Goal: Task Accomplishment & Management: Use online tool/utility

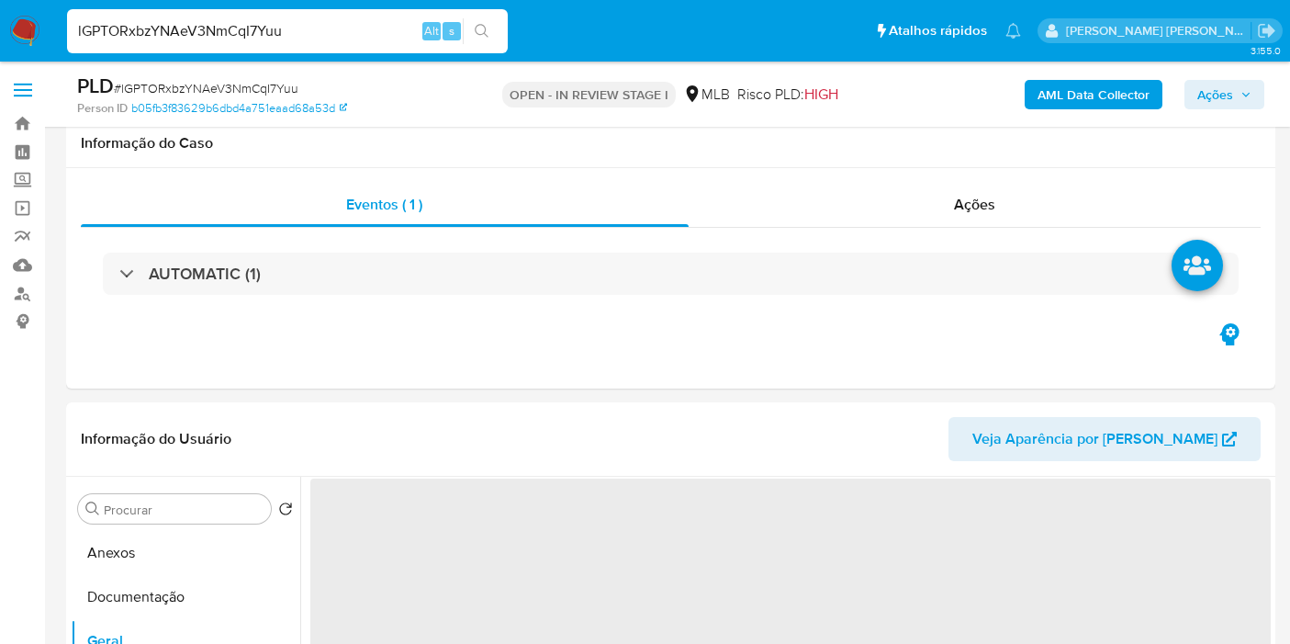
select select "10"
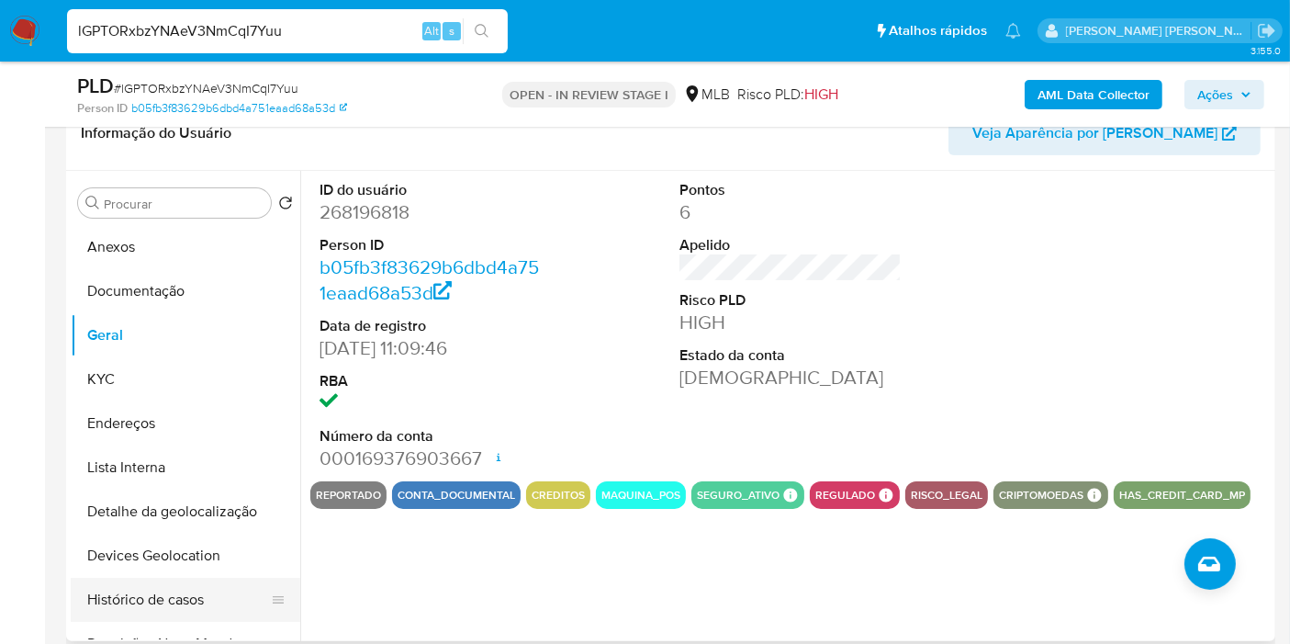
click at [154, 612] on button "Histórico de casos" at bounding box center [178, 600] width 215 height 44
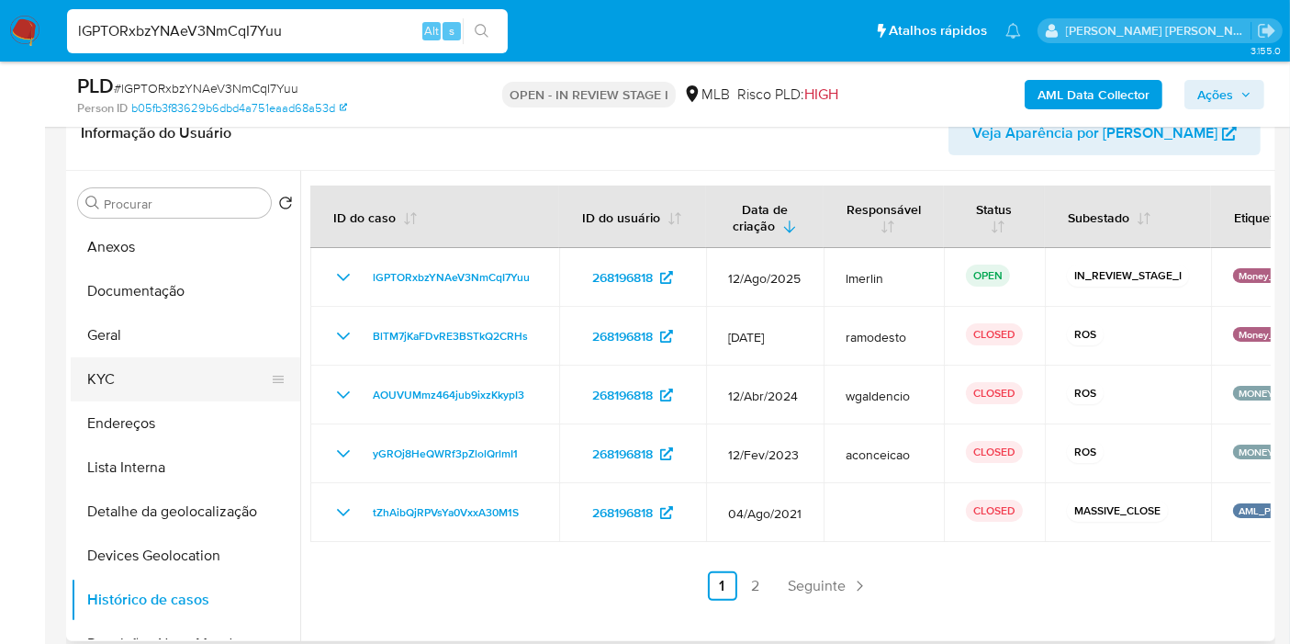
click at [108, 376] on button "KYC" at bounding box center [178, 379] width 215 height 44
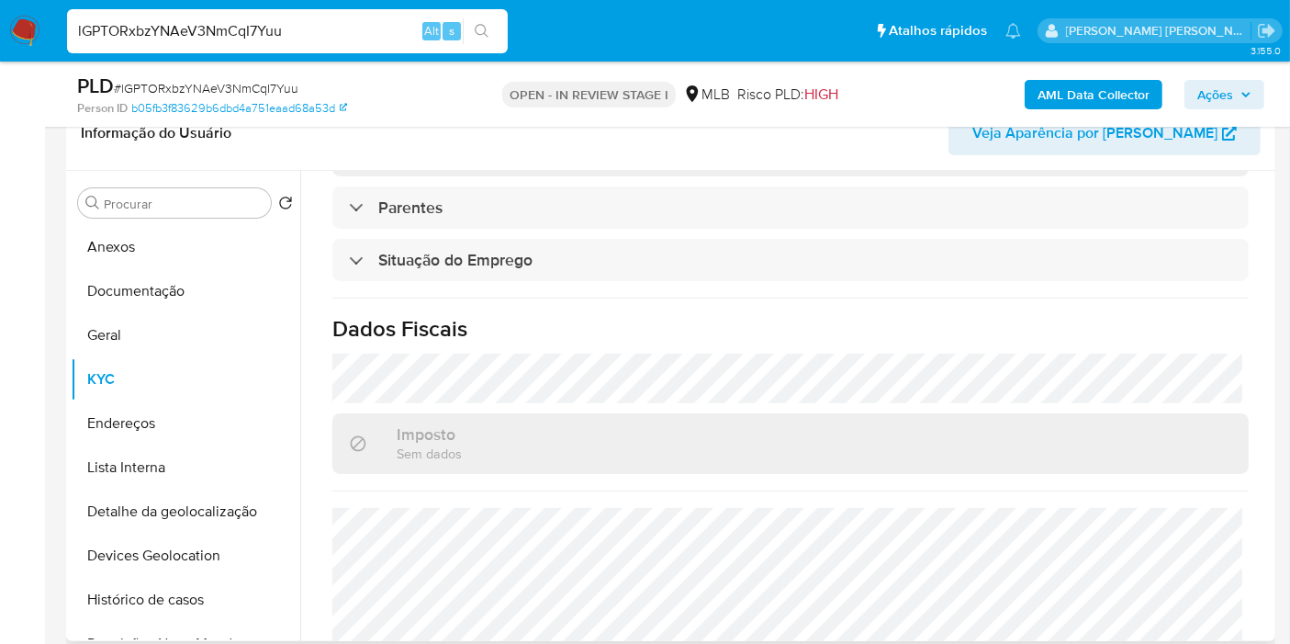
scroll to position [834, 0]
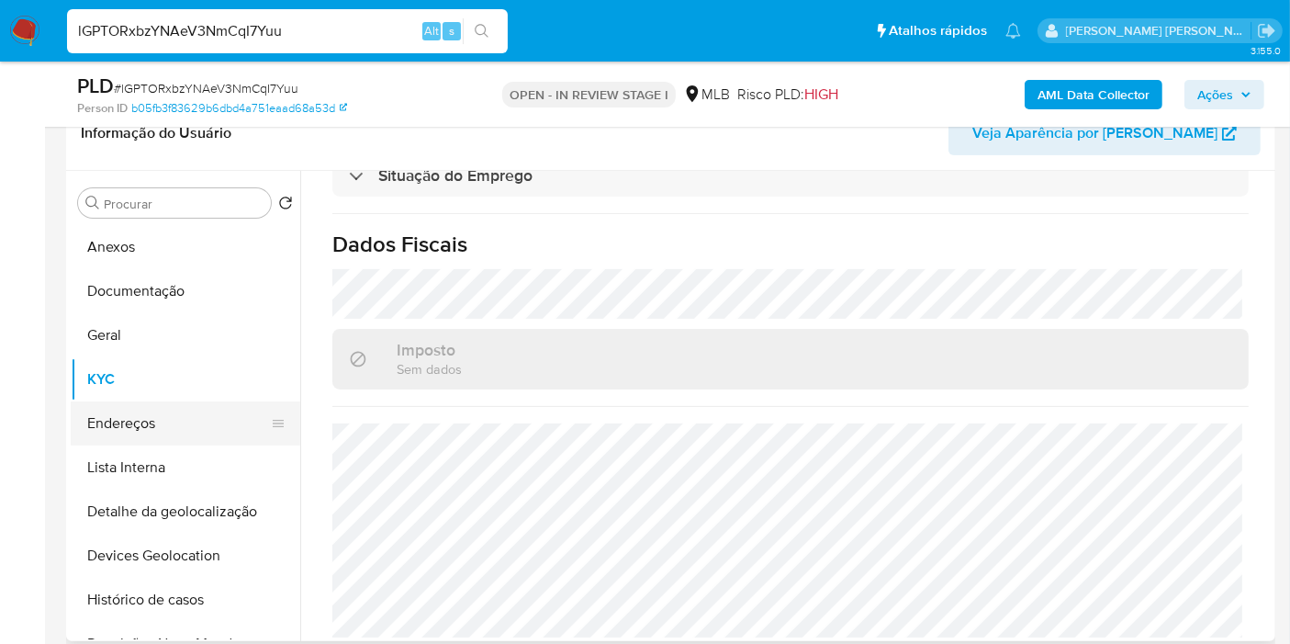
click at [97, 410] on button "Endereços" at bounding box center [178, 423] width 215 height 44
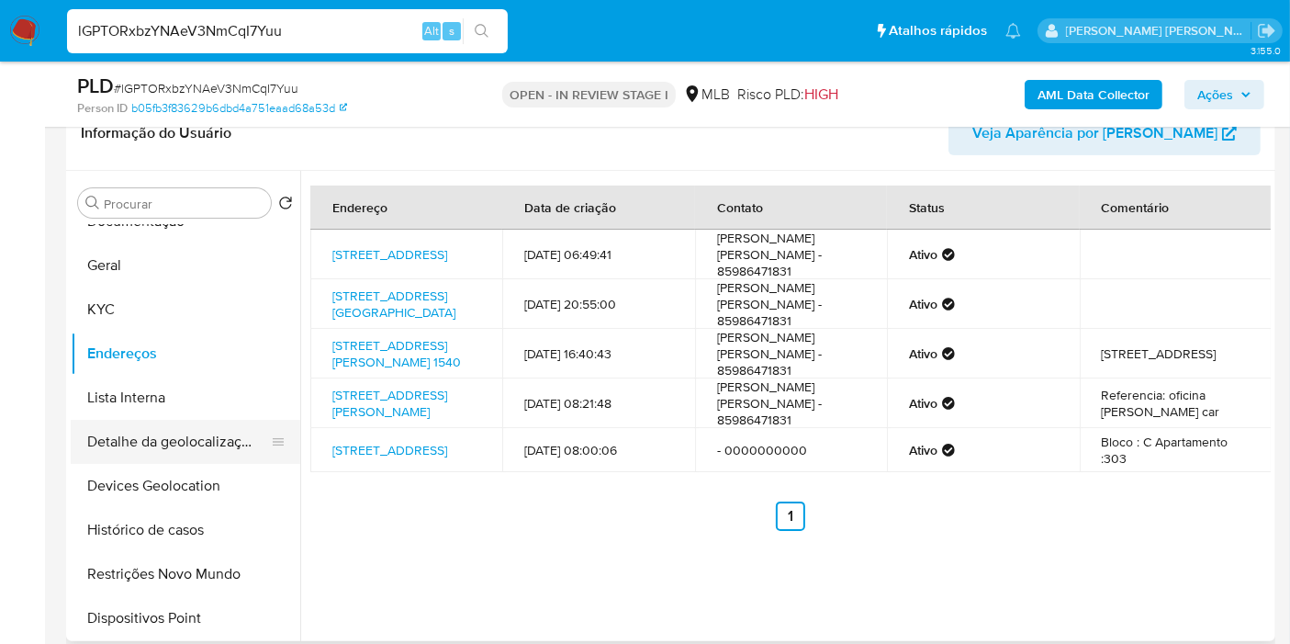
scroll to position [102, 0]
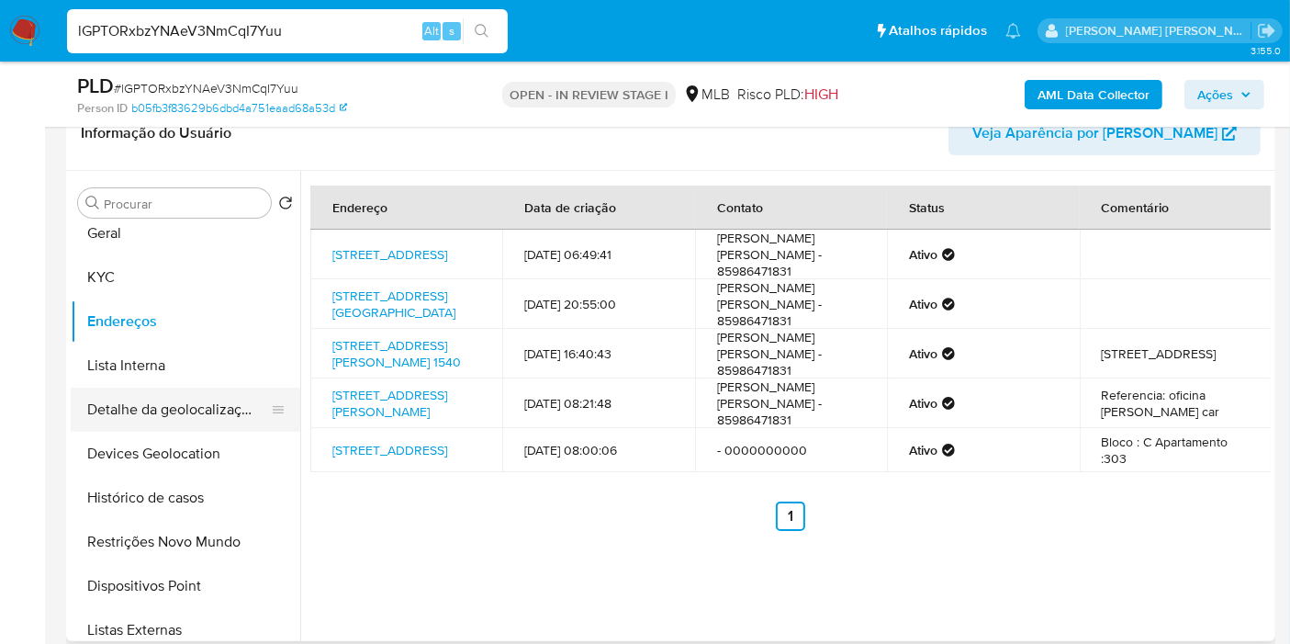
click at [195, 421] on button "Detalhe da geolocalização" at bounding box center [178, 409] width 215 height 44
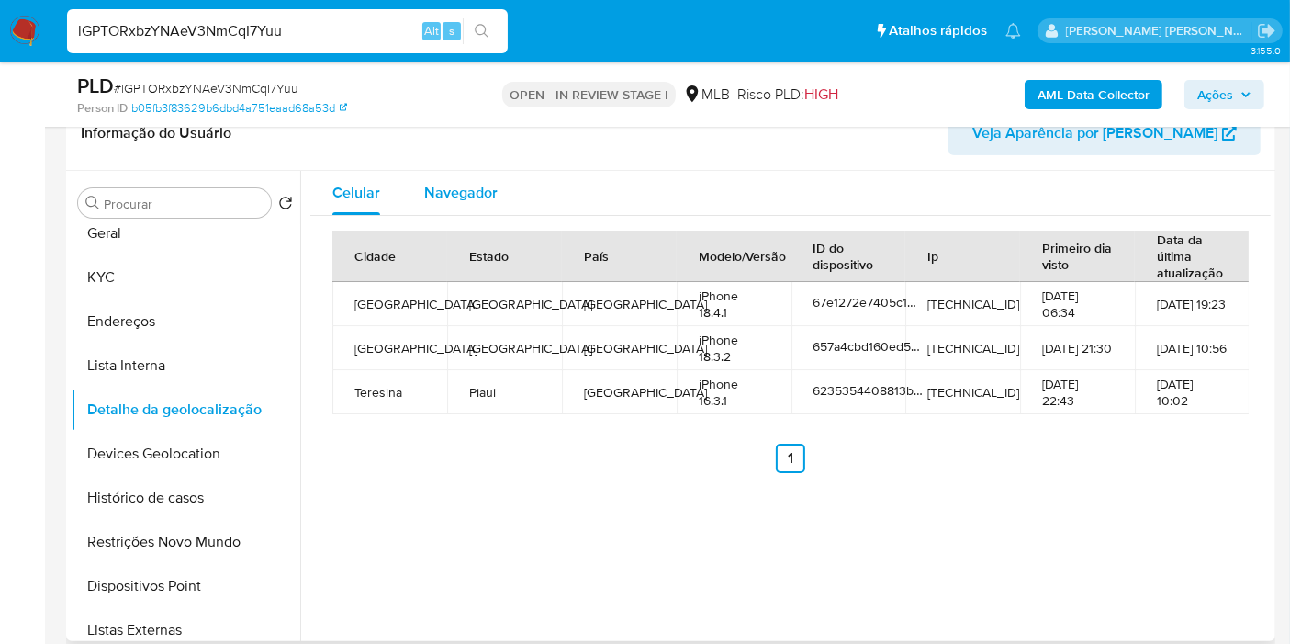
click at [479, 177] on div "Navegador" at bounding box center [460, 193] width 73 height 44
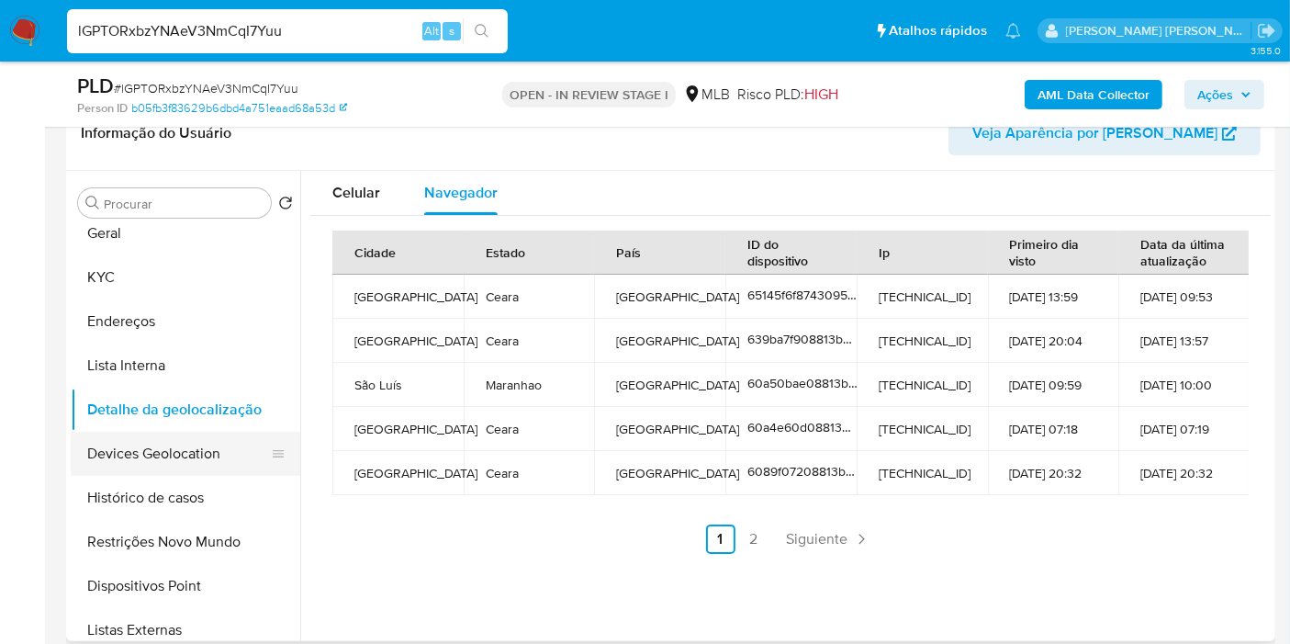
click at [220, 450] on button "Devices Geolocation" at bounding box center [178, 454] width 215 height 44
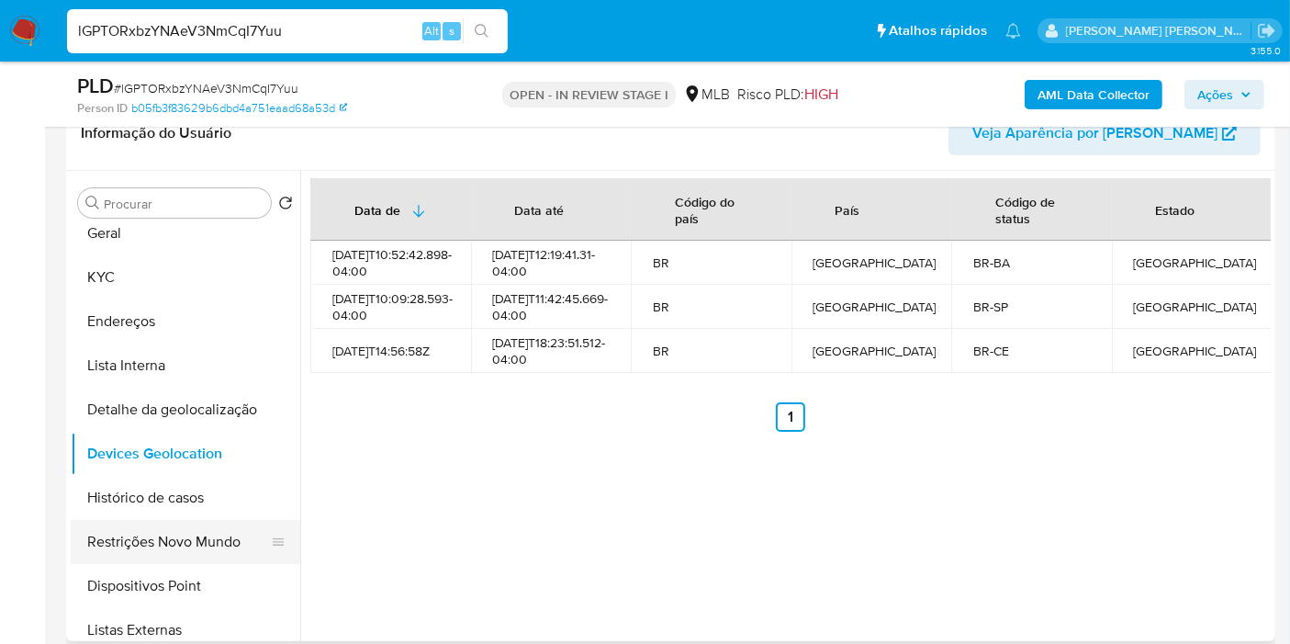
click at [193, 541] on button "Restrições Novo Mundo" at bounding box center [178, 542] width 215 height 44
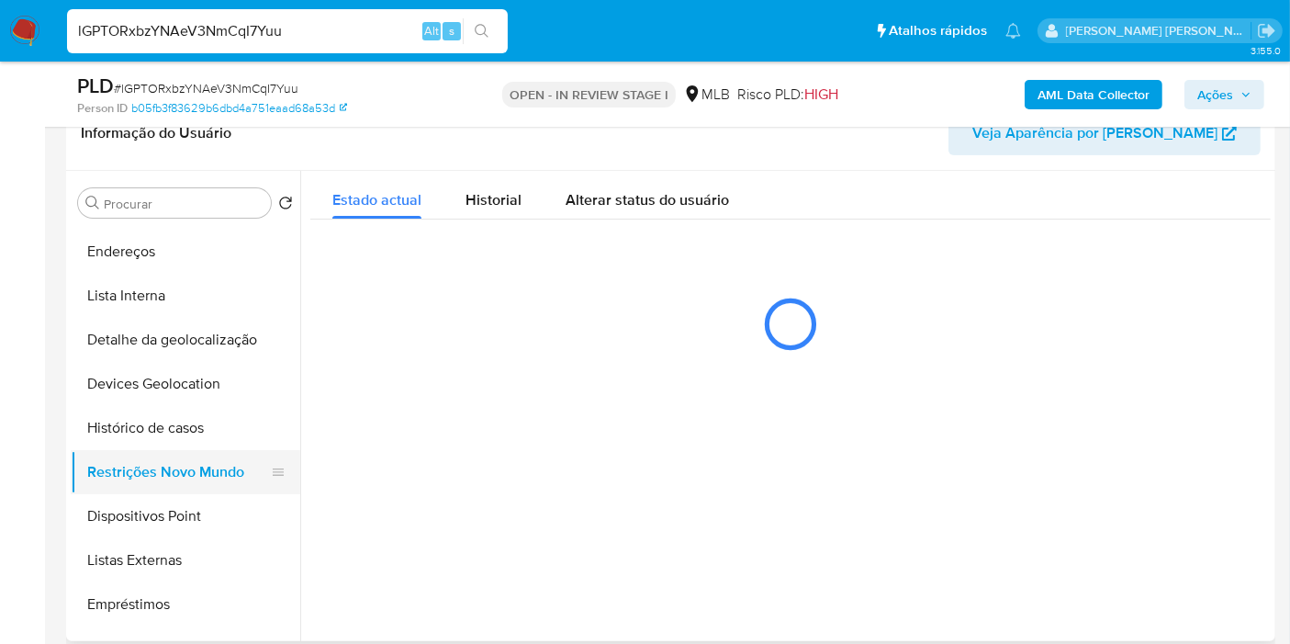
scroll to position [204, 0]
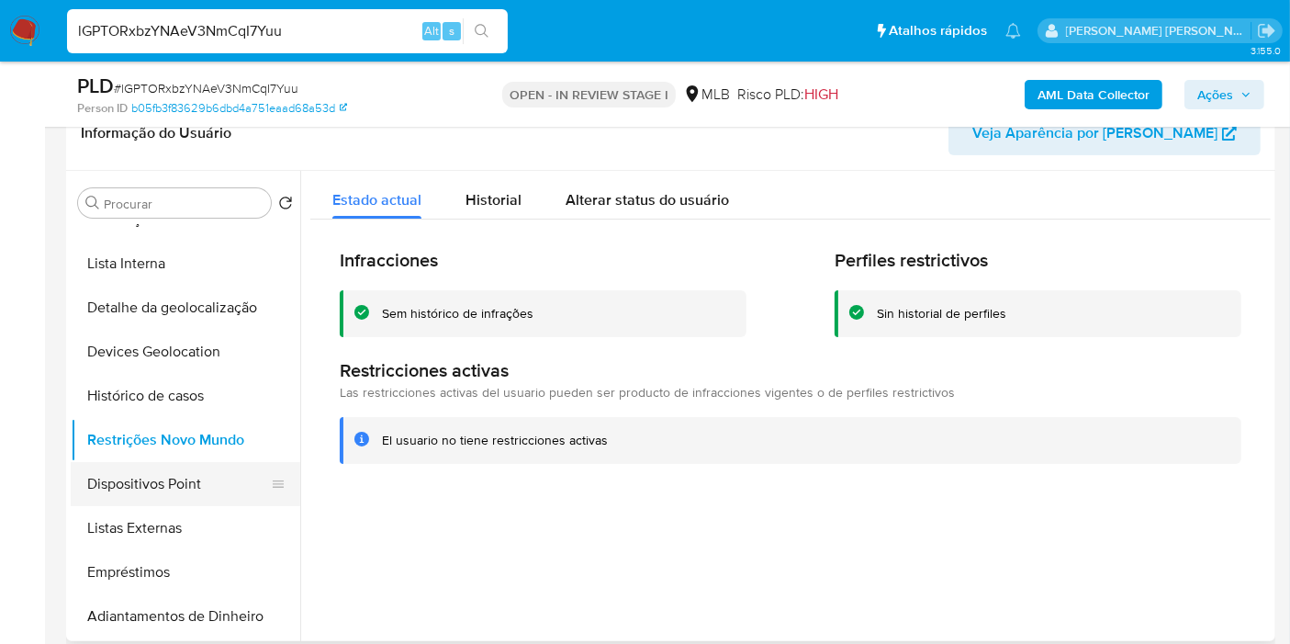
click at [151, 487] on button "Dispositivos Point" at bounding box center [178, 484] width 215 height 44
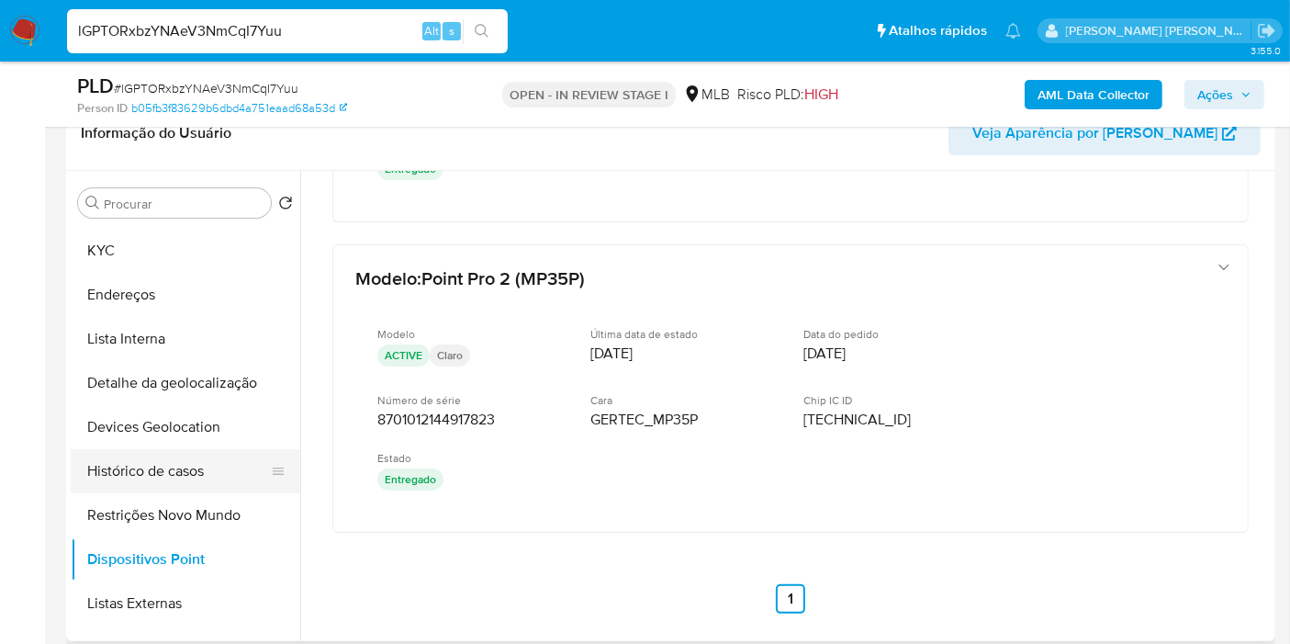
scroll to position [0, 0]
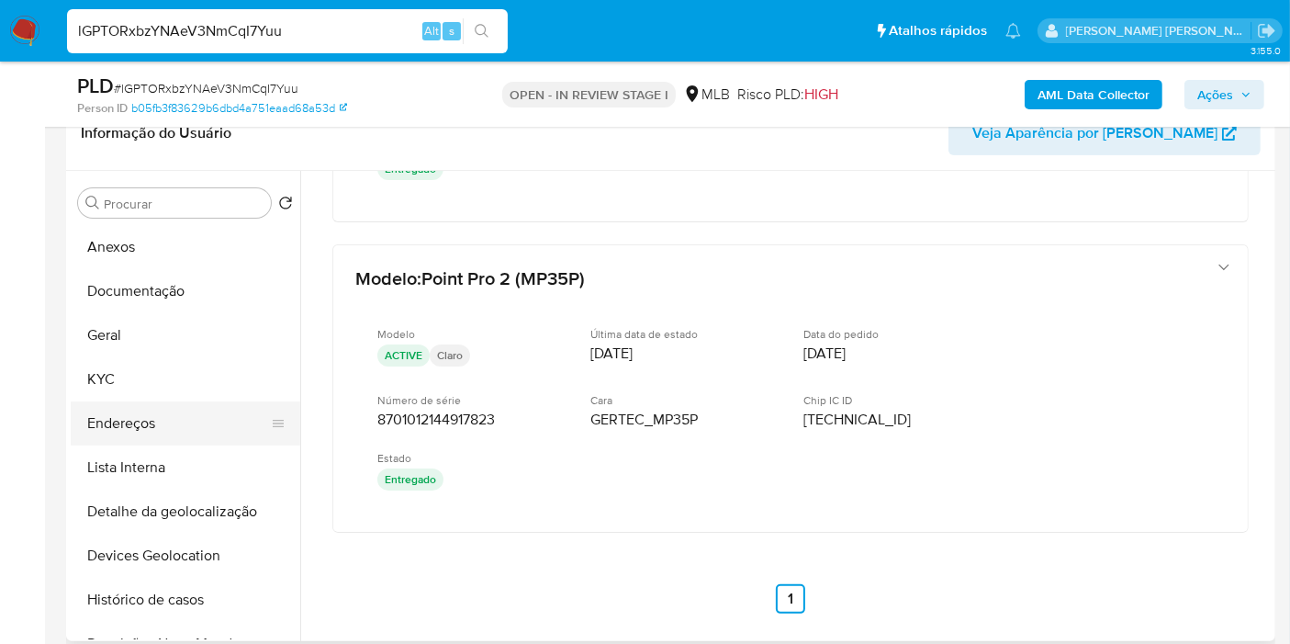
click at [147, 426] on button "Endereços" at bounding box center [178, 423] width 215 height 44
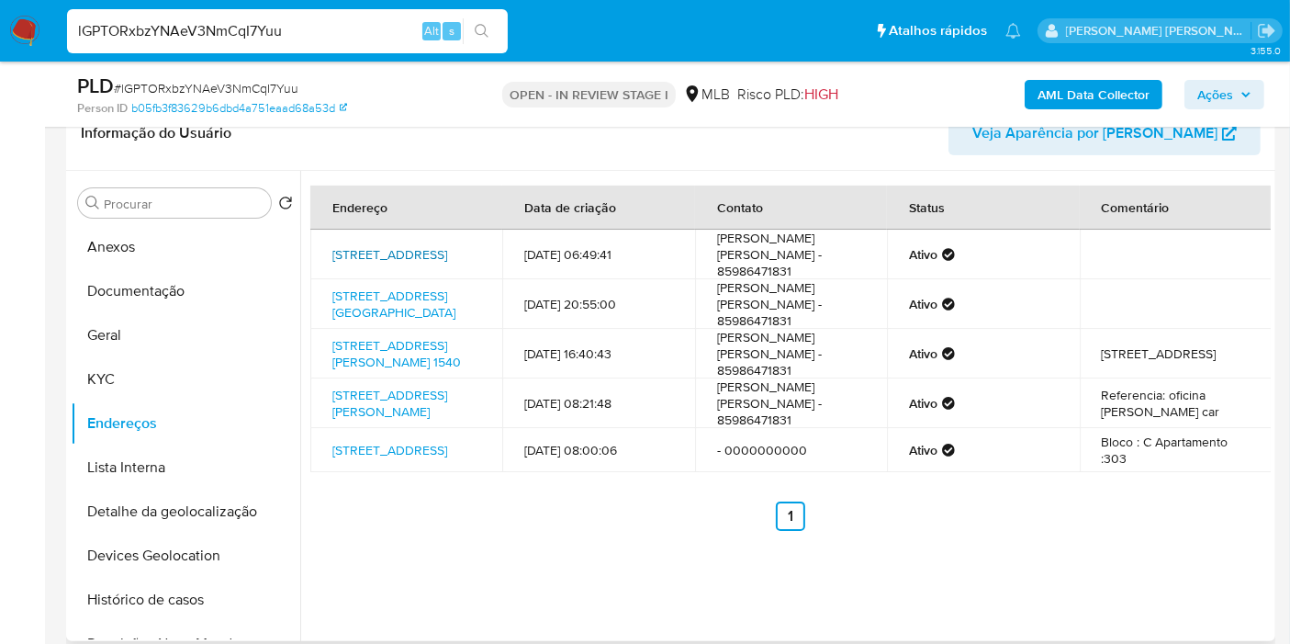
click at [435, 245] on link "Rua 104 600, Fortaleza, Ceará, 60764270, Brasil 600" at bounding box center [389, 254] width 115 height 18
click at [174, 370] on button "KYC" at bounding box center [178, 379] width 215 height 44
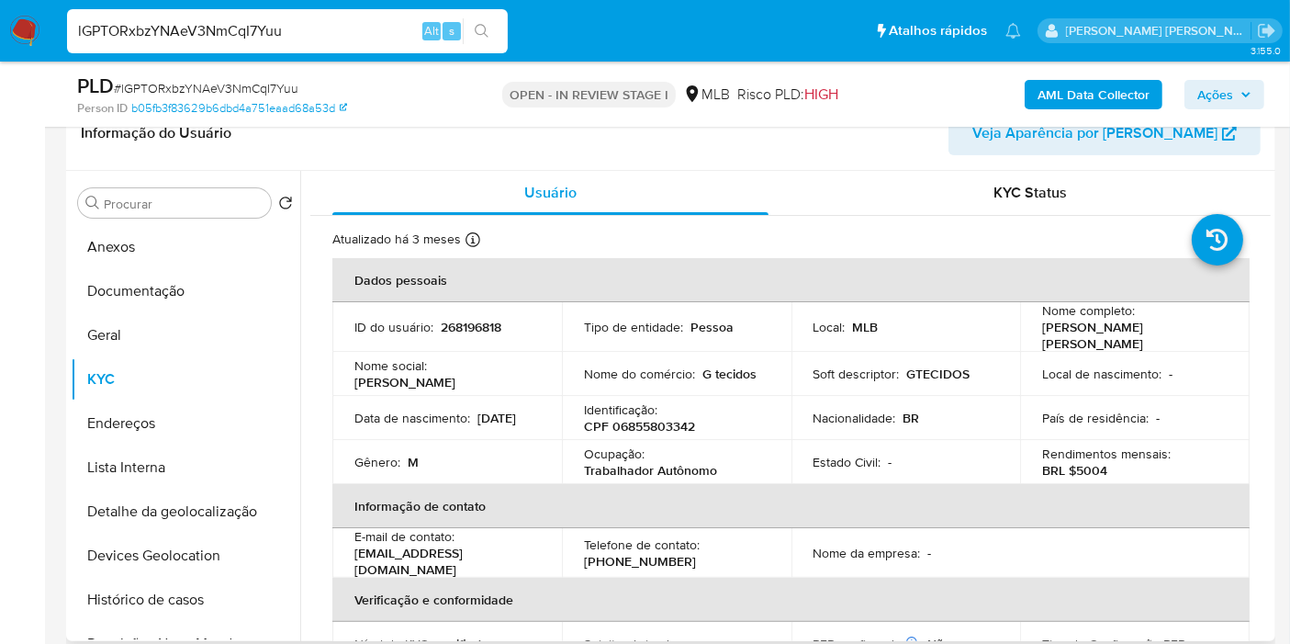
click at [634, 423] on p "CPF 06855803342" at bounding box center [639, 426] width 111 height 17
copy p "06855803342"
click at [145, 243] on button "Anexos" at bounding box center [178, 247] width 215 height 44
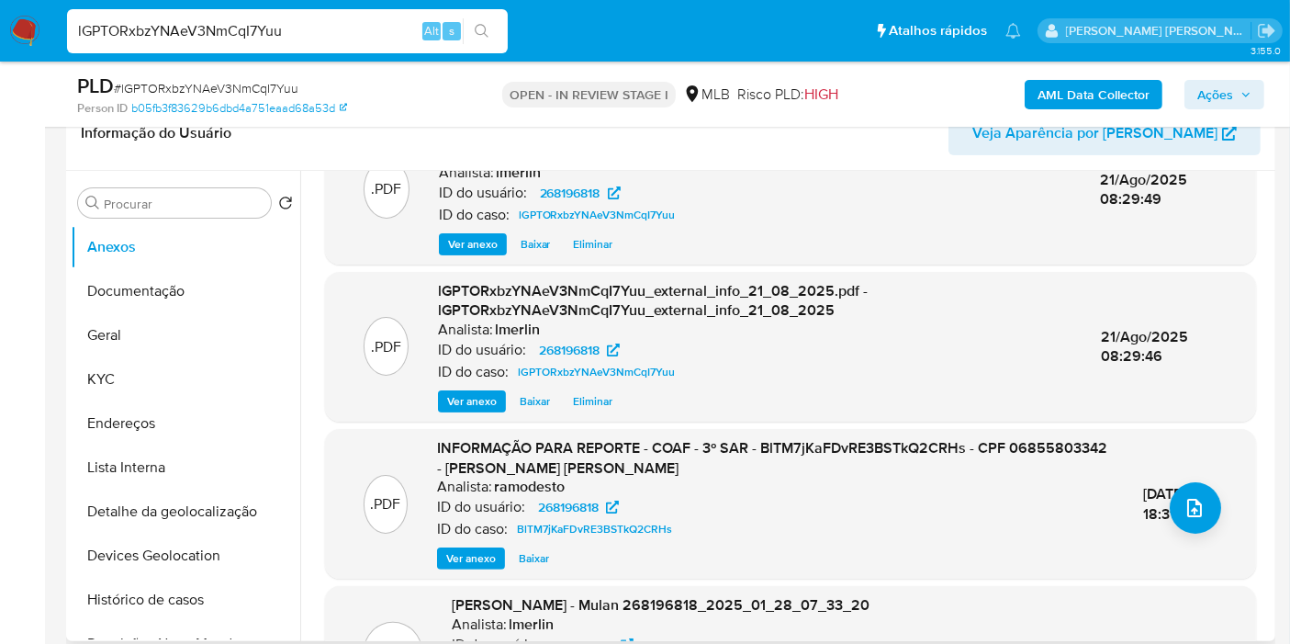
scroll to position [102, 0]
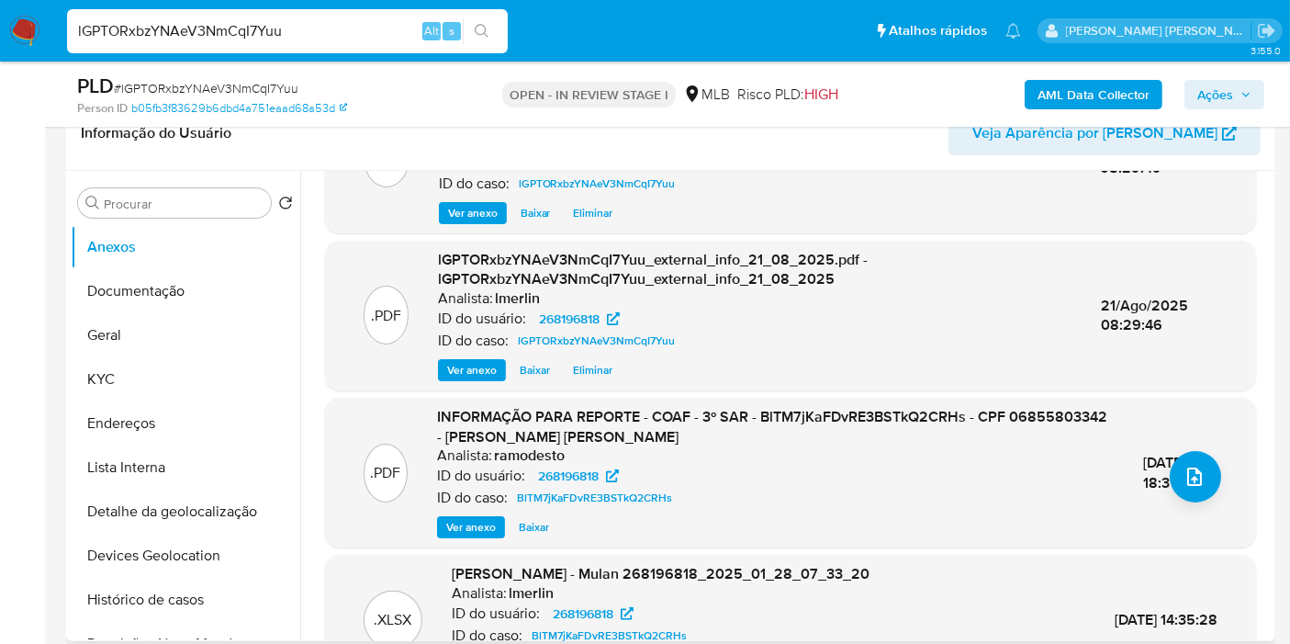
drag, startPoint x: 473, startPoint y: 533, endPoint x: 510, endPoint y: 355, distance: 181.2
click at [473, 533] on span "Ver anexo" at bounding box center [471, 527] width 50 height 18
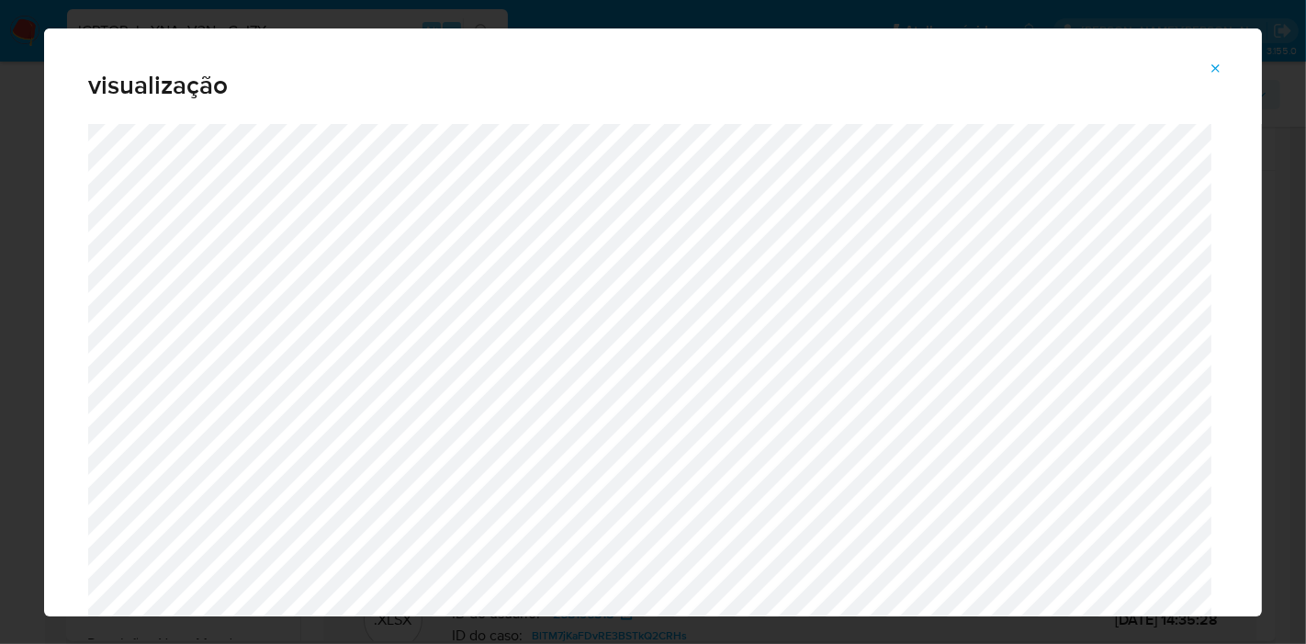
click at [1208, 56] on span "Attachment preview" at bounding box center [1215, 69] width 15 height 26
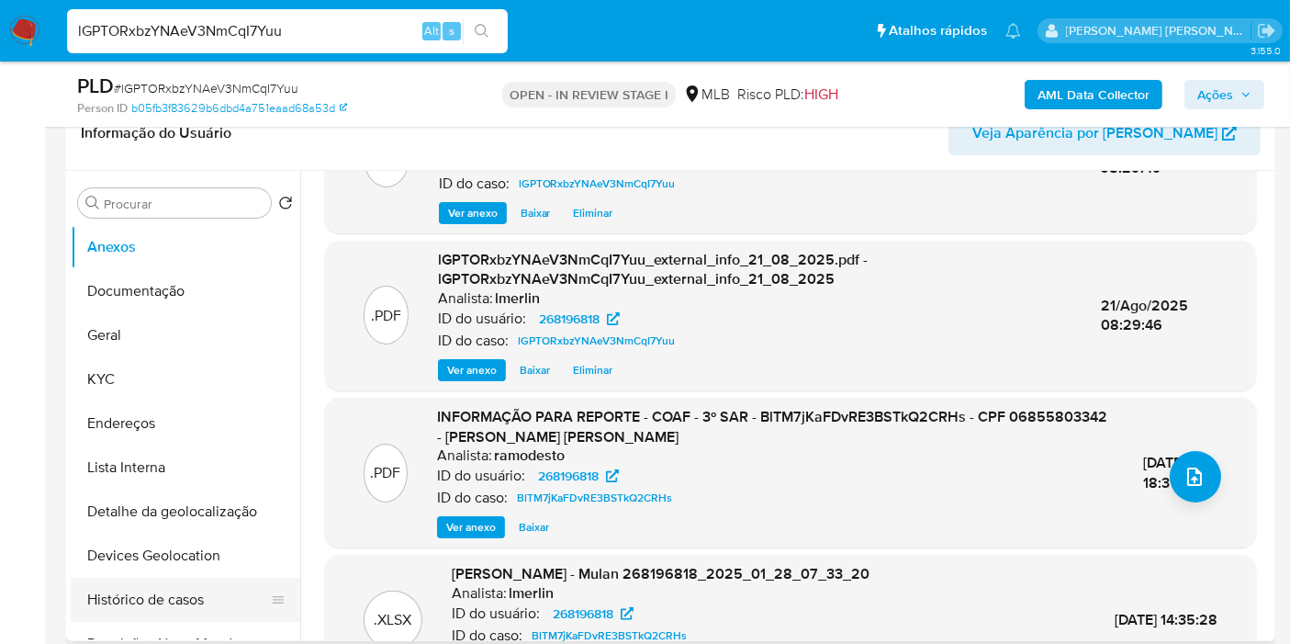
click at [172, 594] on button "Histórico de casos" at bounding box center [178, 600] width 215 height 44
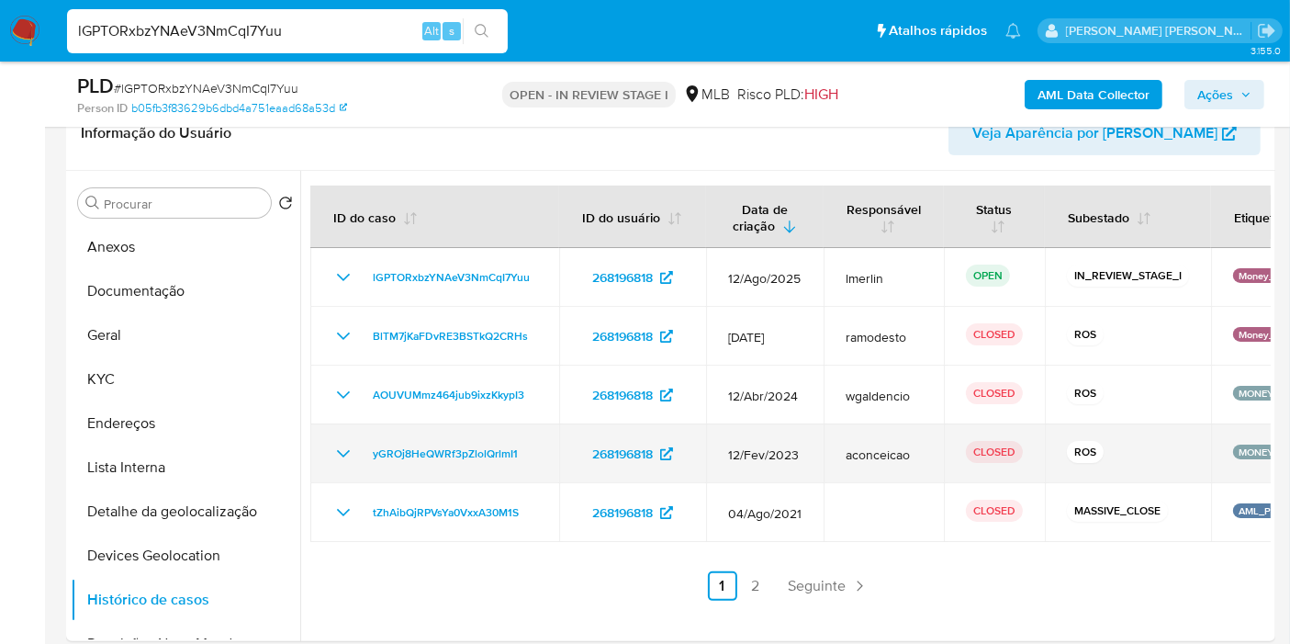
click at [341, 456] on icon "Mostrar/Ocultar" at bounding box center [343, 454] width 22 height 22
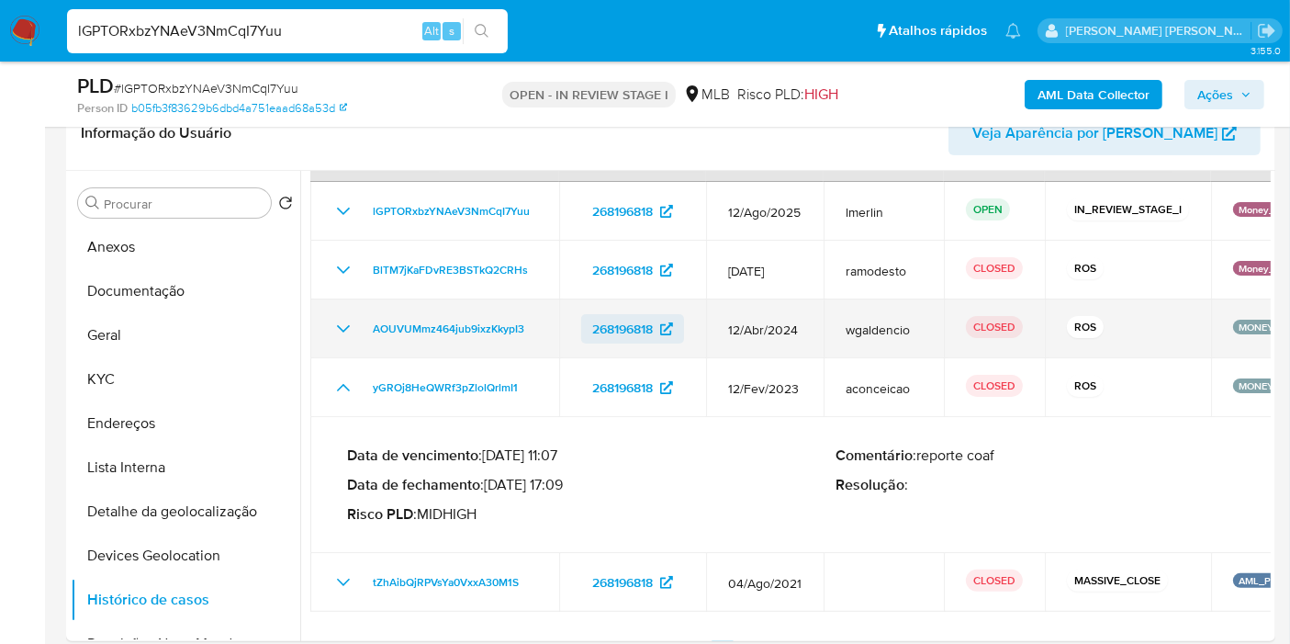
scroll to position [105, 0]
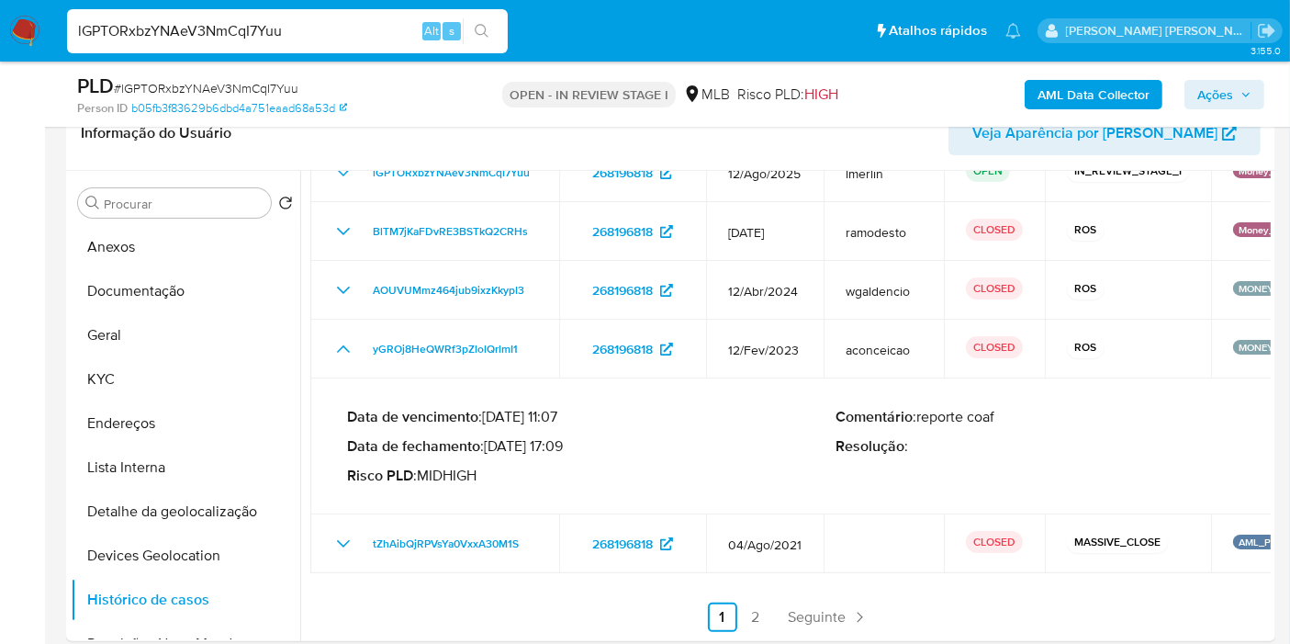
drag, startPoint x: 563, startPoint y: 452, endPoint x: 488, endPoint y: 450, distance: 75.3
click at [488, 450] on p "Data de fechamento : 14/03/2023 17:09" at bounding box center [591, 446] width 488 height 18
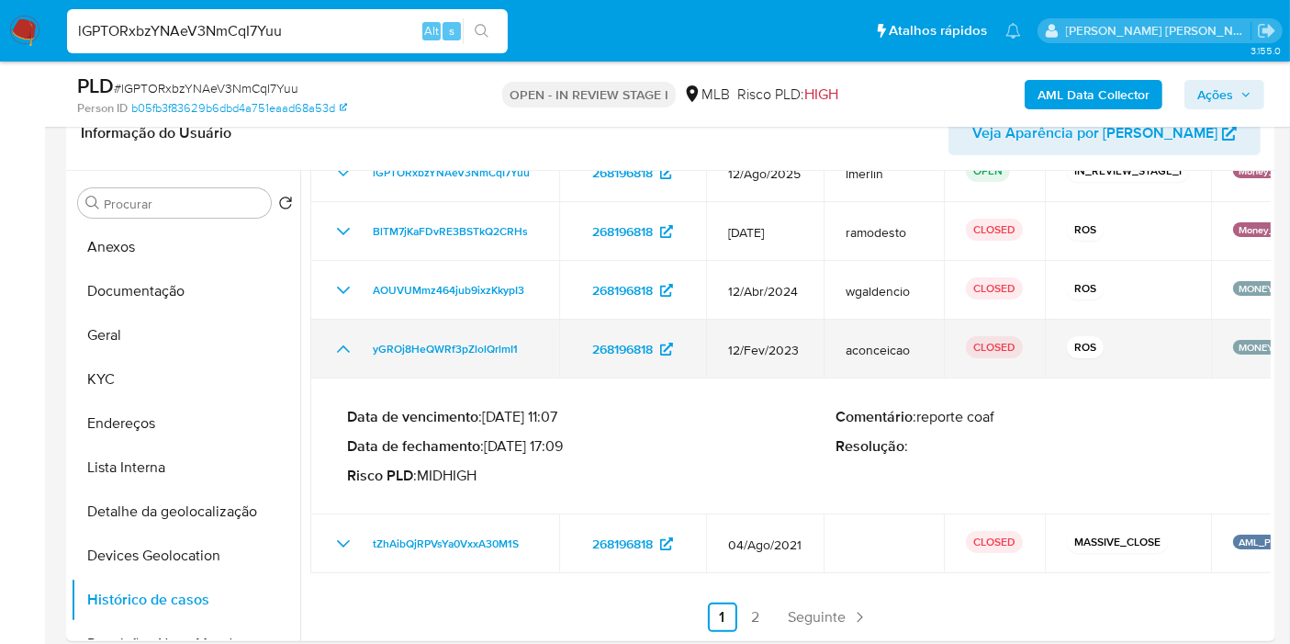
click at [338, 344] on icon "Mostrar/Ocultar" at bounding box center [343, 349] width 22 height 22
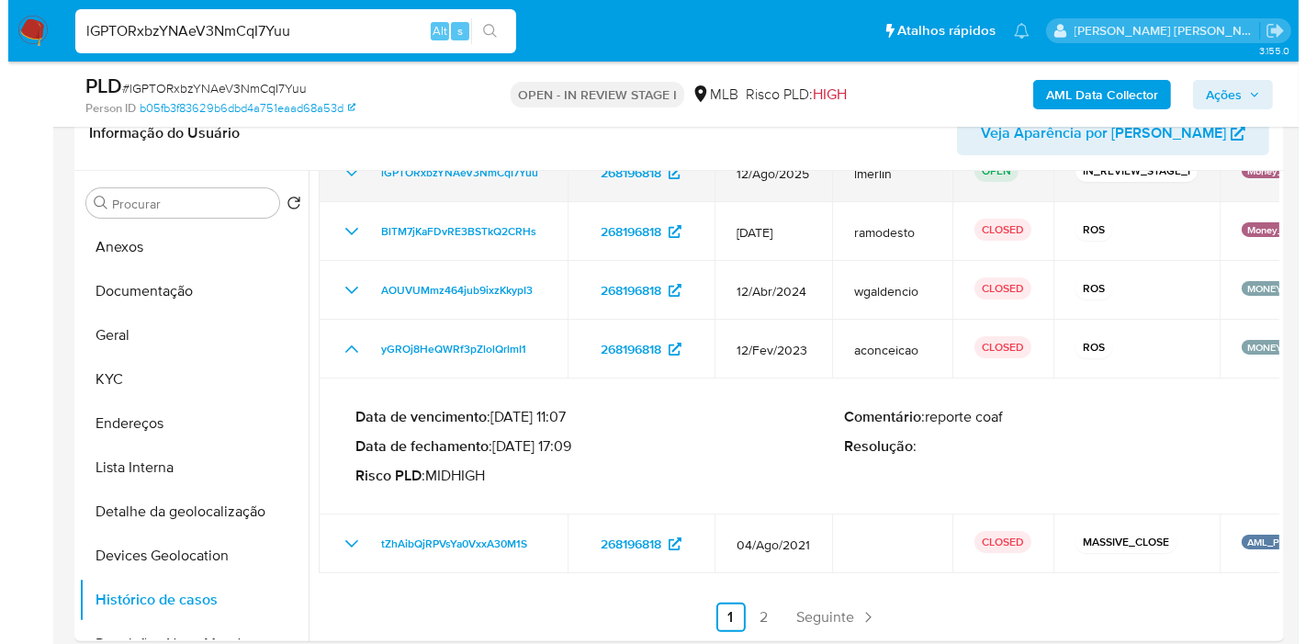
scroll to position [0, 0]
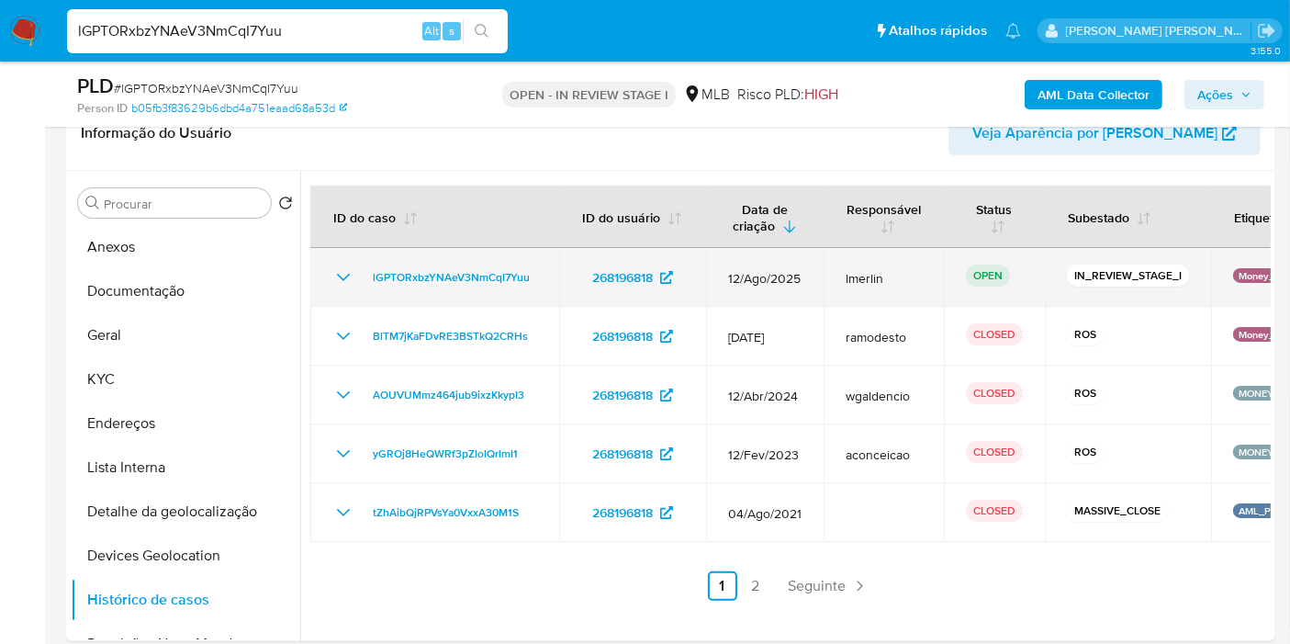
click at [352, 270] on icon "Mostrar/Ocultar" at bounding box center [343, 277] width 22 height 22
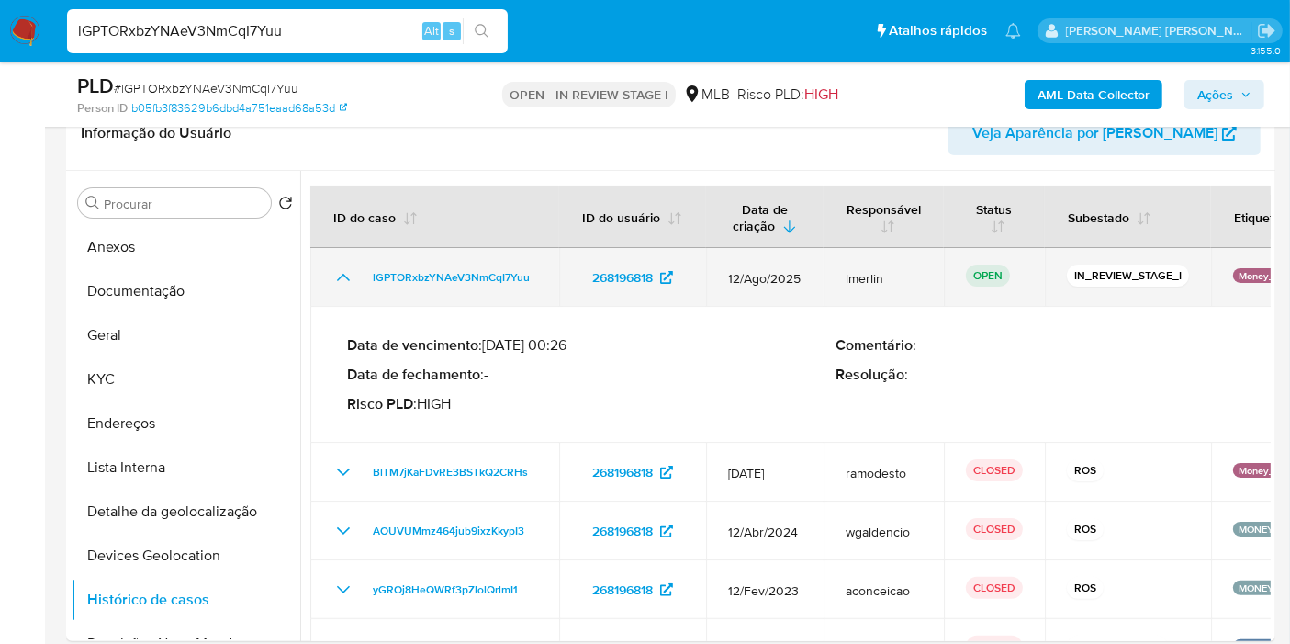
click at [341, 261] on td "lGPTORxbzYNAeV3NmCqI7Yuu" at bounding box center [434, 277] width 249 height 59
click at [342, 283] on icon "Mostrar/Ocultar" at bounding box center [343, 277] width 22 height 22
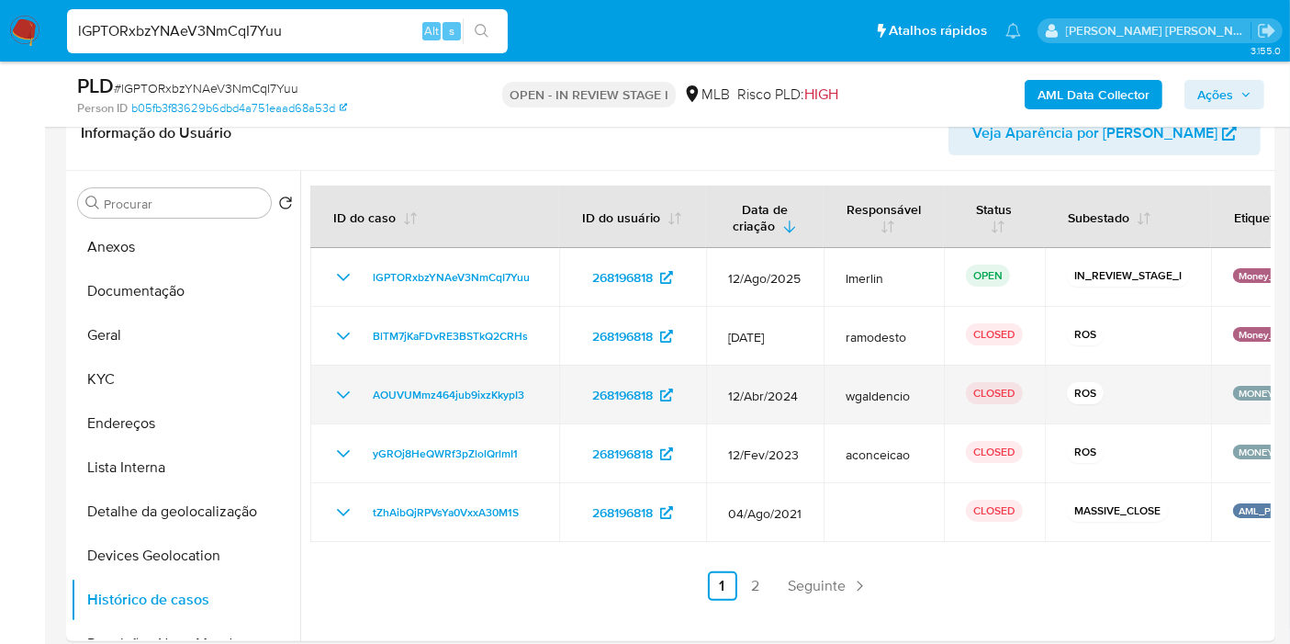
click at [340, 387] on icon "Mostrar/Ocultar" at bounding box center [343, 395] width 22 height 22
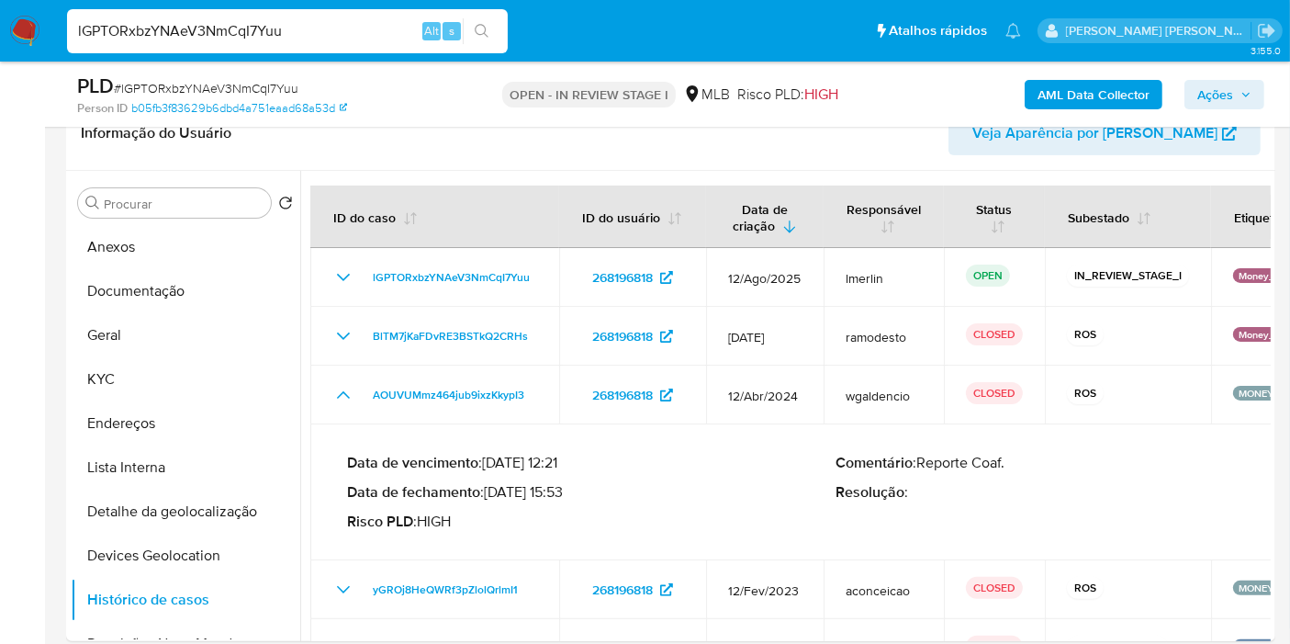
drag, startPoint x: 492, startPoint y: 495, endPoint x: 567, endPoint y: 492, distance: 74.4
click at [567, 492] on p "Data de fechamento : 29/04/2024 15:53" at bounding box center [591, 492] width 488 height 18
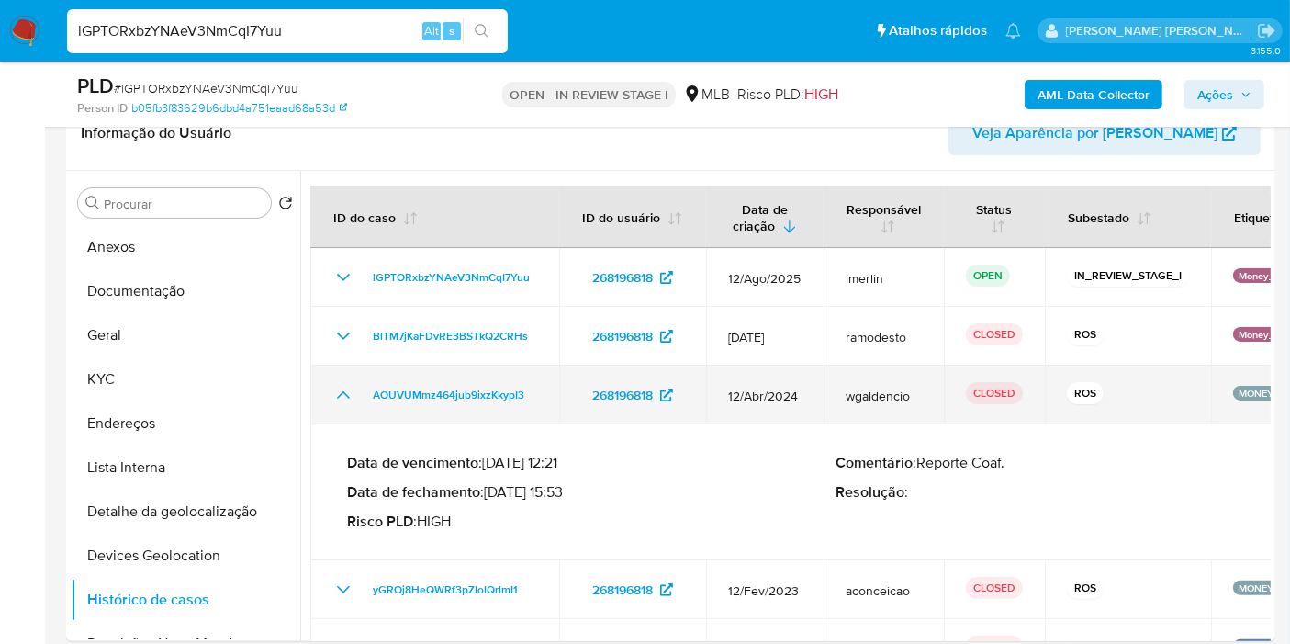
click at [342, 384] on icon "Mostrar/Ocultar" at bounding box center [343, 395] width 22 height 22
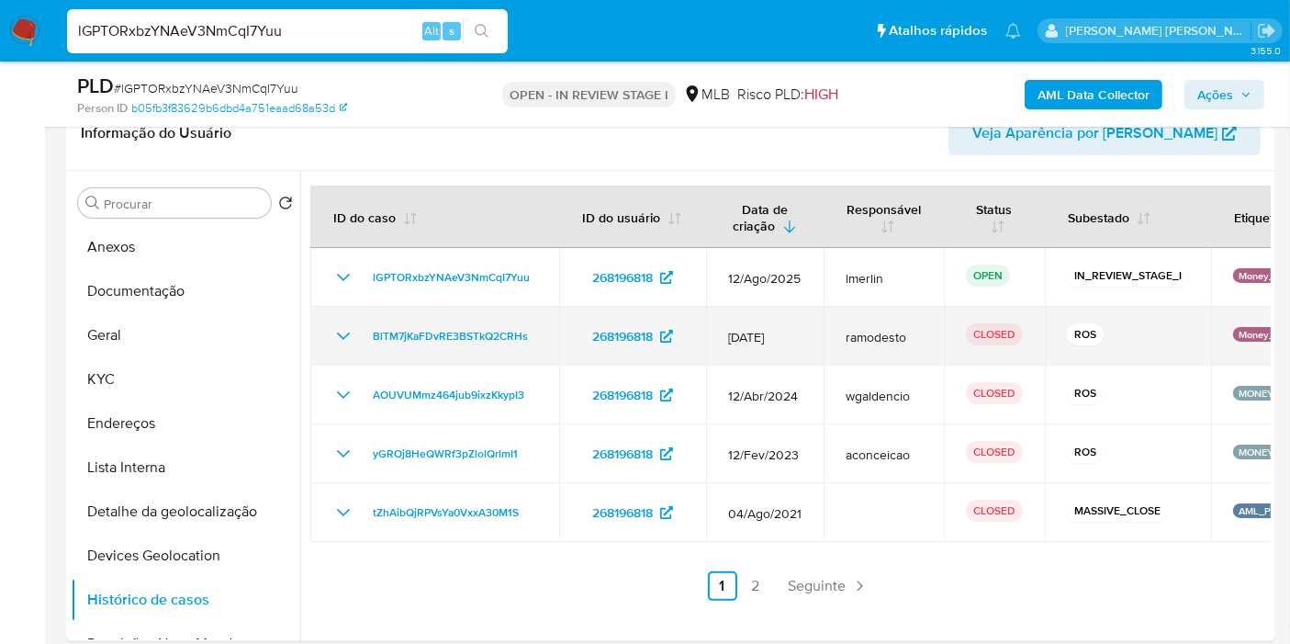
click at [340, 340] on icon "Mostrar/Ocultar" at bounding box center [343, 336] width 22 height 22
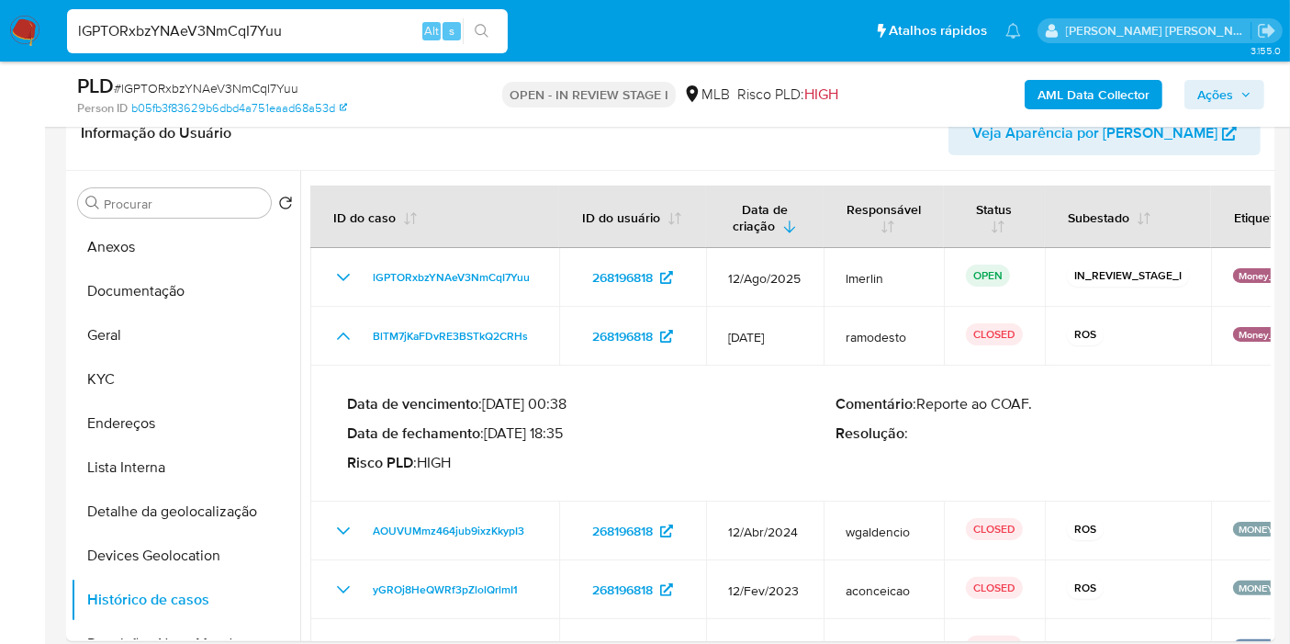
drag, startPoint x: 491, startPoint y: 436, endPoint x: 560, endPoint y: 432, distance: 69.0
click at [560, 432] on p "Data de fechamento : 31/01/2025 18:35" at bounding box center [591, 433] width 488 height 18
click at [121, 252] on button "Anexos" at bounding box center [178, 247] width 215 height 44
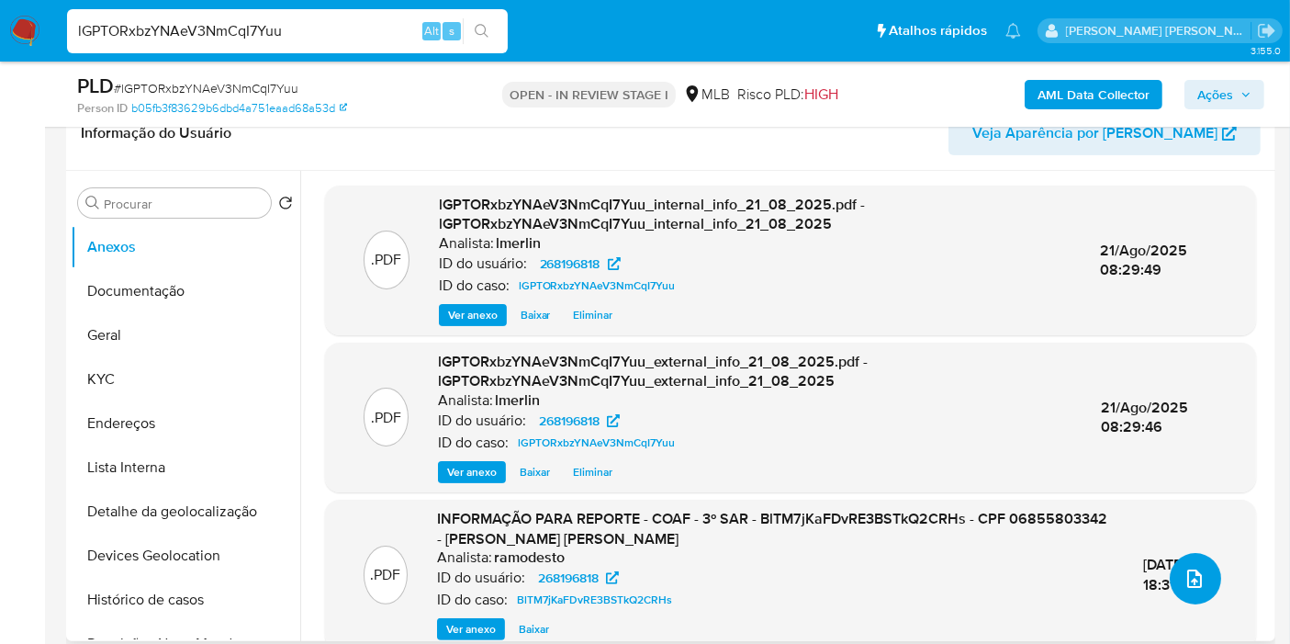
click at [1185, 583] on icon "upload-file" at bounding box center [1195, 578] width 22 height 22
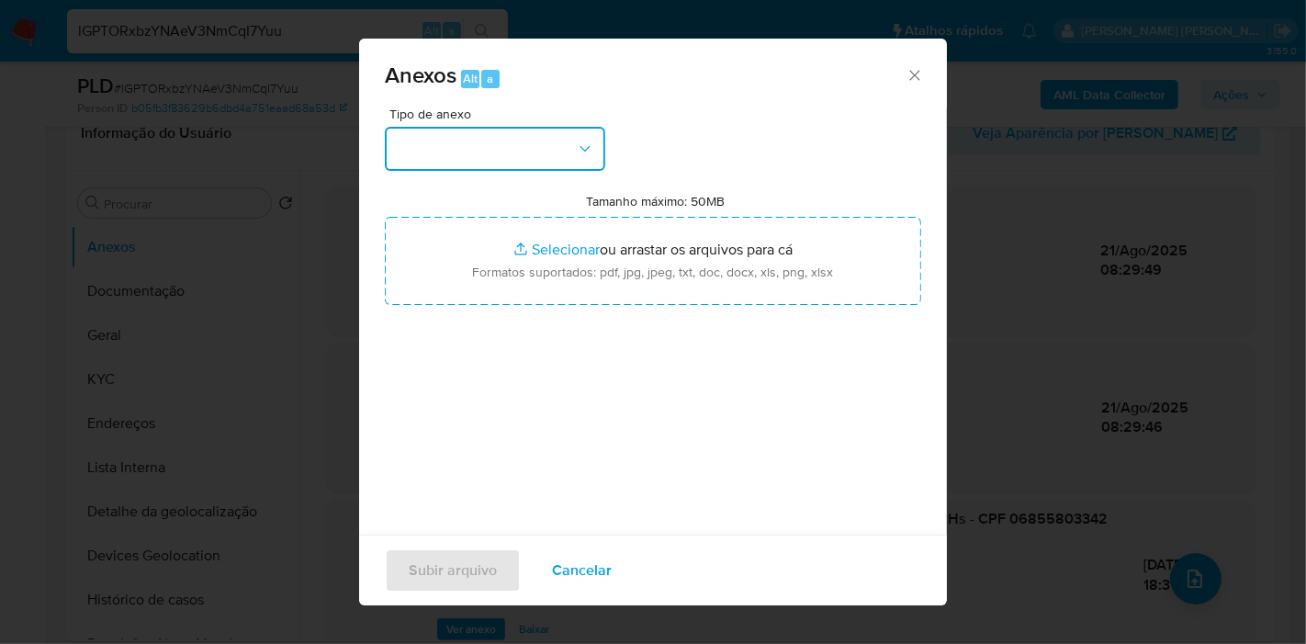
click at [555, 138] on button "button" at bounding box center [495, 149] width 220 height 44
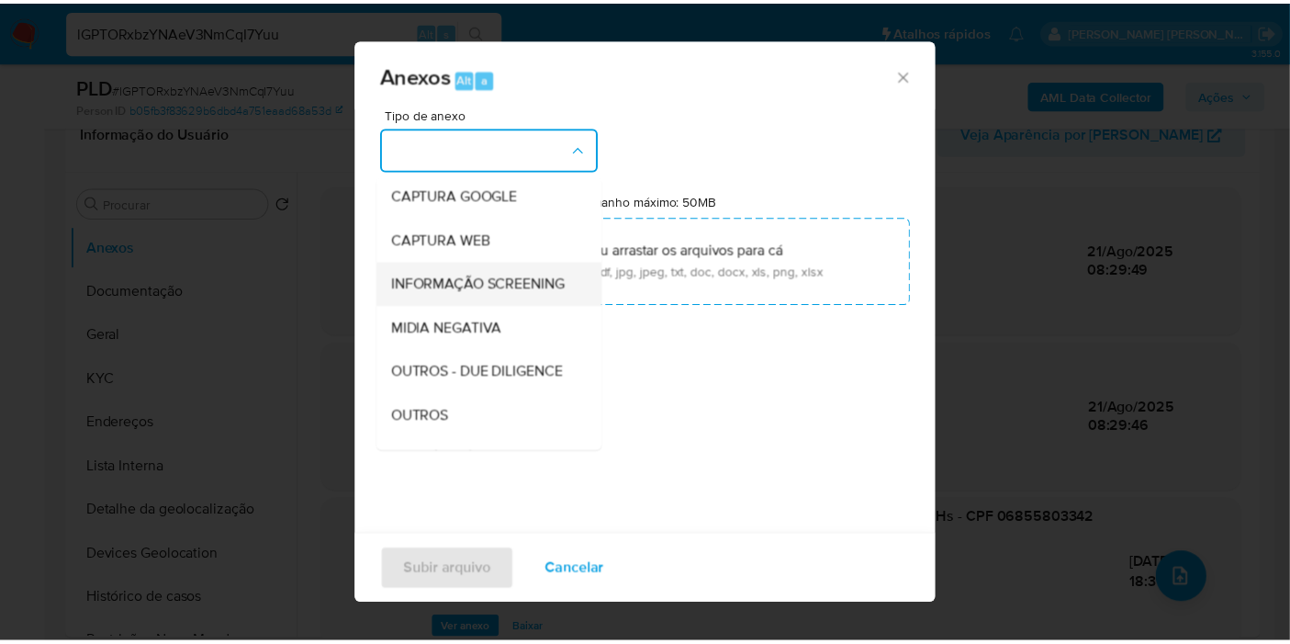
scroll to position [204, 0]
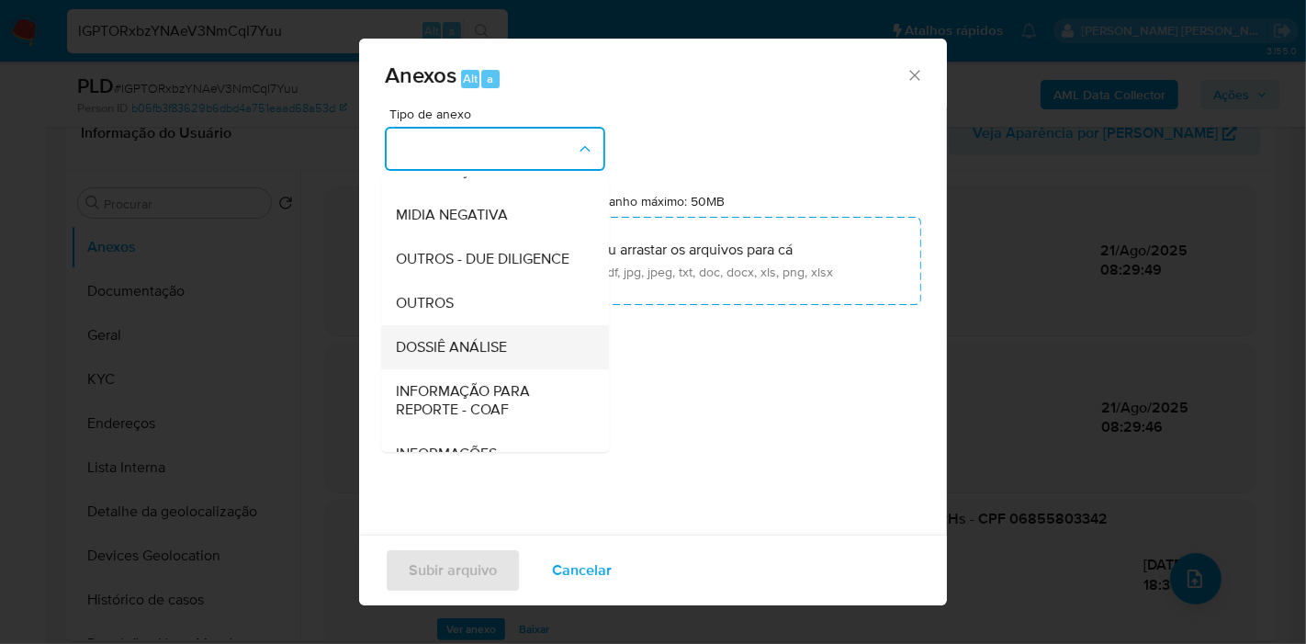
click at [482, 364] on div "DOSSIÊ ANÁLISE" at bounding box center [489, 347] width 187 height 44
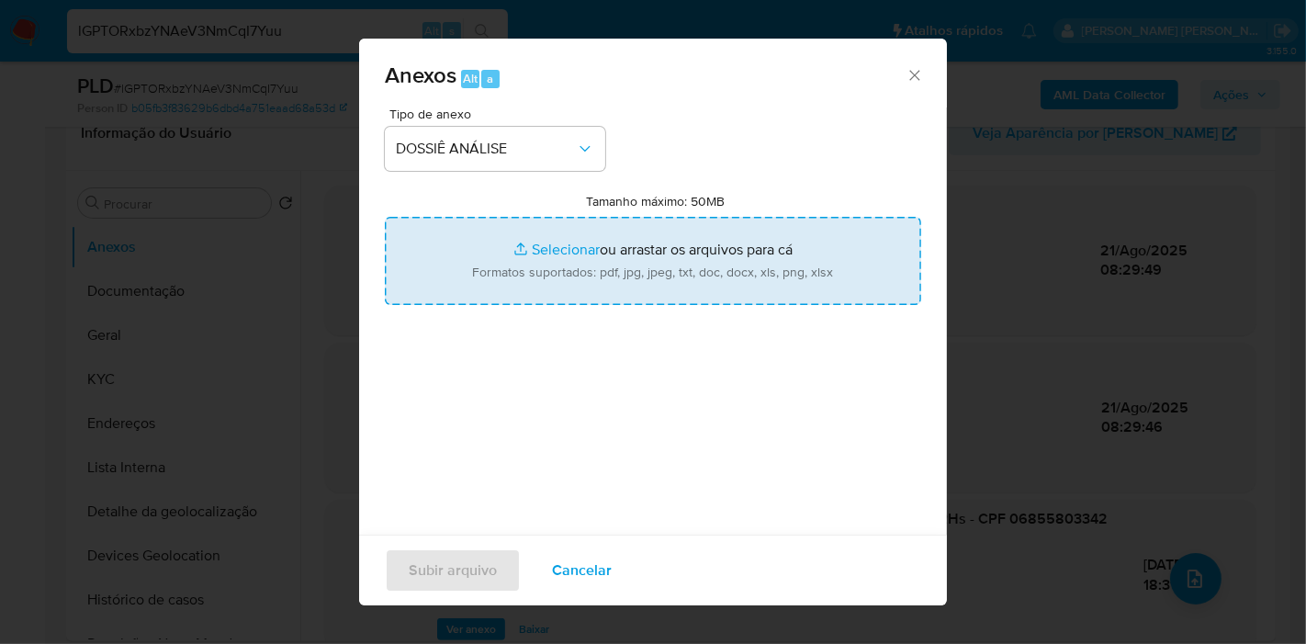
click at [595, 288] on input "Tamanho máximo: 50MB Selecionar arquivos" at bounding box center [653, 261] width 536 height 88
type input "C:\fakepath\4º SAR - XXX - CPF 06855803342 - GUILHERME BARBOSA FREIRE.pdf"
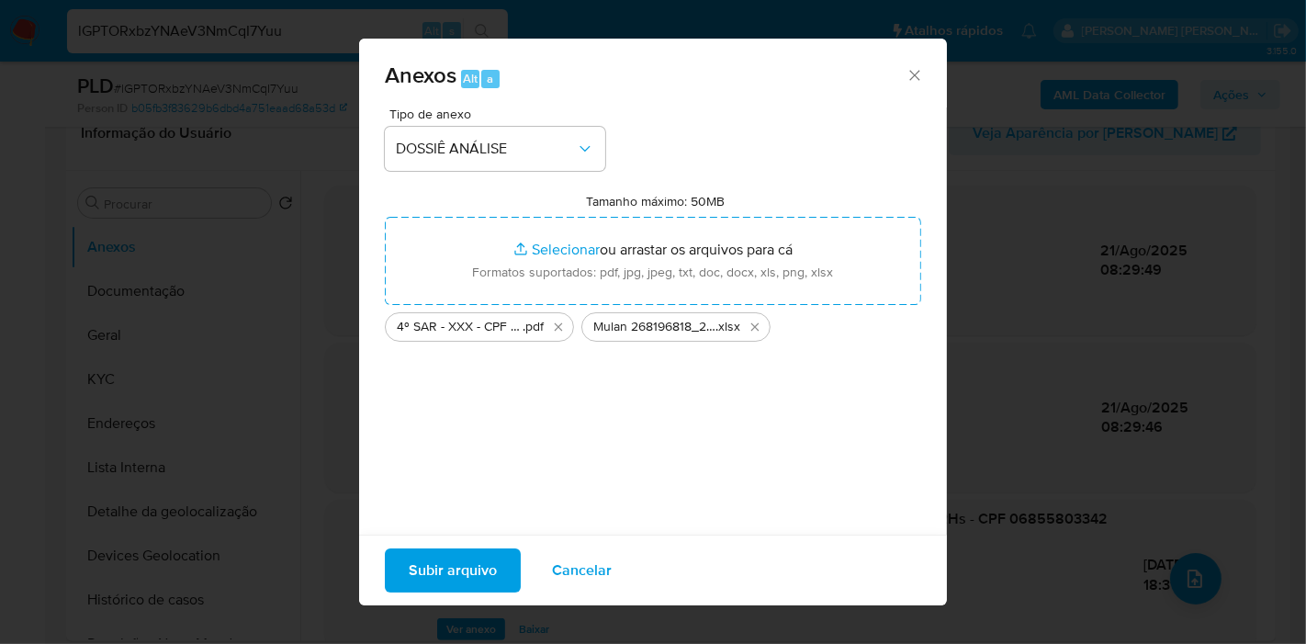
click at [435, 555] on span "Subir arquivo" at bounding box center [453, 570] width 88 height 40
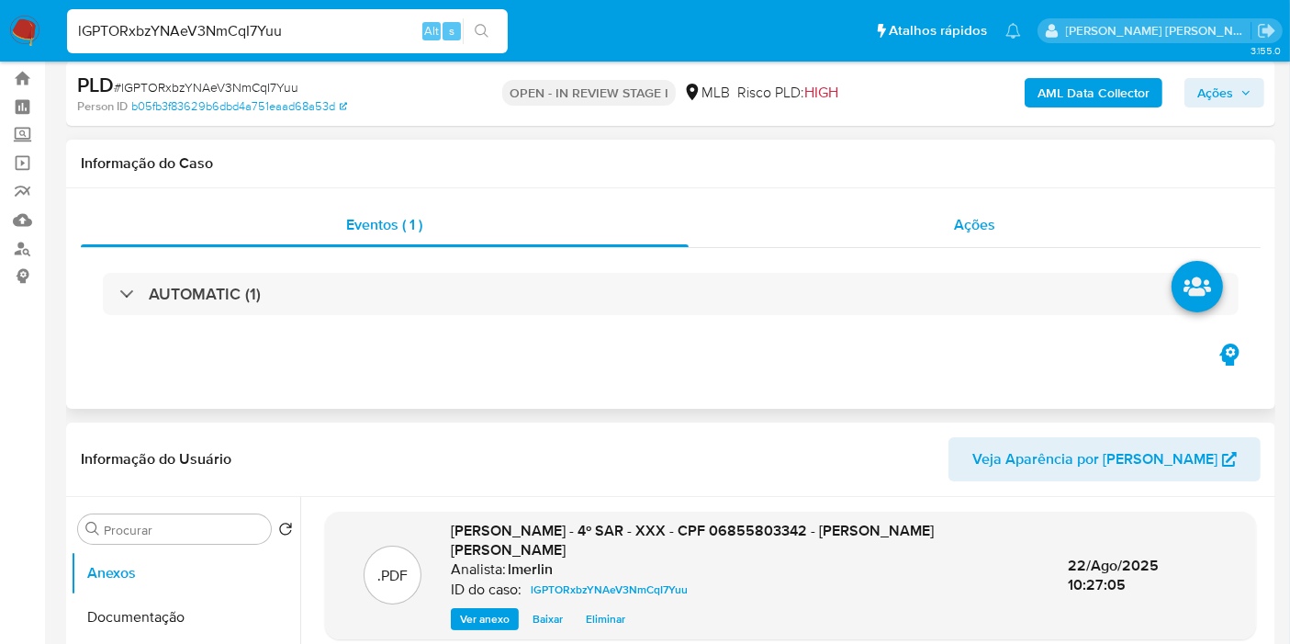
scroll to position [0, 0]
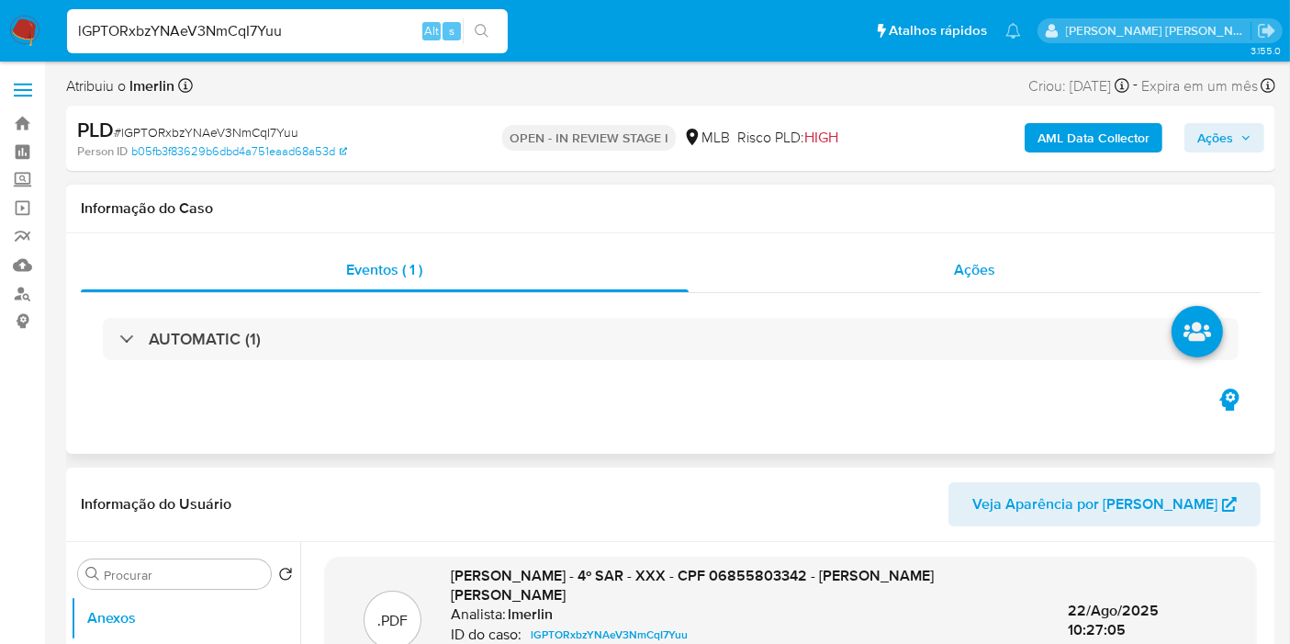
click at [1040, 261] on div "Ações" at bounding box center [975, 270] width 573 height 44
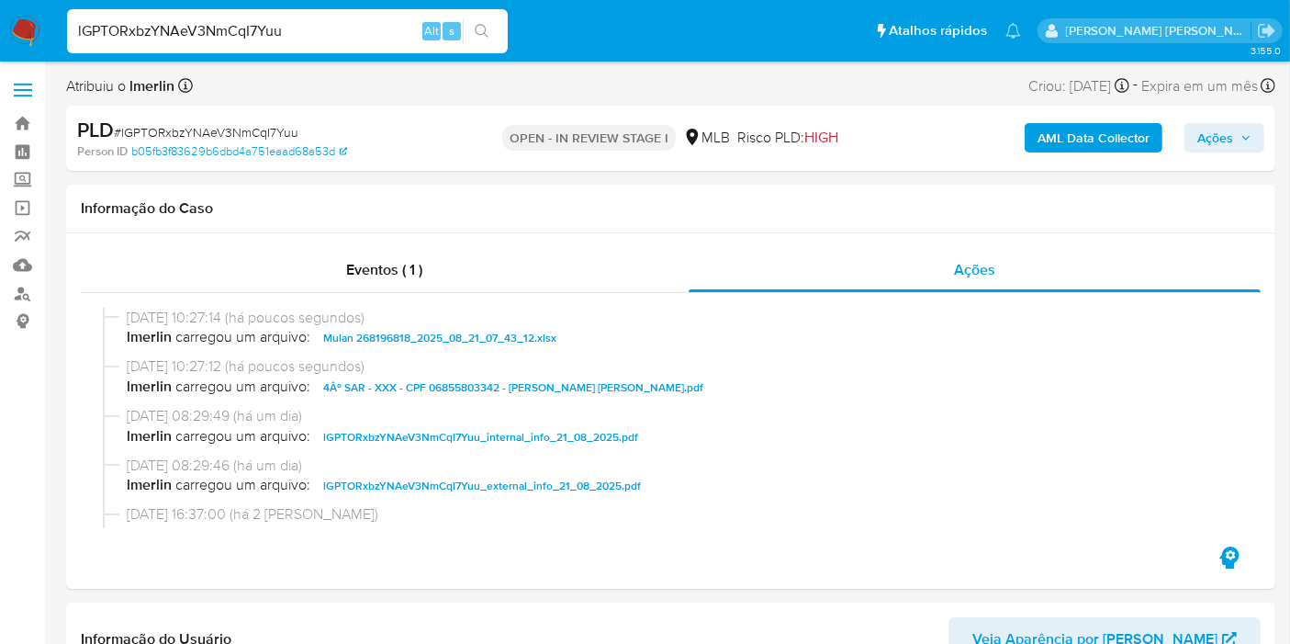
click at [1210, 138] on span "Ações" at bounding box center [1215, 137] width 36 height 29
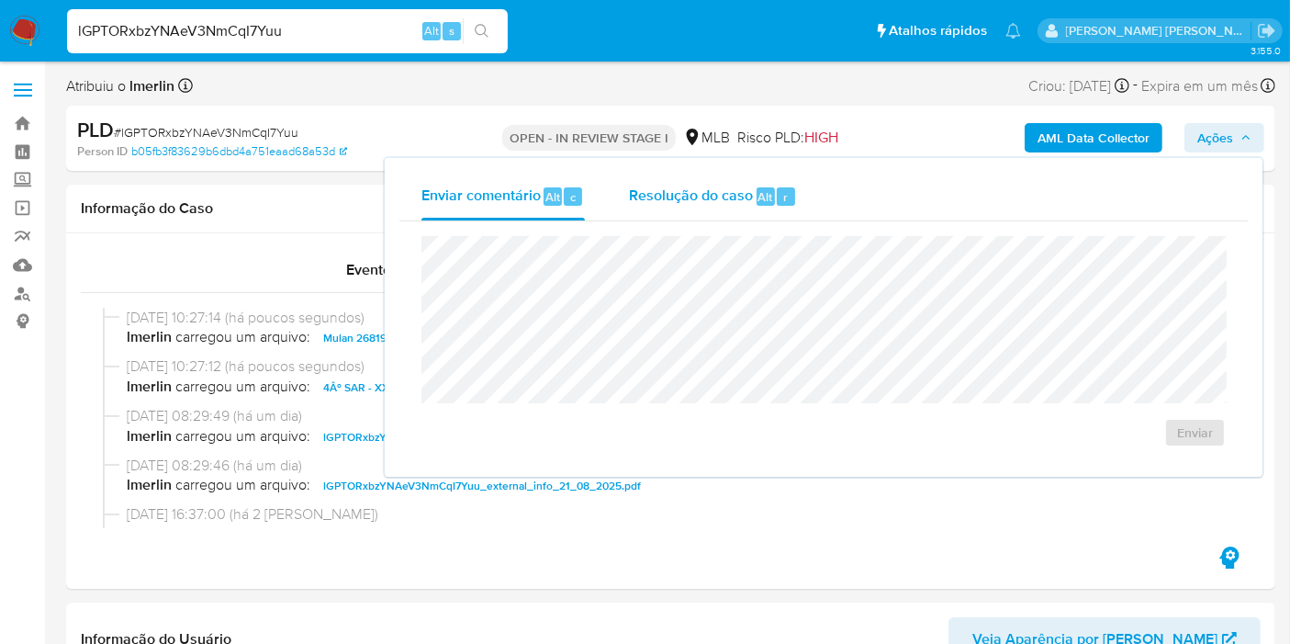
click at [654, 188] on span "Resolução do caso" at bounding box center [691, 195] width 124 height 21
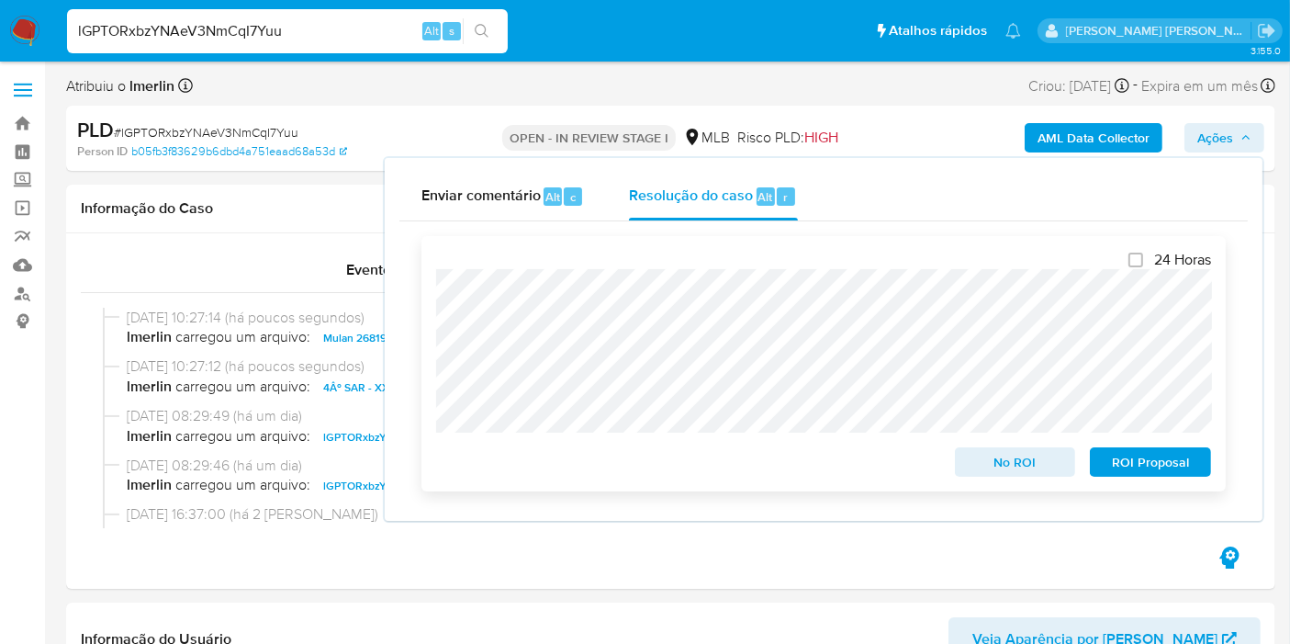
click at [1177, 469] on span "ROI Proposal" at bounding box center [1150, 462] width 95 height 26
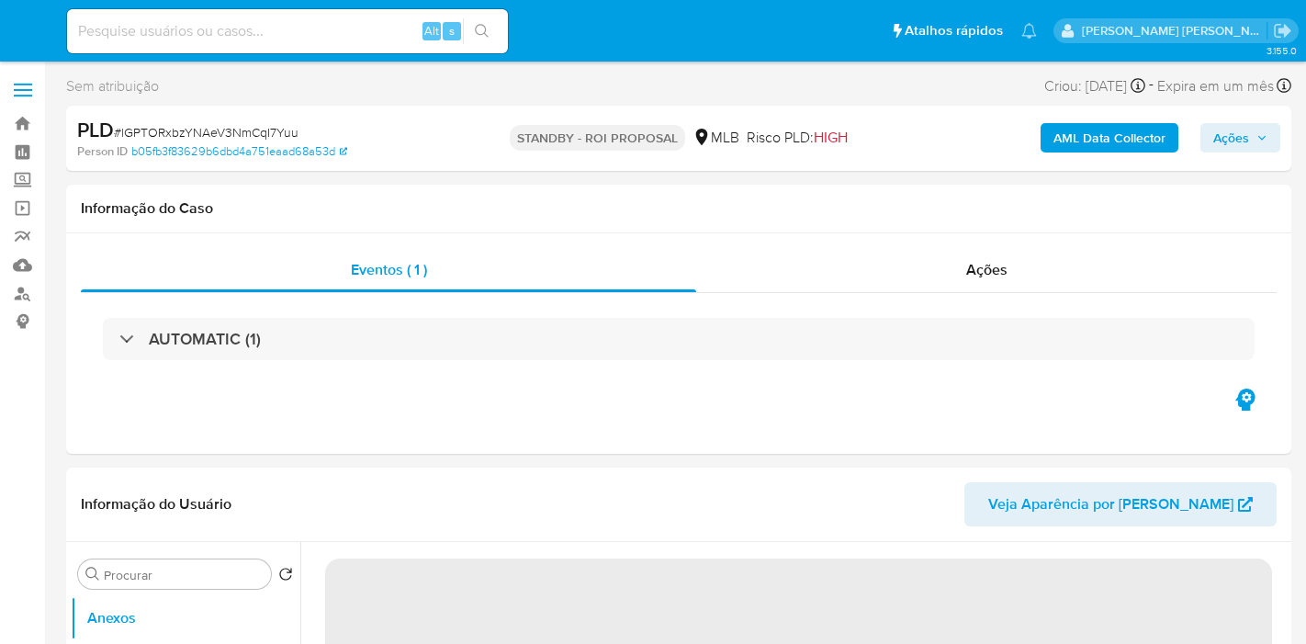
select select "10"
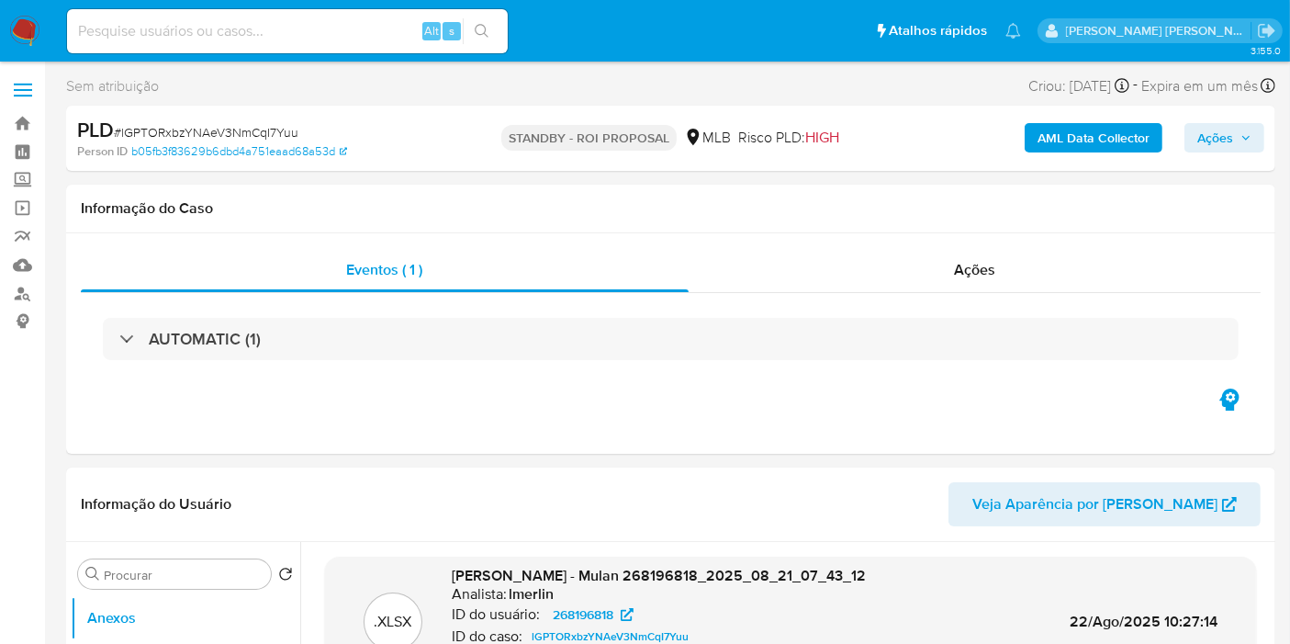
click at [364, 22] on input at bounding box center [287, 31] width 441 height 24
paste input "5NbBFLgZSf7CHMXL7YhJOfam"
type input "5NbBFLgZSf7CHMXL7YhJOfam"
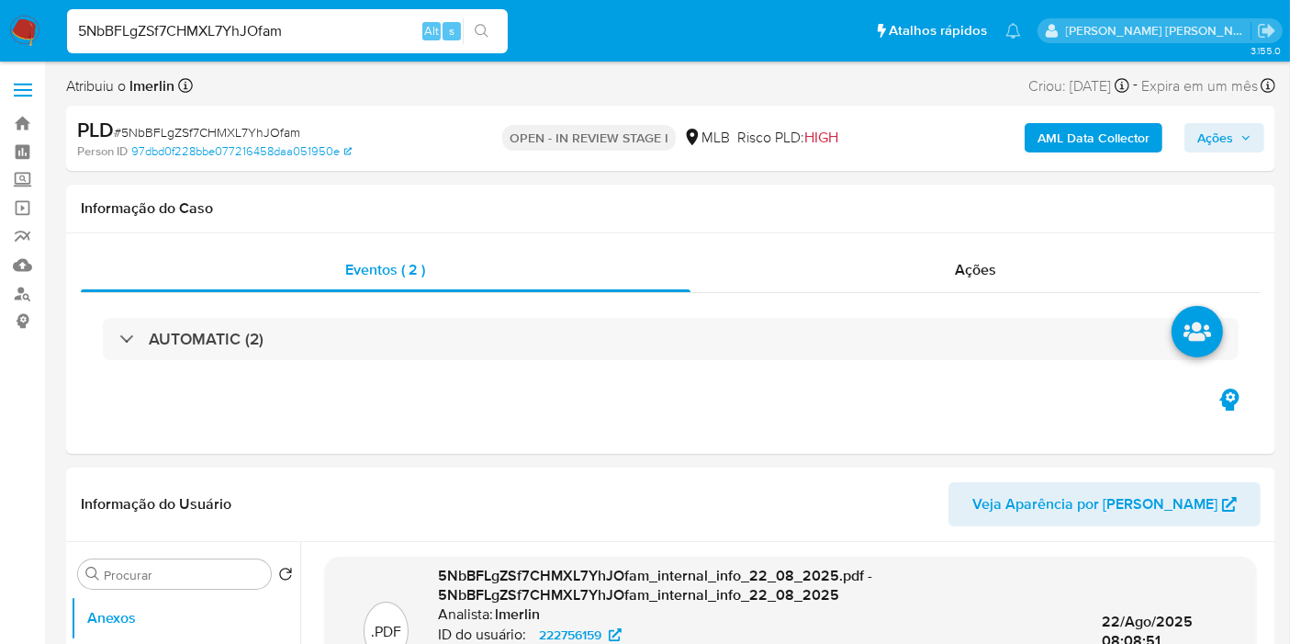
select select "10"
click at [217, 435] on div "Eventos ( 2 ) Ações AUTOMATIC (2)" at bounding box center [670, 343] width 1209 height 220
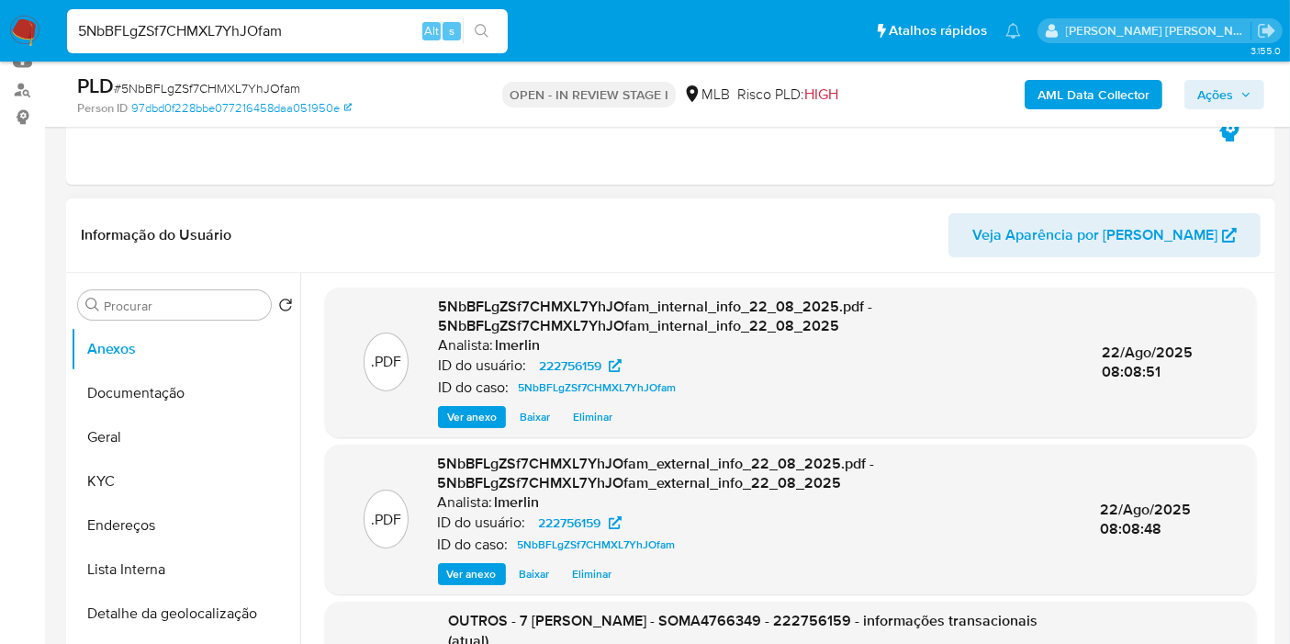
scroll to position [306, 0]
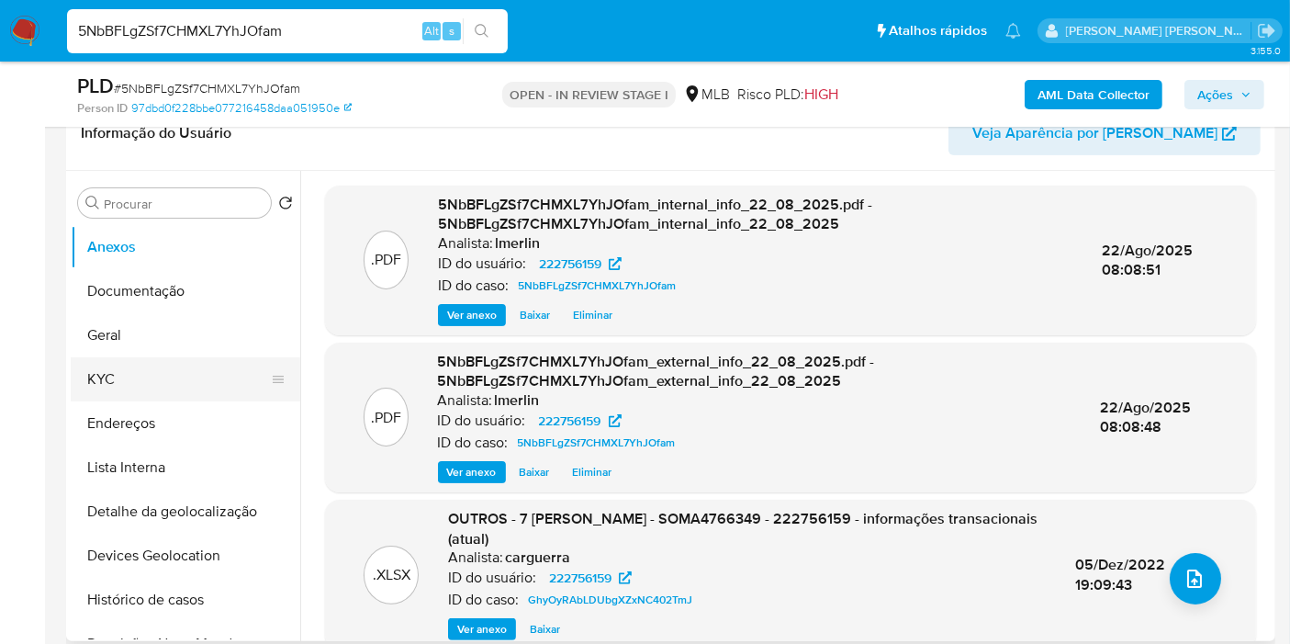
click at [187, 389] on button "KYC" at bounding box center [178, 379] width 215 height 44
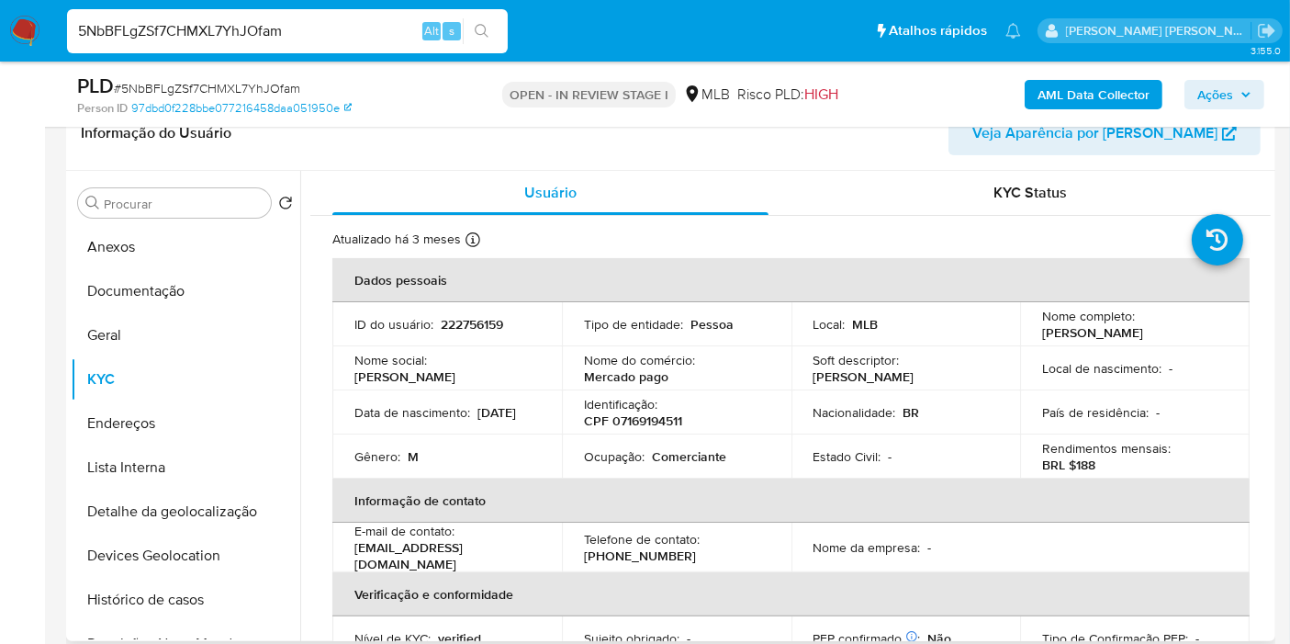
click at [666, 421] on p "CPF 07169194511" at bounding box center [633, 420] width 98 height 17
copy p "07169194511"
click at [158, 606] on button "Histórico de casos" at bounding box center [178, 600] width 215 height 44
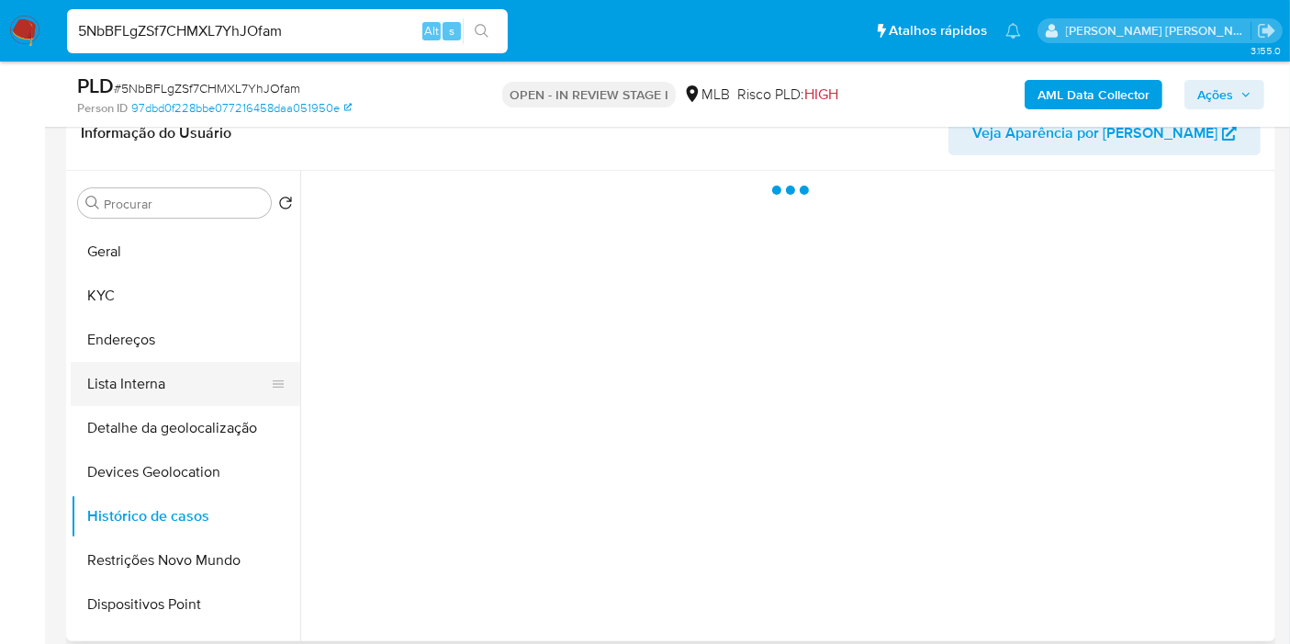
scroll to position [102, 0]
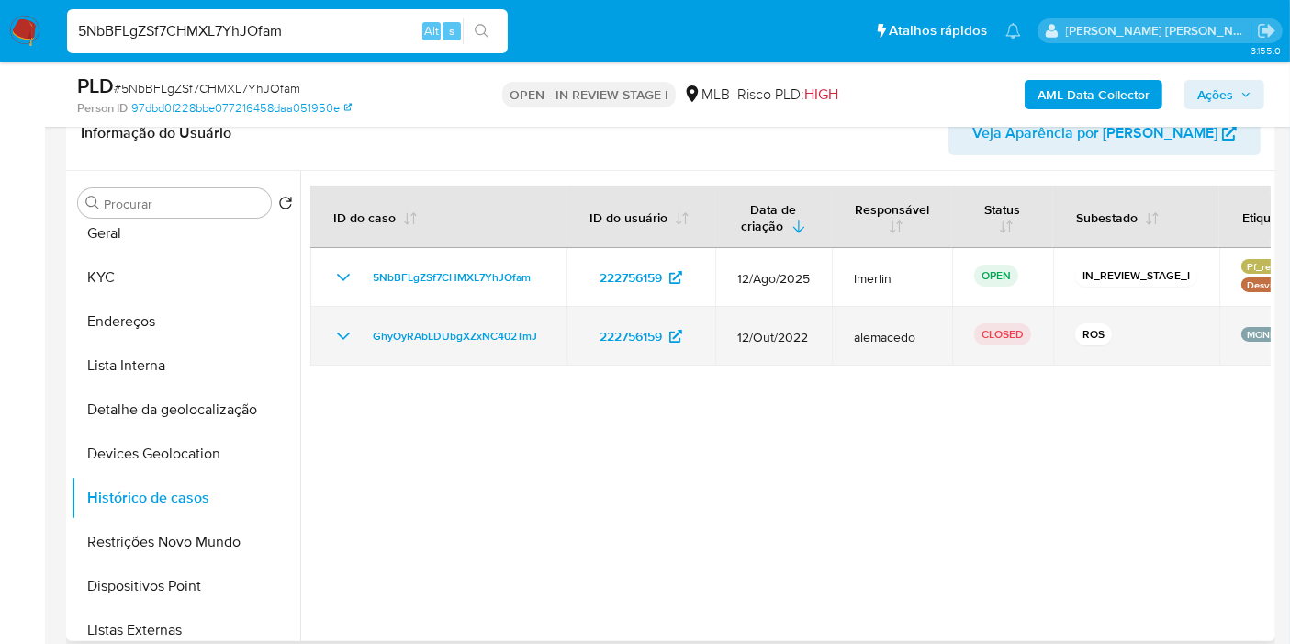
click at [358, 320] on td "GhyOyRAbLDUbgXZxNC402TmJ" at bounding box center [438, 336] width 256 height 59
click at [343, 334] on icon "Mostrar/Ocultar" at bounding box center [343, 336] width 22 height 22
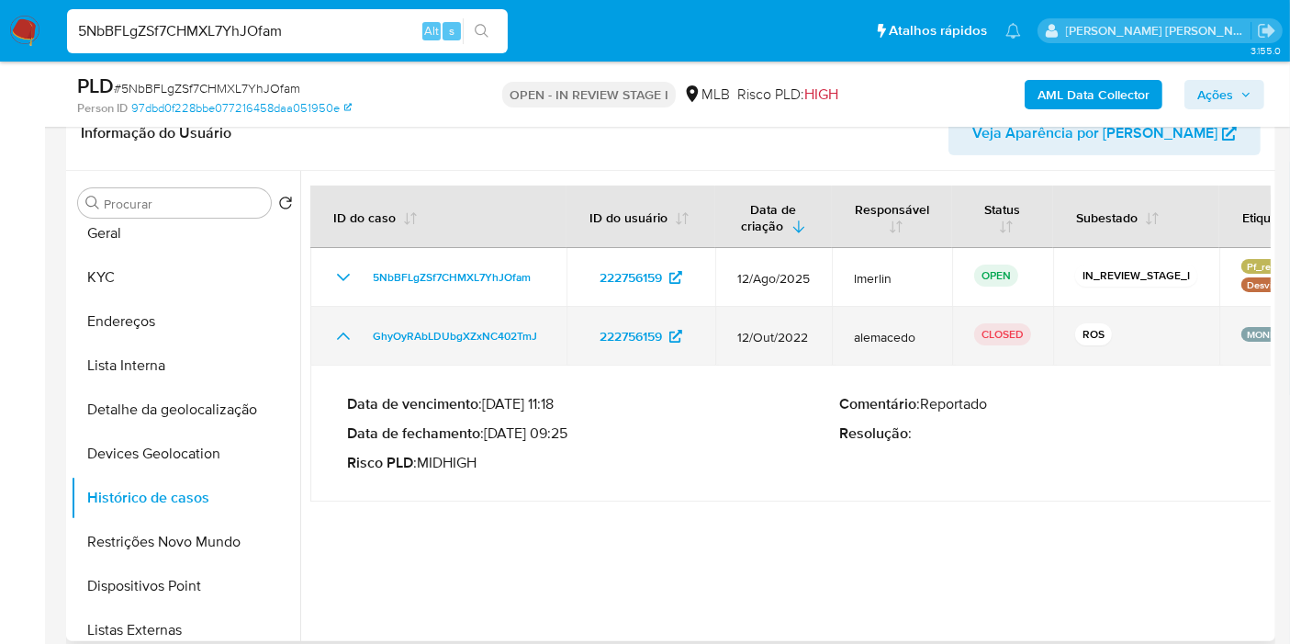
click at [343, 334] on icon "Mostrar/Ocultar" at bounding box center [343, 336] width 22 height 22
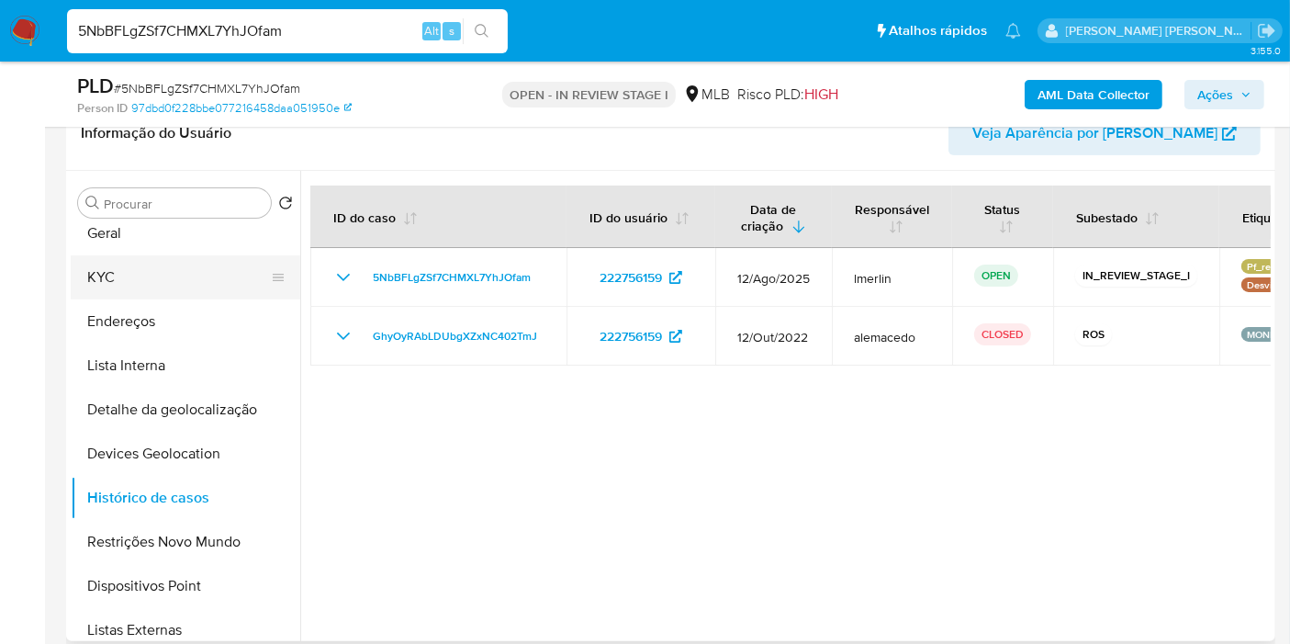
click at [148, 271] on button "KYC" at bounding box center [178, 277] width 215 height 44
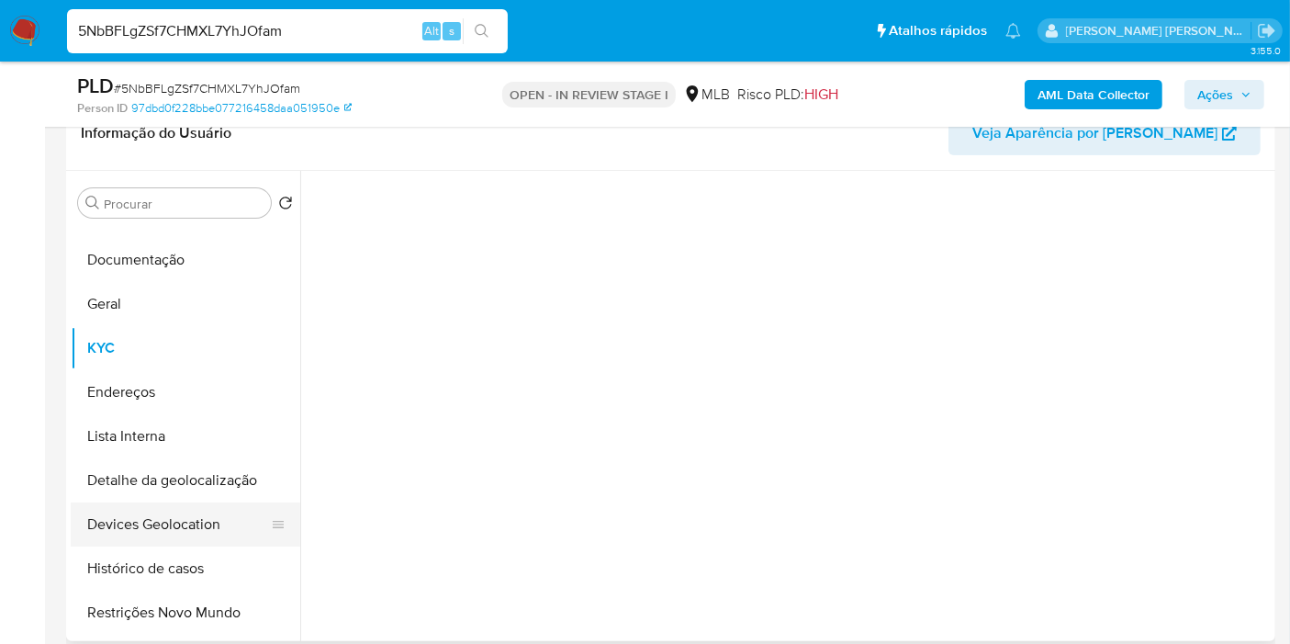
scroll to position [0, 0]
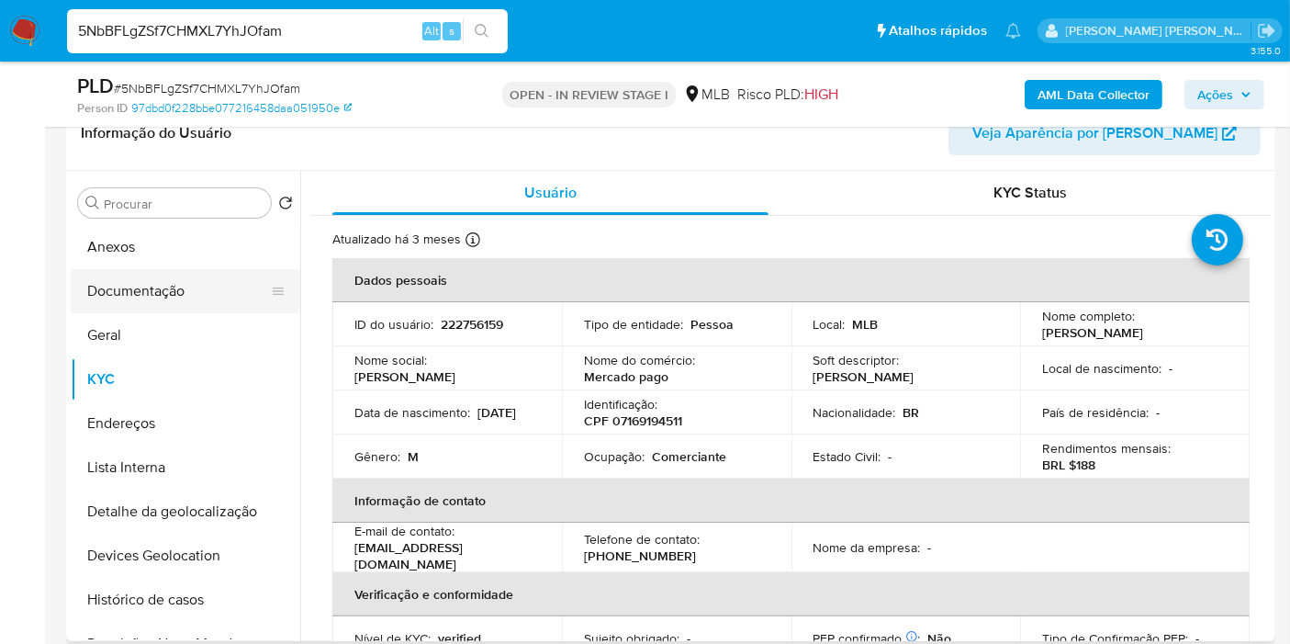
click at [199, 285] on button "Documentação" at bounding box center [178, 291] width 215 height 44
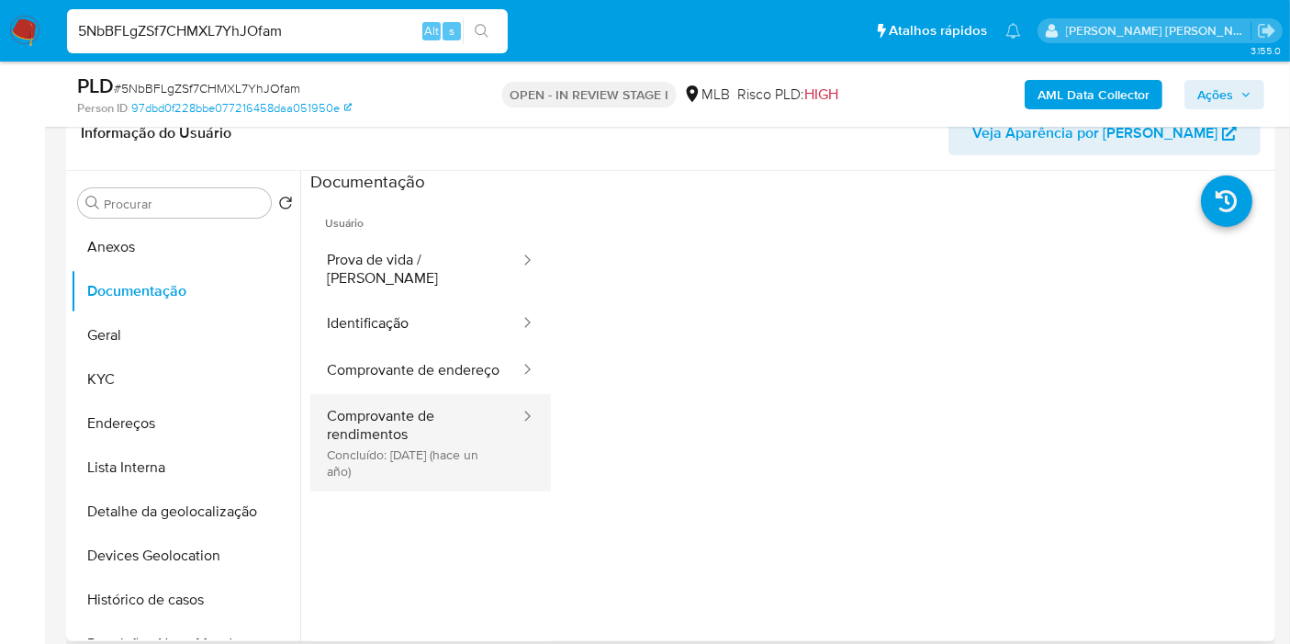
click at [454, 449] on button "Comprovante de rendimentos Concluído: 20/04/2024 (hace un año)" at bounding box center [415, 442] width 211 height 97
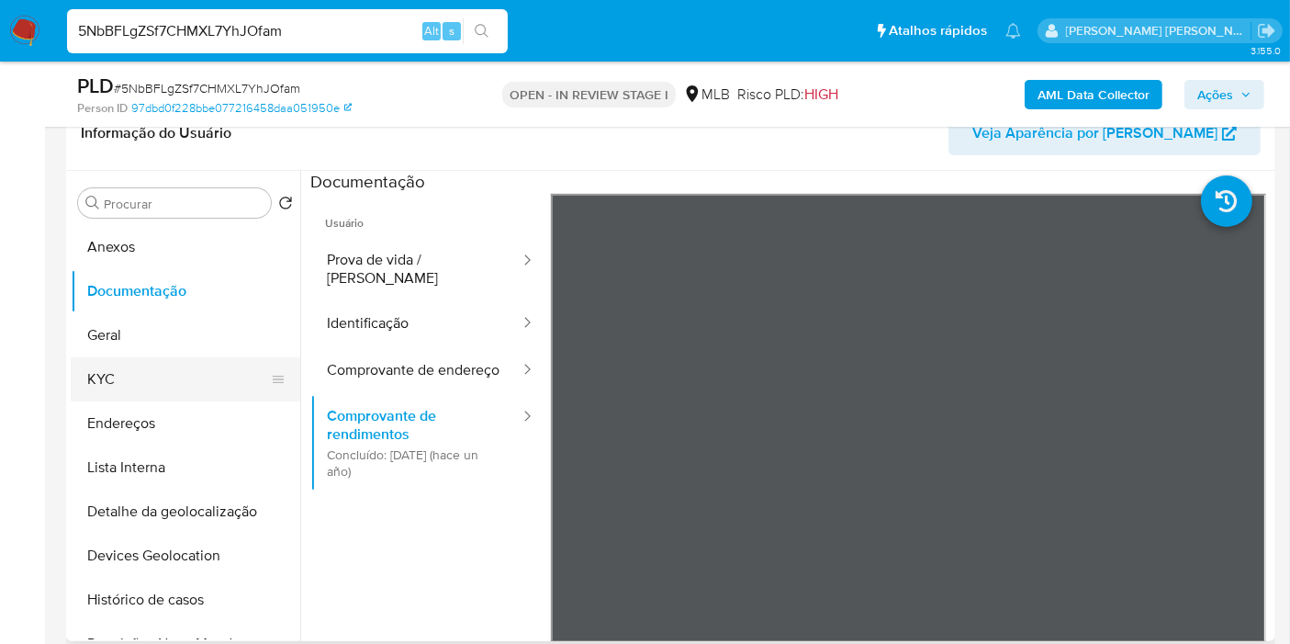
click at [139, 382] on button "KYC" at bounding box center [178, 379] width 215 height 44
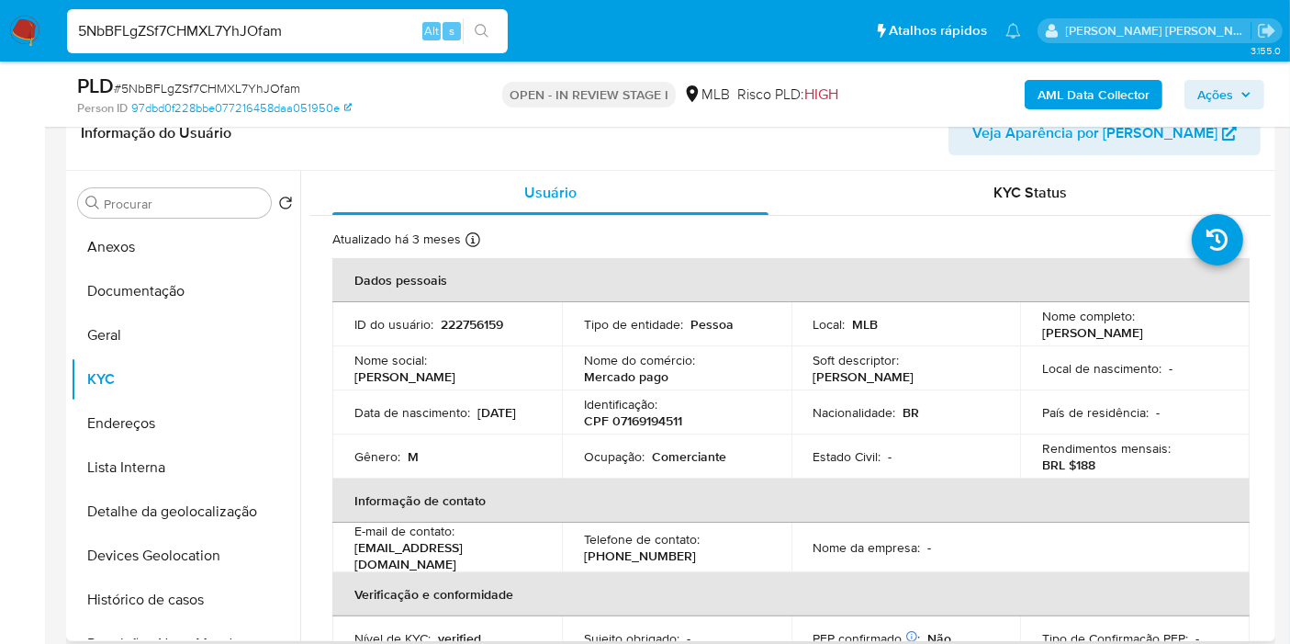
click at [677, 461] on p "Comerciante" at bounding box center [689, 456] width 74 height 17
copy p "Comerciante"
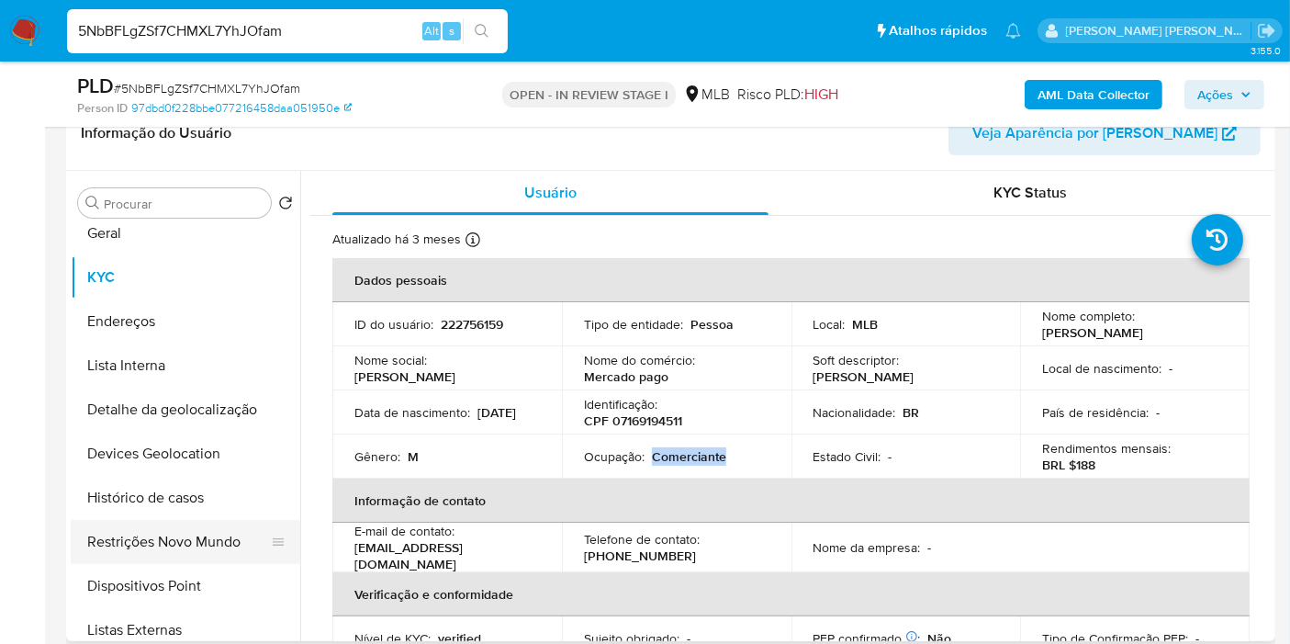
click at [151, 552] on button "Restrições Novo Mundo" at bounding box center [178, 542] width 215 height 44
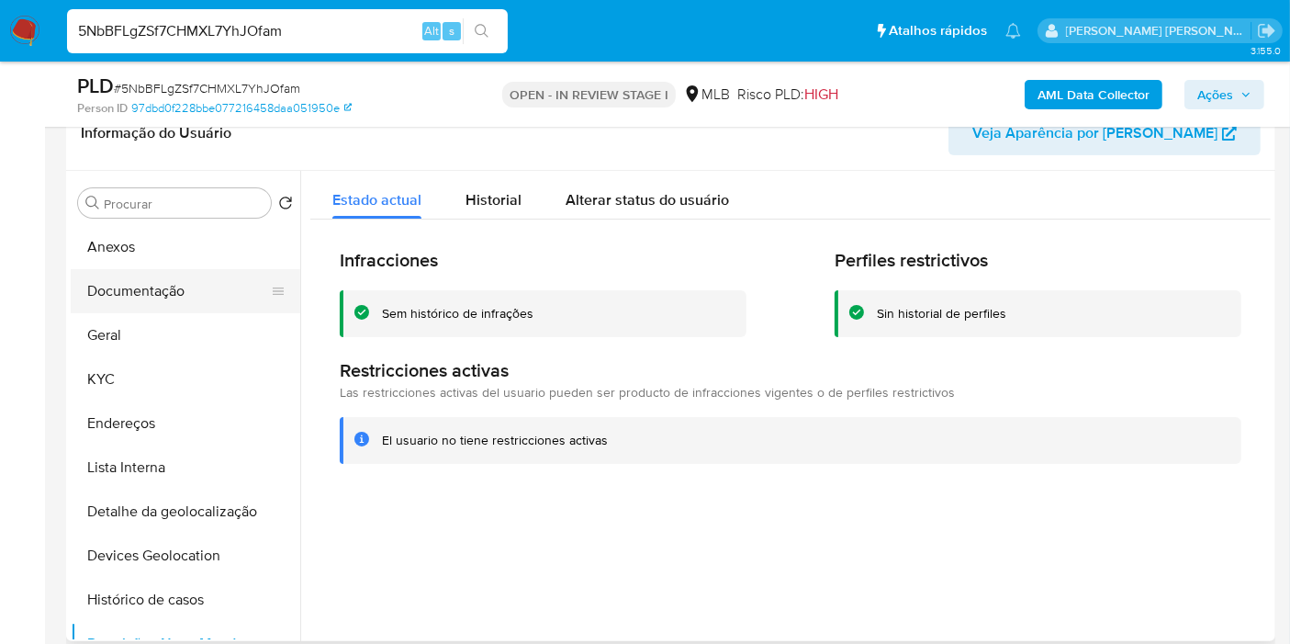
click at [173, 295] on button "Documentação" at bounding box center [178, 291] width 215 height 44
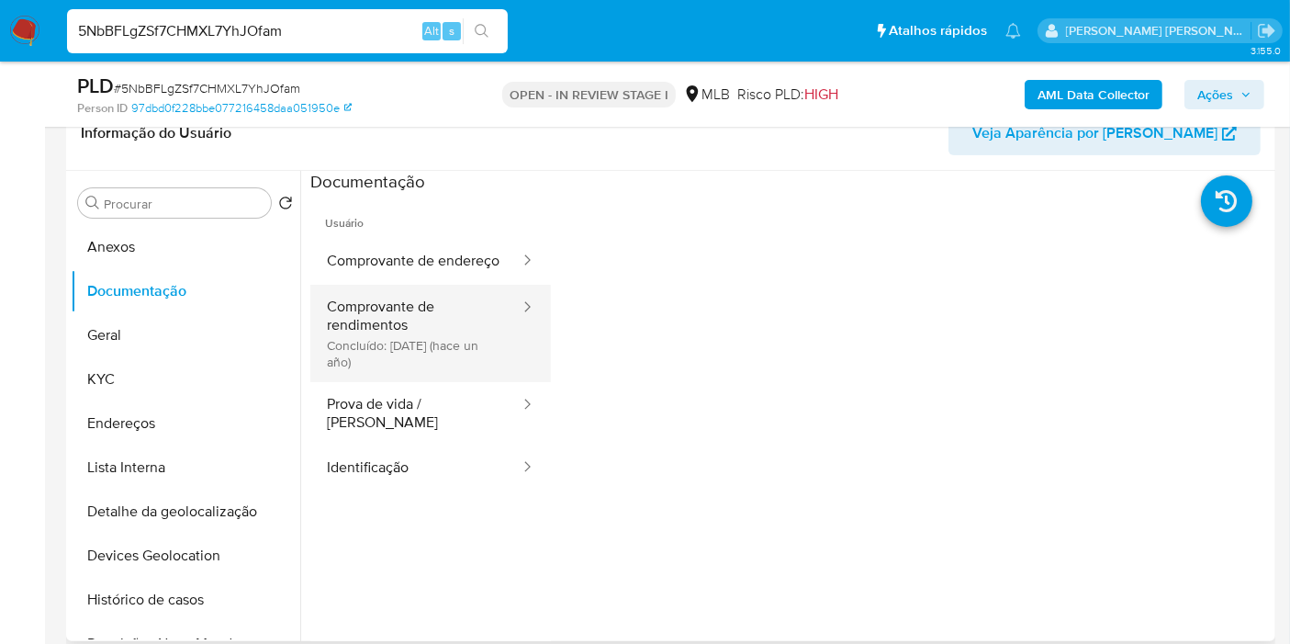
click at [507, 319] on div at bounding box center [521, 307] width 29 height 21
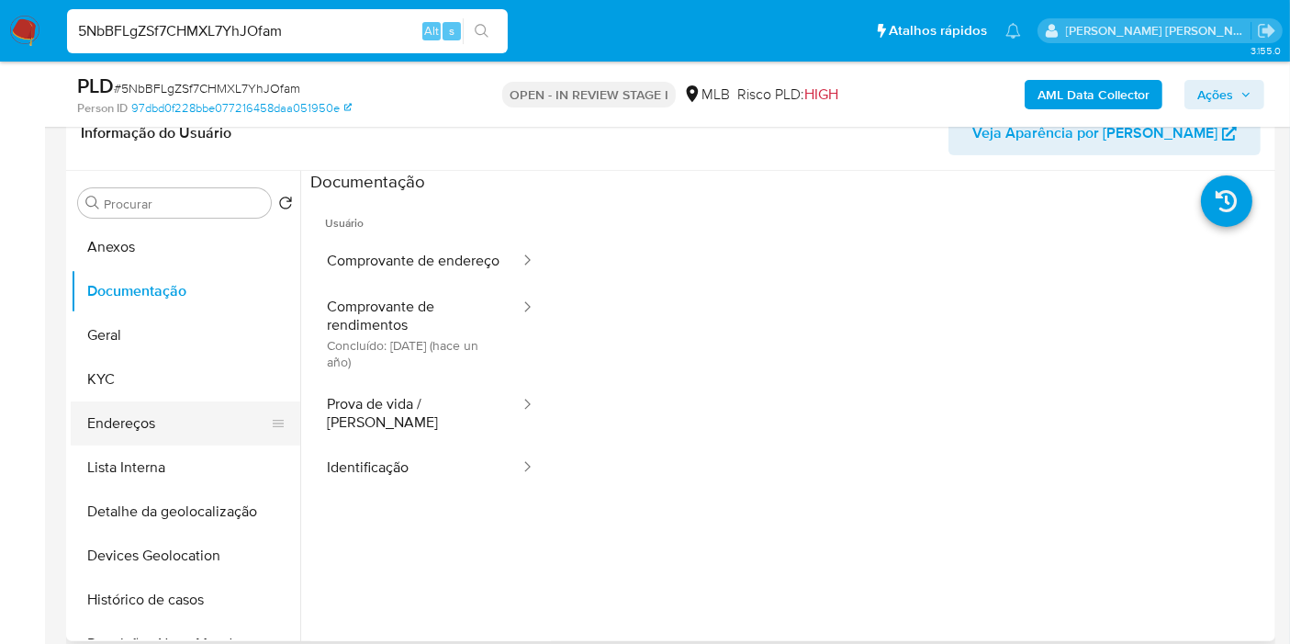
click at [213, 413] on button "Endereços" at bounding box center [178, 423] width 215 height 44
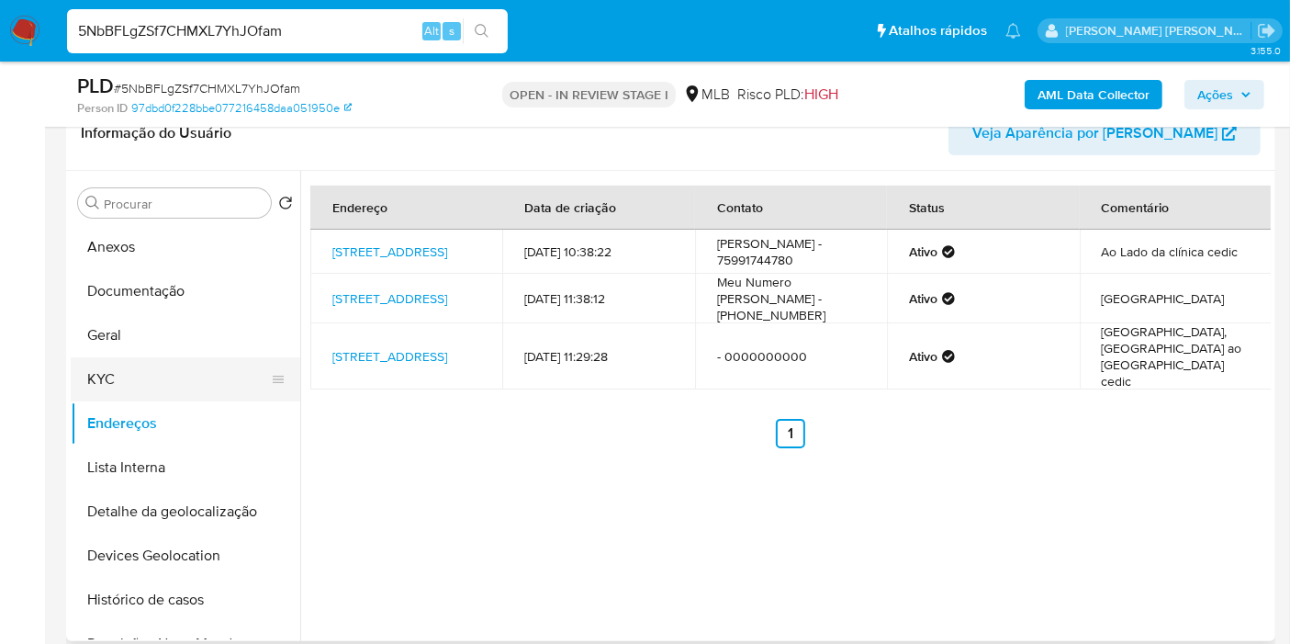
click at [178, 393] on button "KYC" at bounding box center [178, 379] width 215 height 44
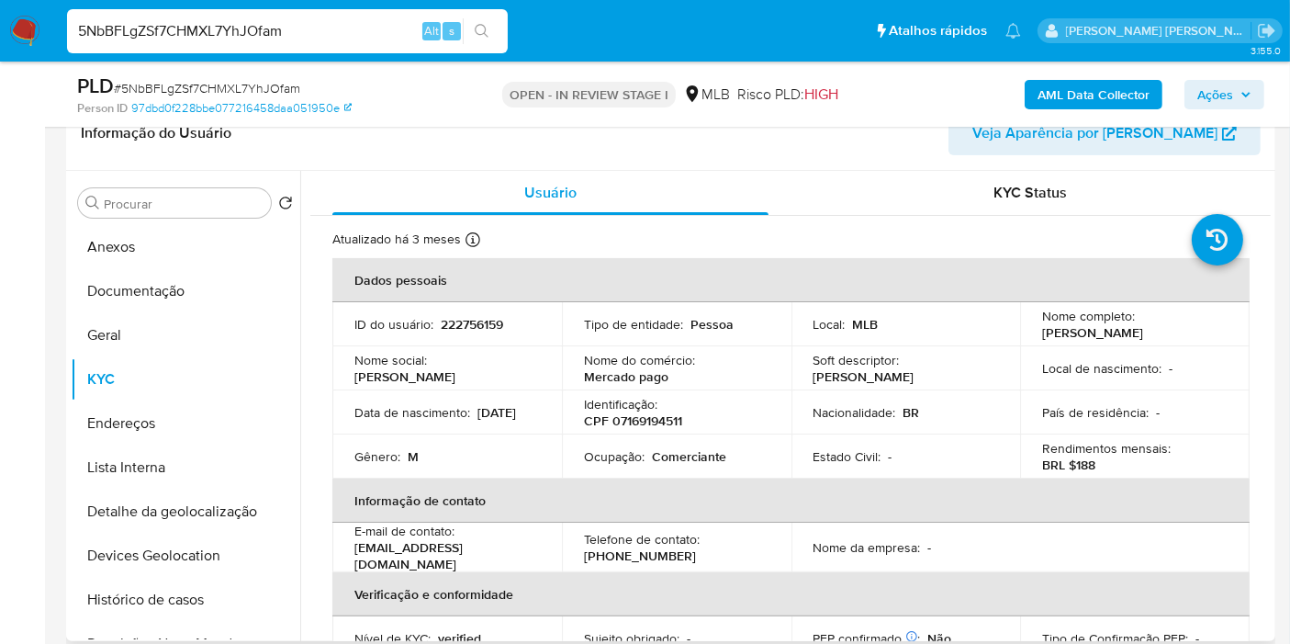
scroll to position [815, 0]
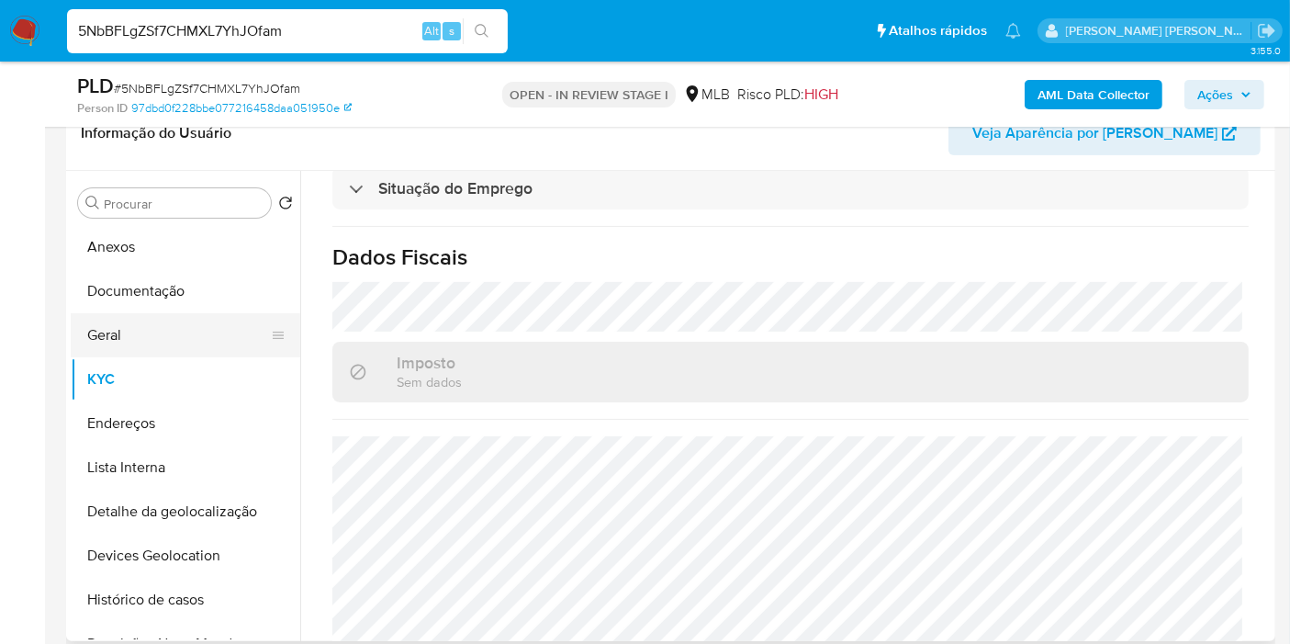
click at [116, 316] on button "Geral" at bounding box center [178, 335] width 215 height 44
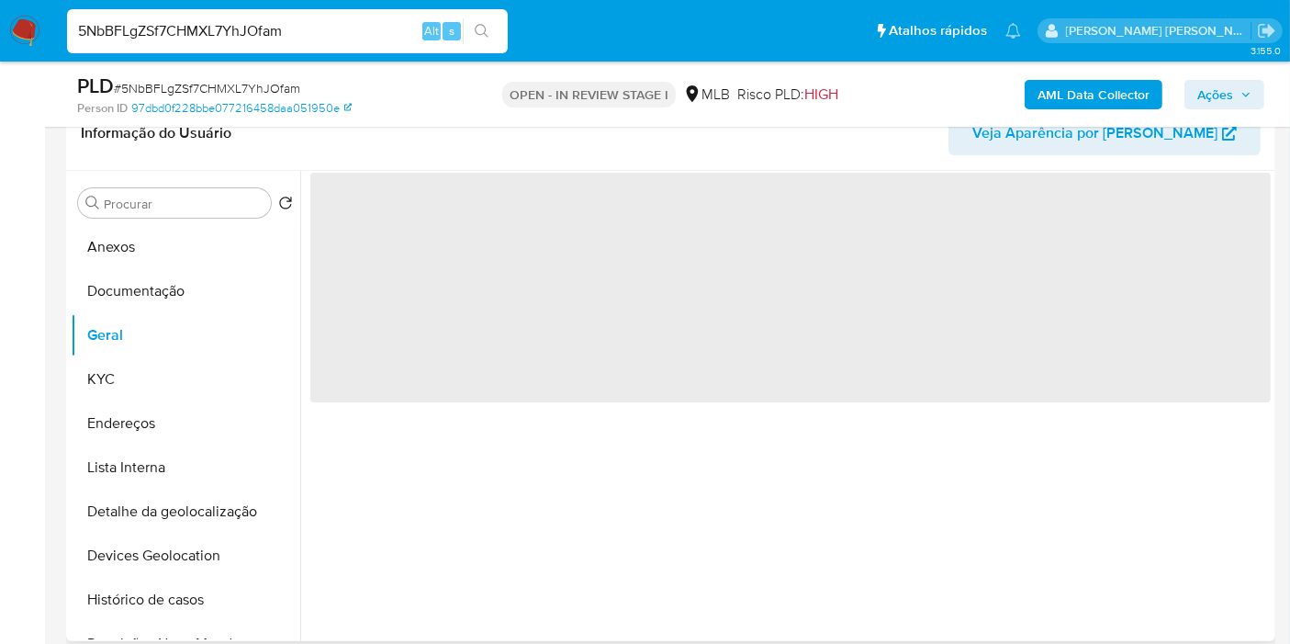
scroll to position [0, 0]
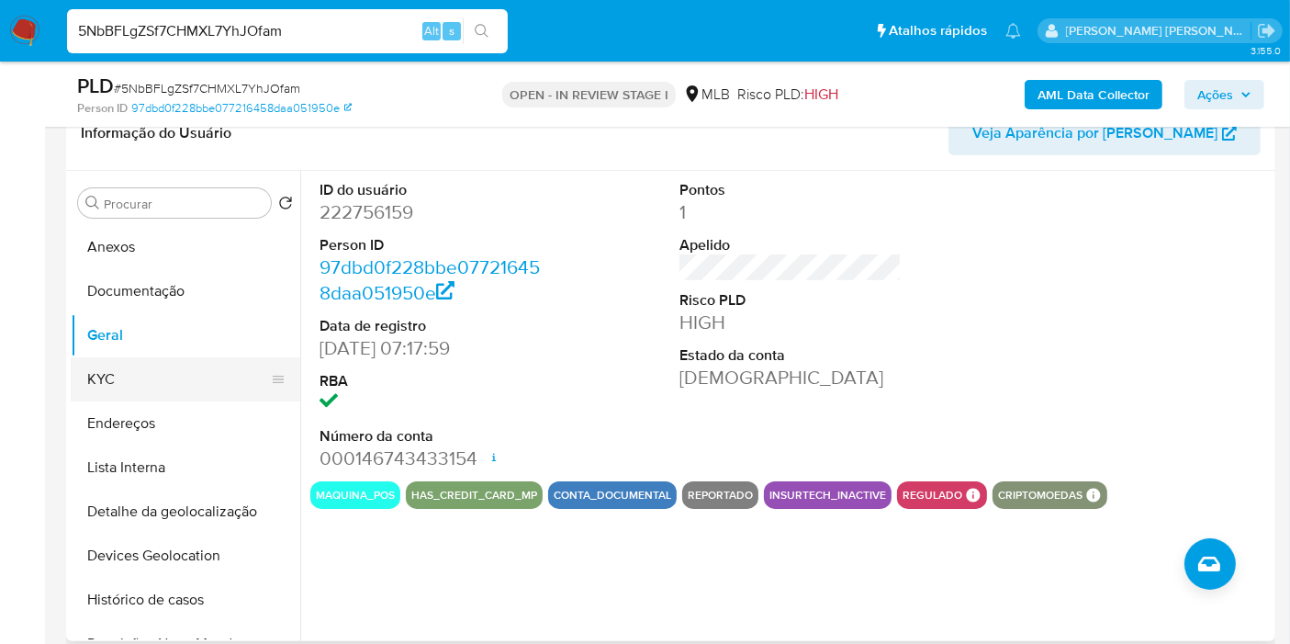
click at [147, 370] on button "KYC" at bounding box center [178, 379] width 215 height 44
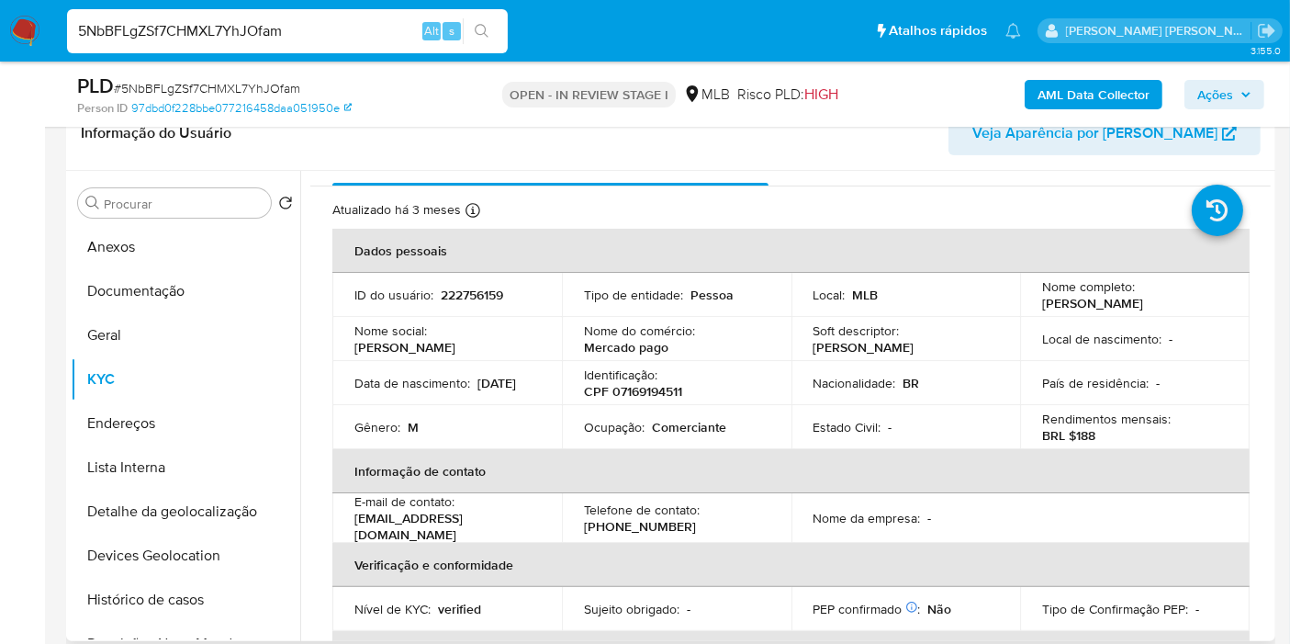
scroll to position [26, 0]
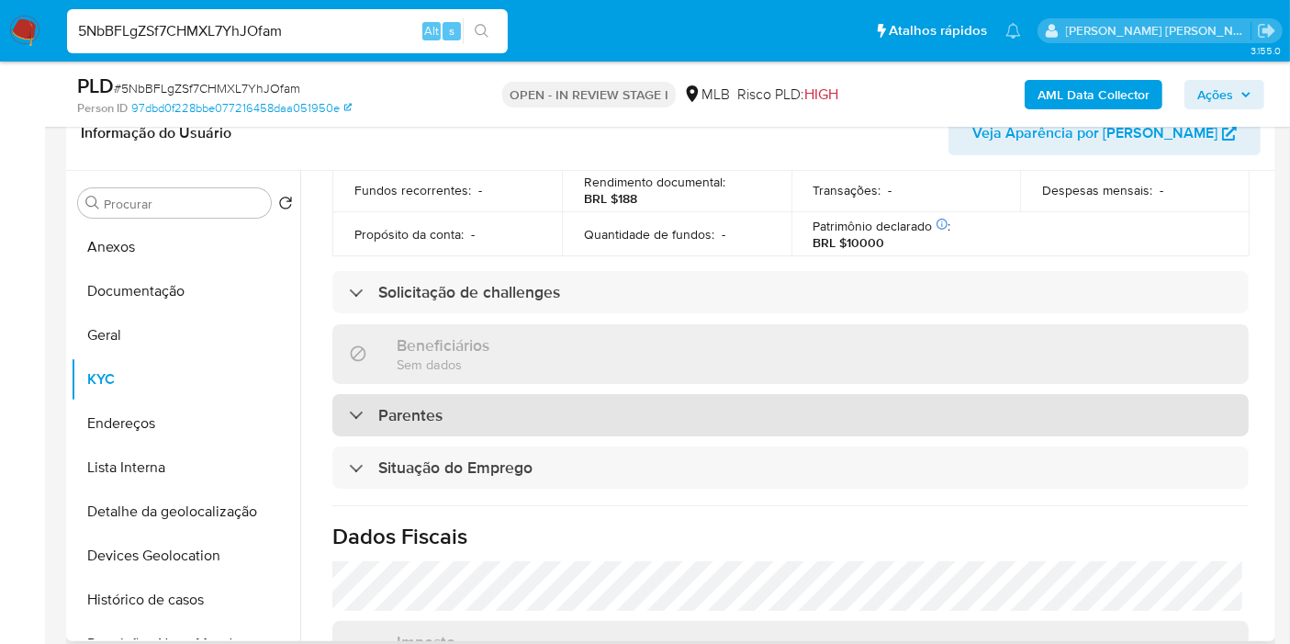
scroll to position [834, 0]
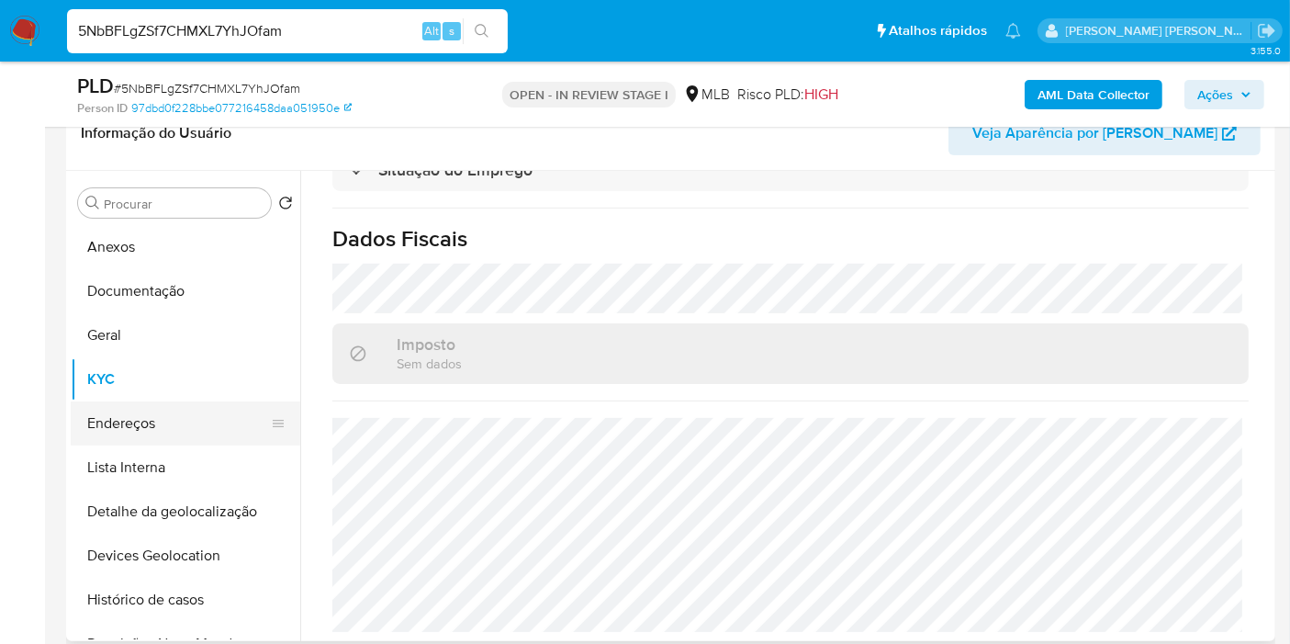
click at [153, 420] on button "Endereços" at bounding box center [178, 423] width 215 height 44
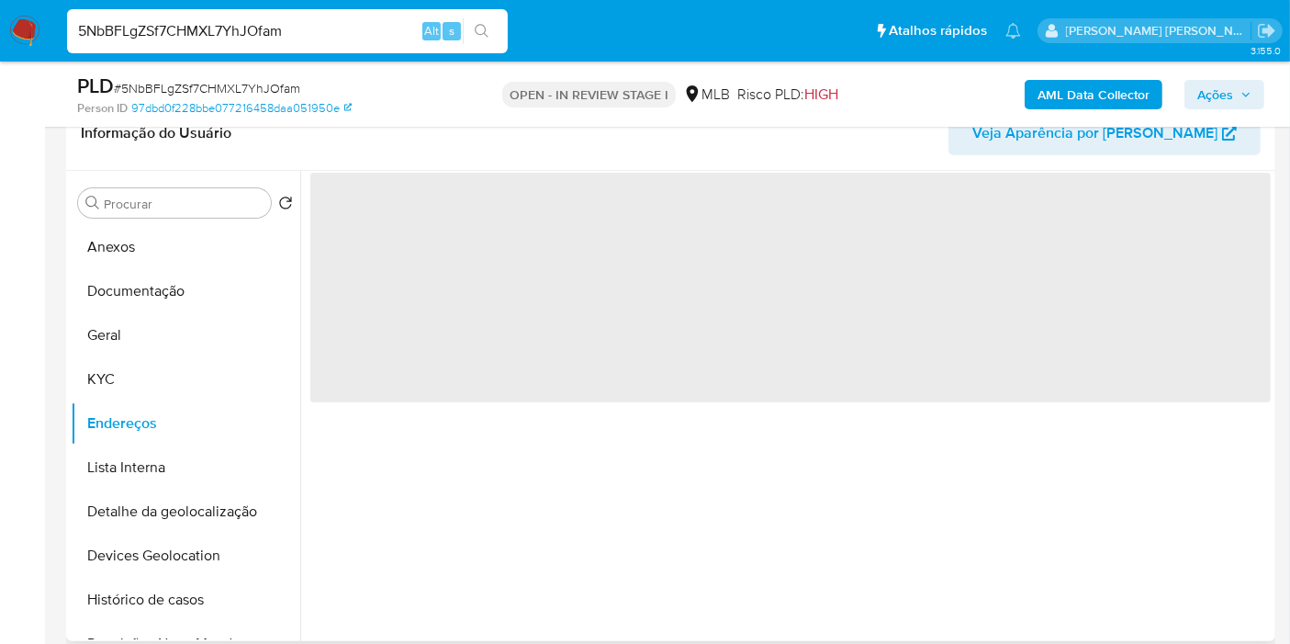
scroll to position [0, 0]
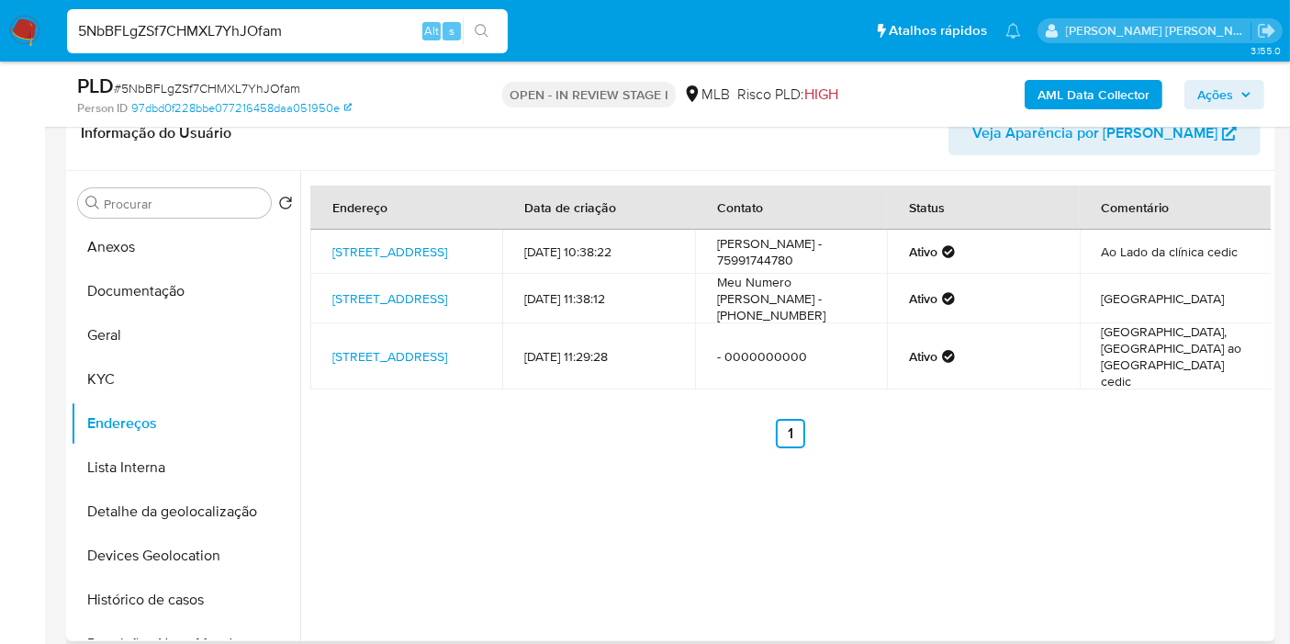
click at [1263, 494] on div "Endereço Data de criação Contato Status Comentário Rua Peró Vaz 47, Cipó, Bahia…" at bounding box center [785, 406] width 971 height 470
click at [221, 503] on button "Detalhe da geolocalização" at bounding box center [178, 511] width 215 height 44
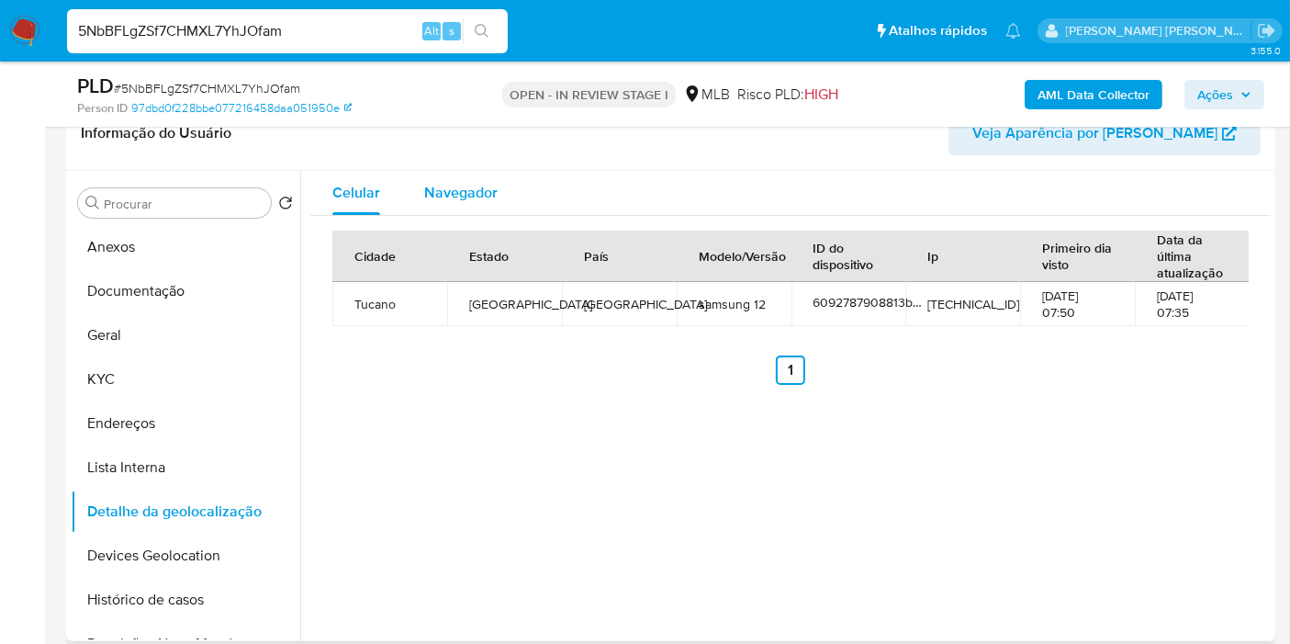
click at [448, 187] on span "Navegador" at bounding box center [460, 192] width 73 height 21
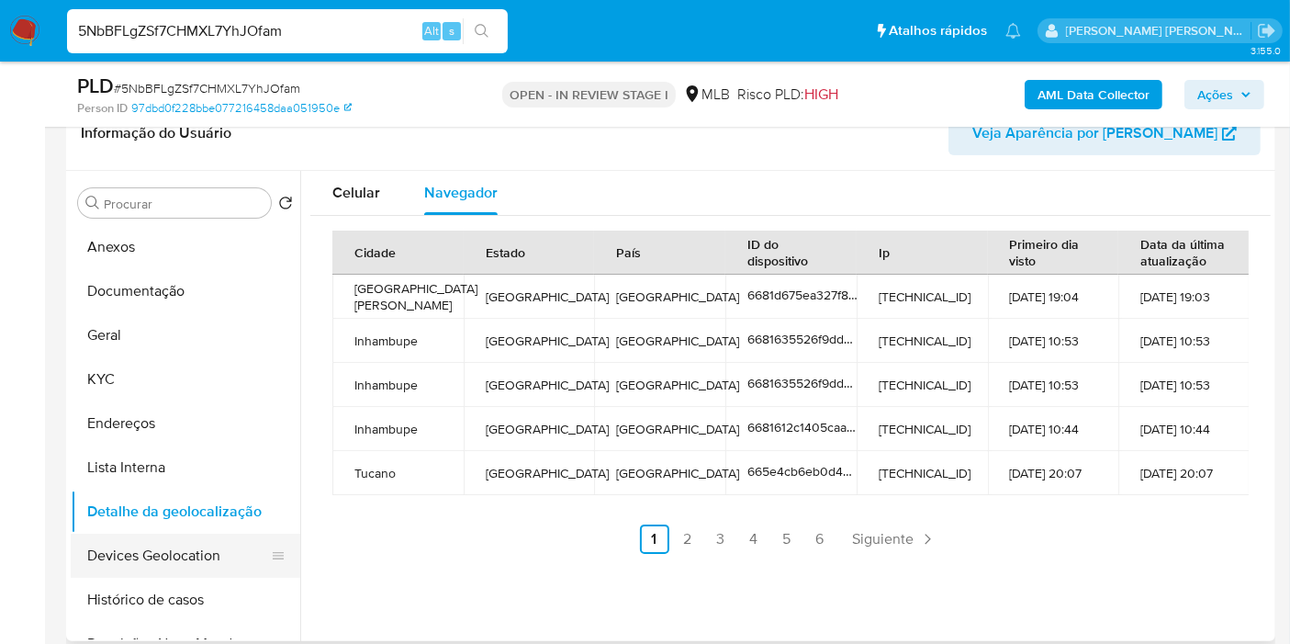
click at [187, 537] on button "Devices Geolocation" at bounding box center [178, 555] width 215 height 44
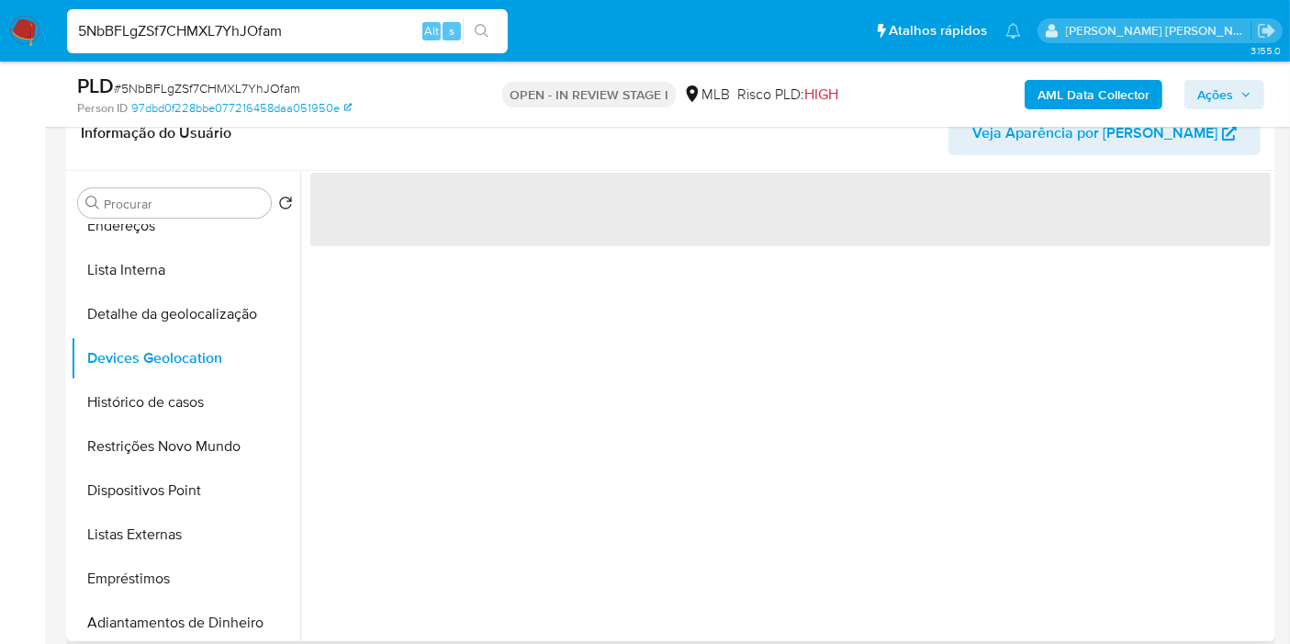
scroll to position [204, 0]
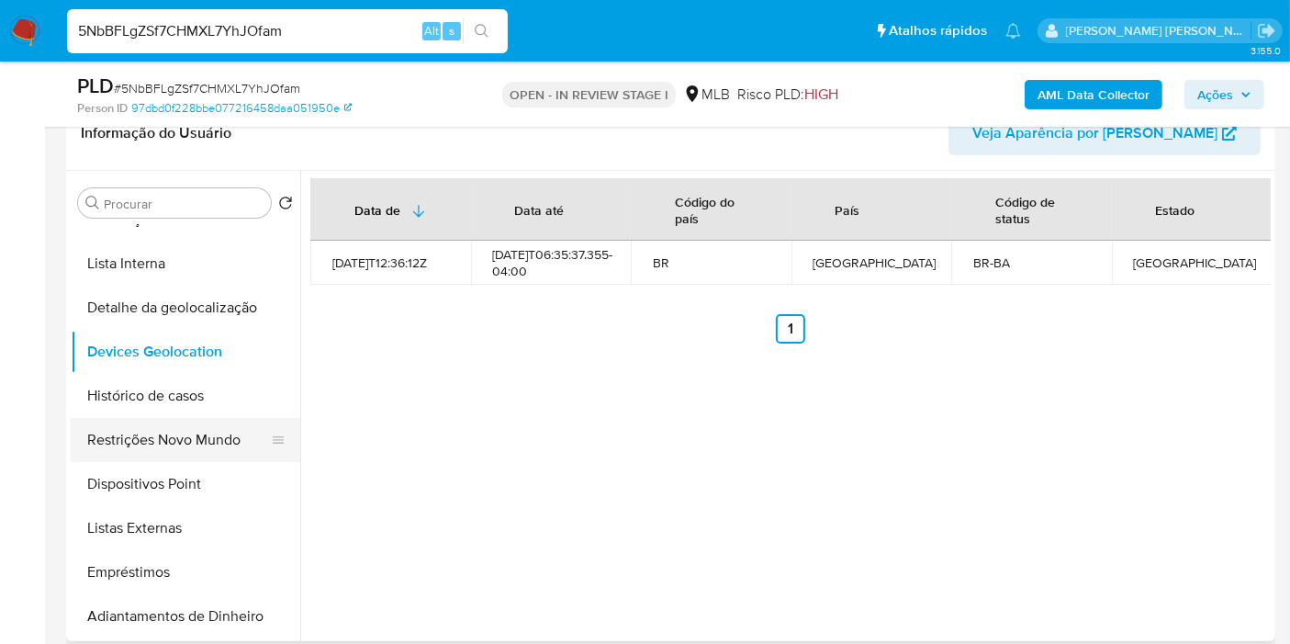
click at [208, 440] on button "Restrições Novo Mundo" at bounding box center [178, 440] width 215 height 44
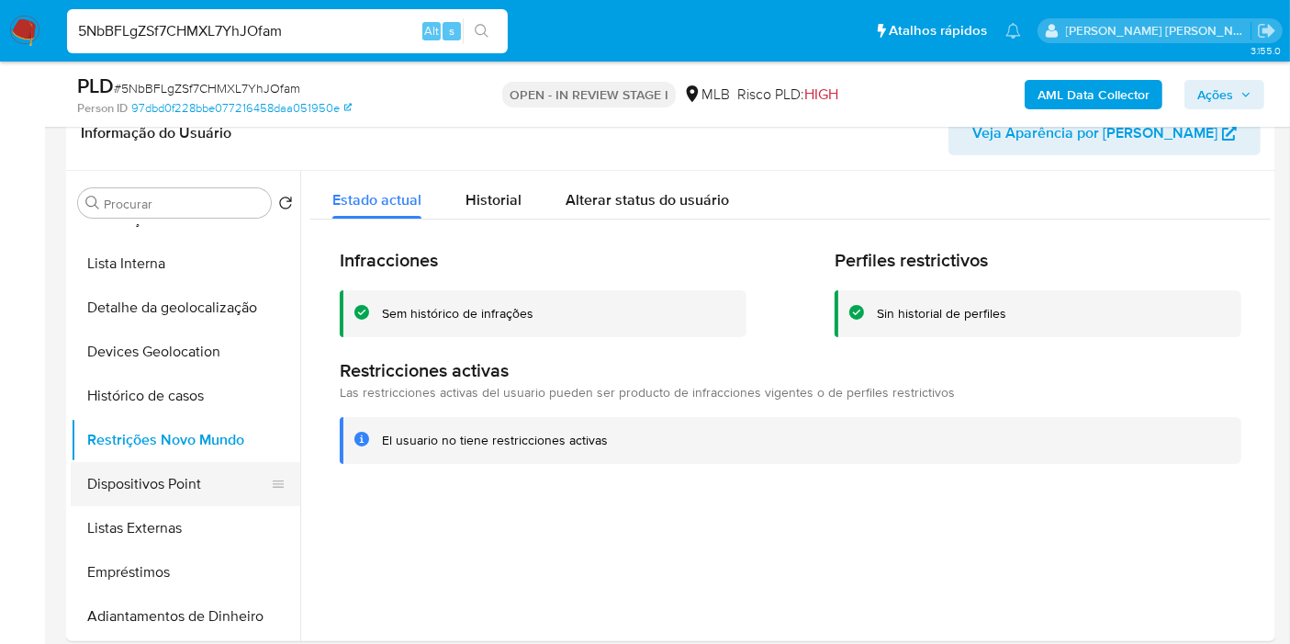
click at [223, 484] on button "Dispositivos Point" at bounding box center [178, 484] width 215 height 44
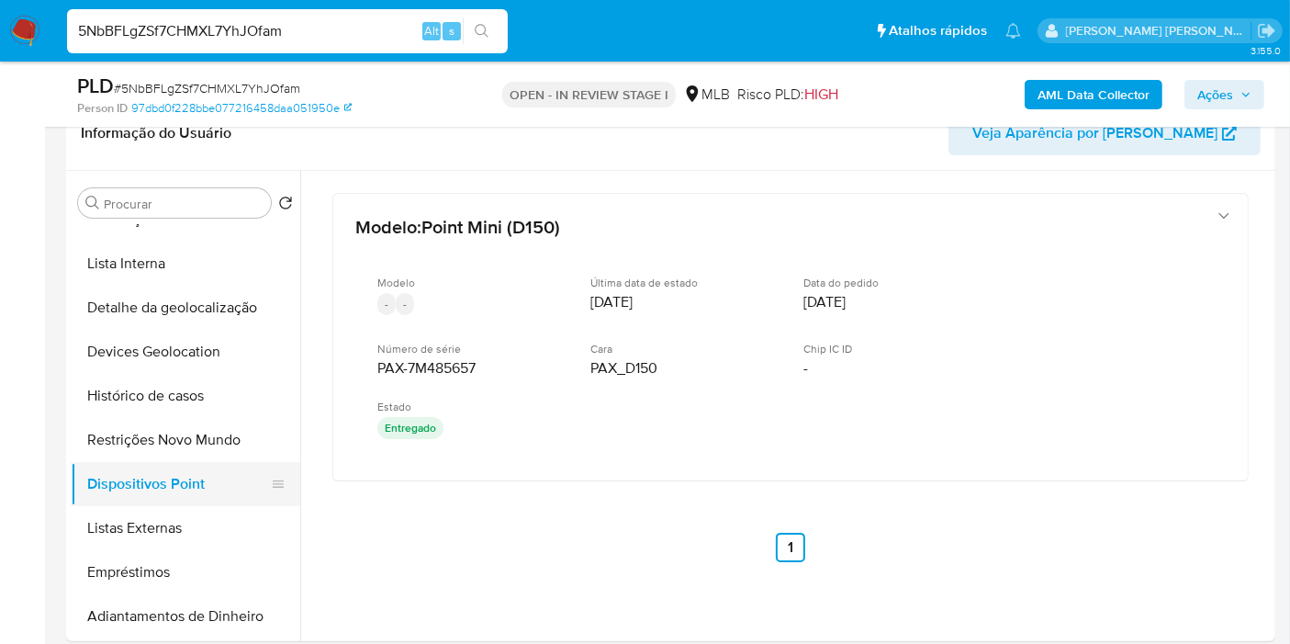
scroll to position [102, 0]
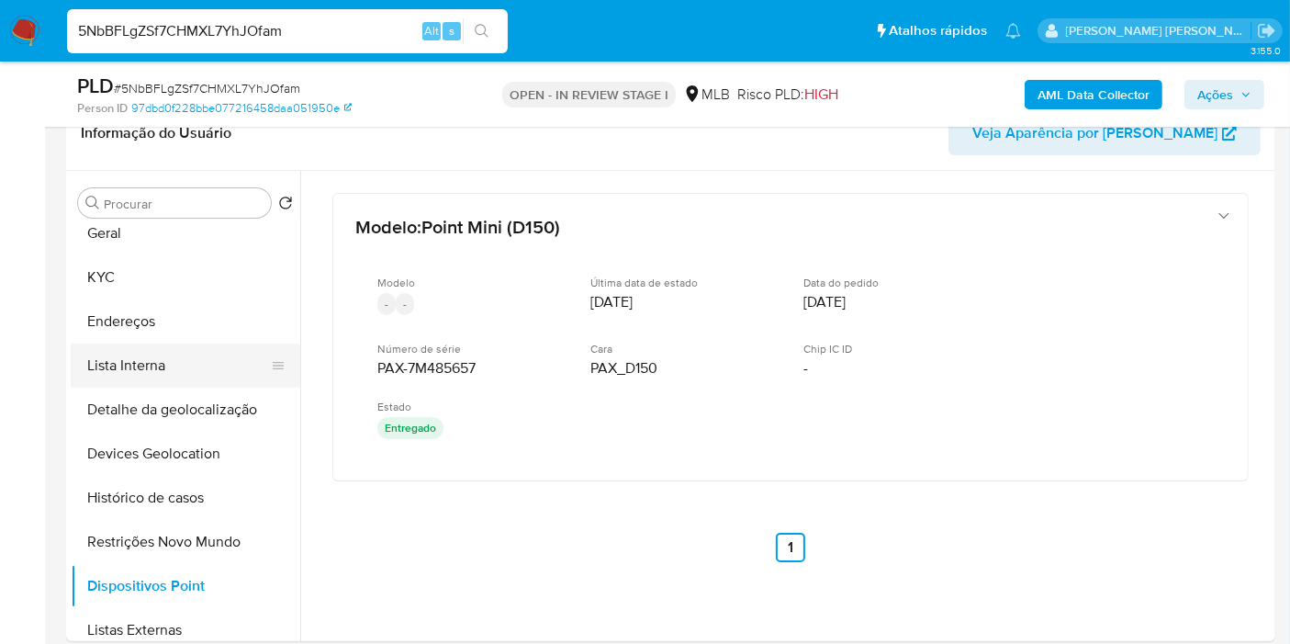
click at [207, 366] on button "Lista Interna" at bounding box center [178, 365] width 215 height 44
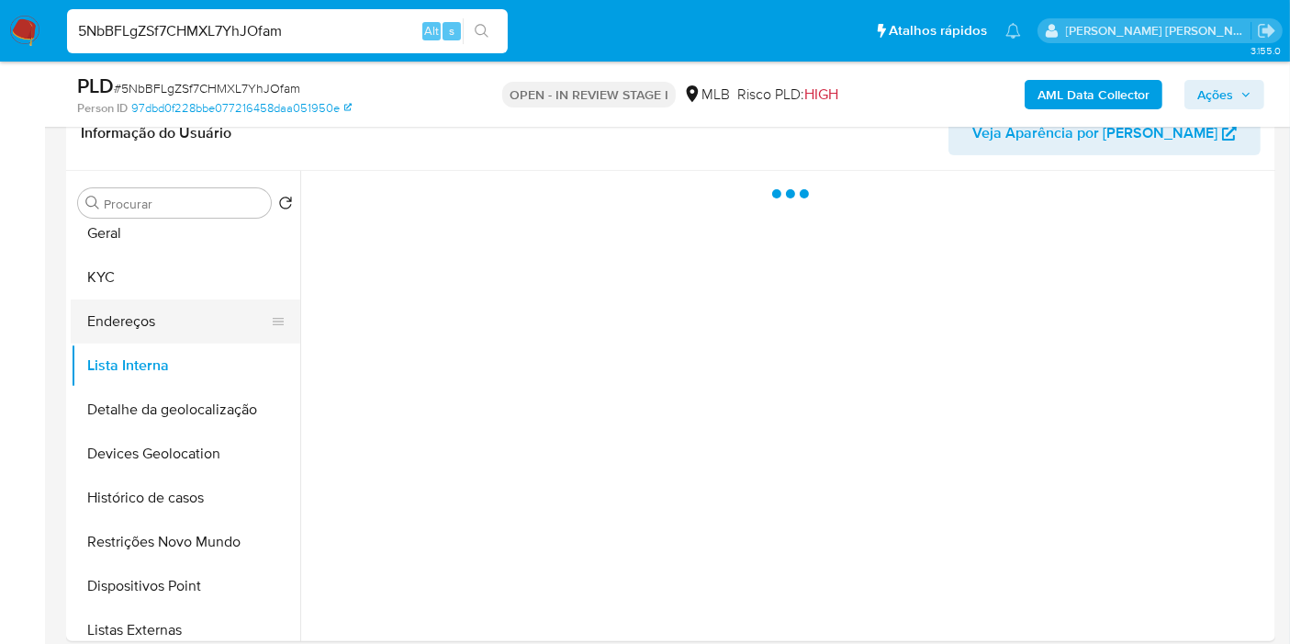
click at [194, 321] on button "Endereços" at bounding box center [178, 321] width 215 height 44
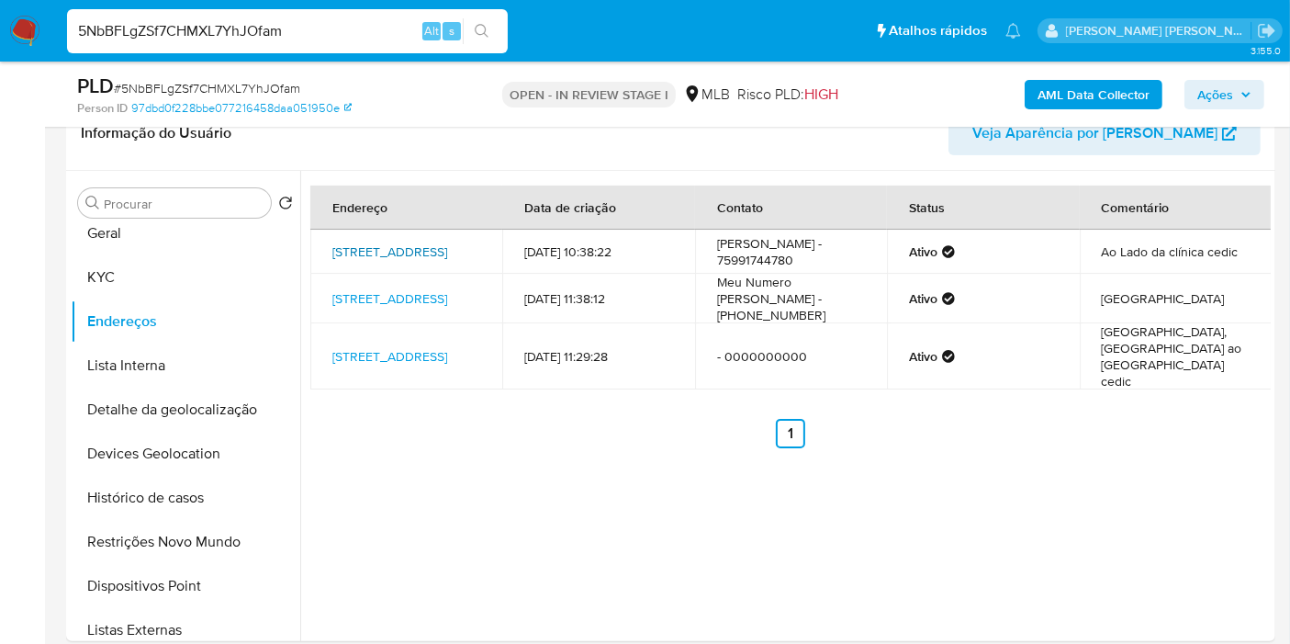
click at [369, 248] on link "Rua Peró Vaz 47, Cipó, Bahia, 48450000, Brasil 47" at bounding box center [389, 251] width 115 height 18
drag, startPoint x: 1035, startPoint y: 85, endPoint x: 797, endPoint y: 176, distance: 254.6
click at [90, 266] on button "KYC" at bounding box center [178, 277] width 215 height 44
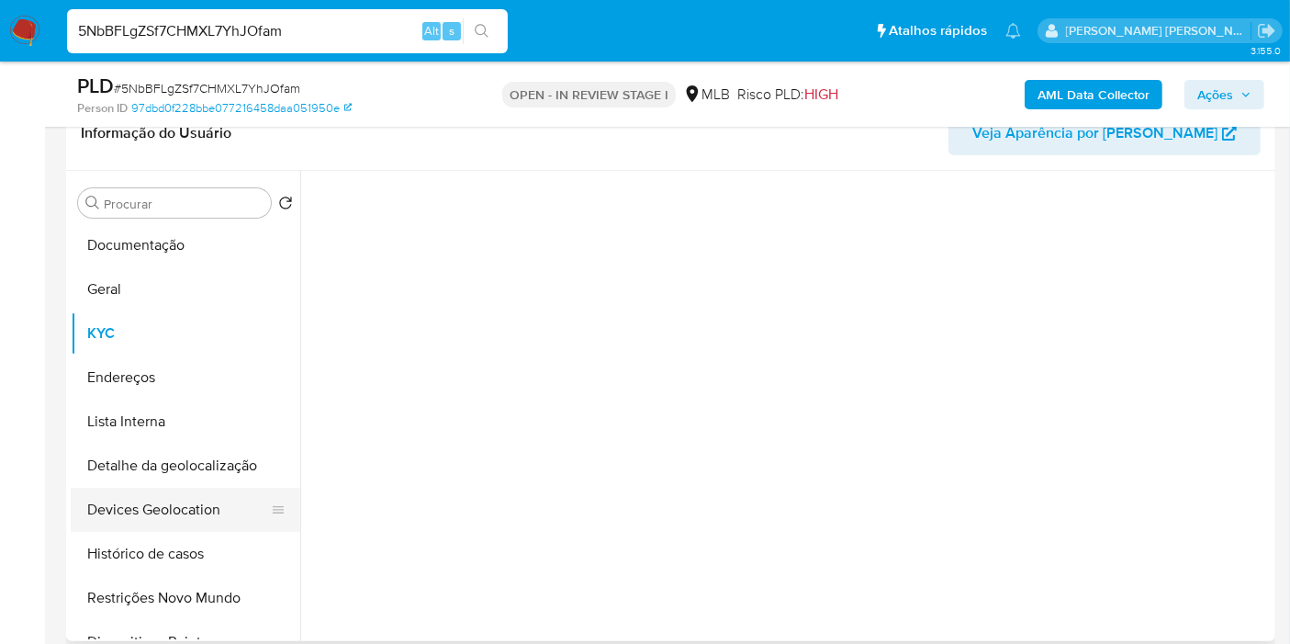
scroll to position [0, 0]
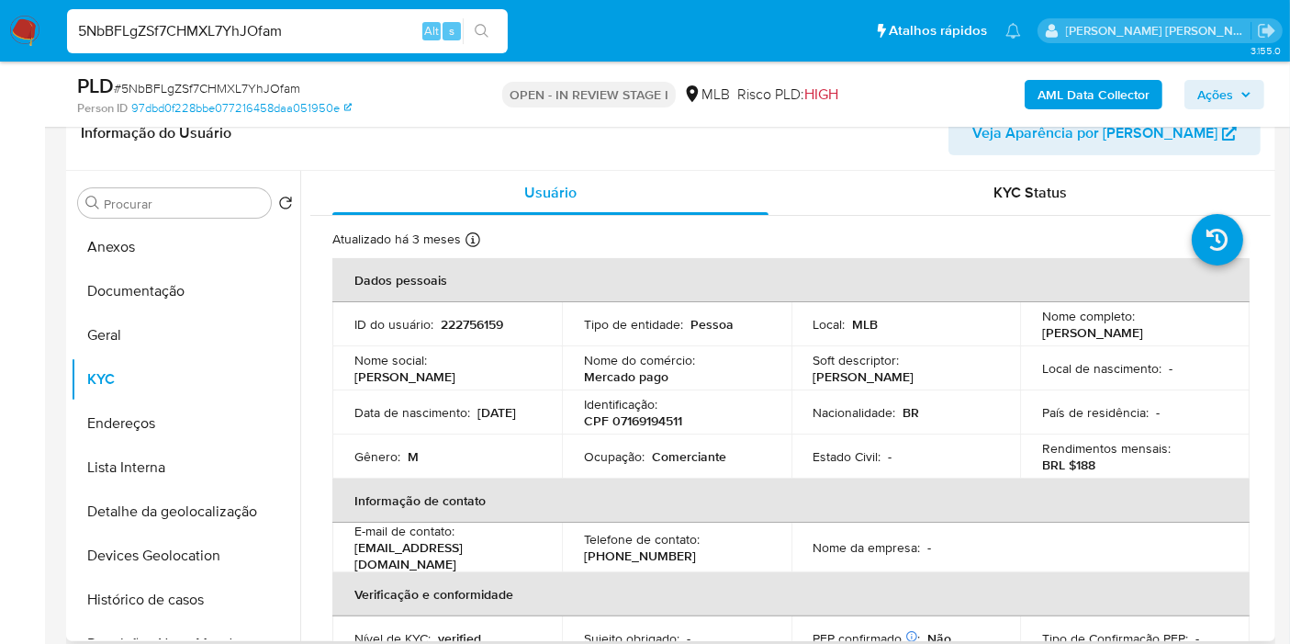
click at [650, 418] on p "CPF 07169194511" at bounding box center [633, 420] width 98 height 17
copy p "07169194511"
click at [125, 247] on button "Anexos" at bounding box center [178, 247] width 215 height 44
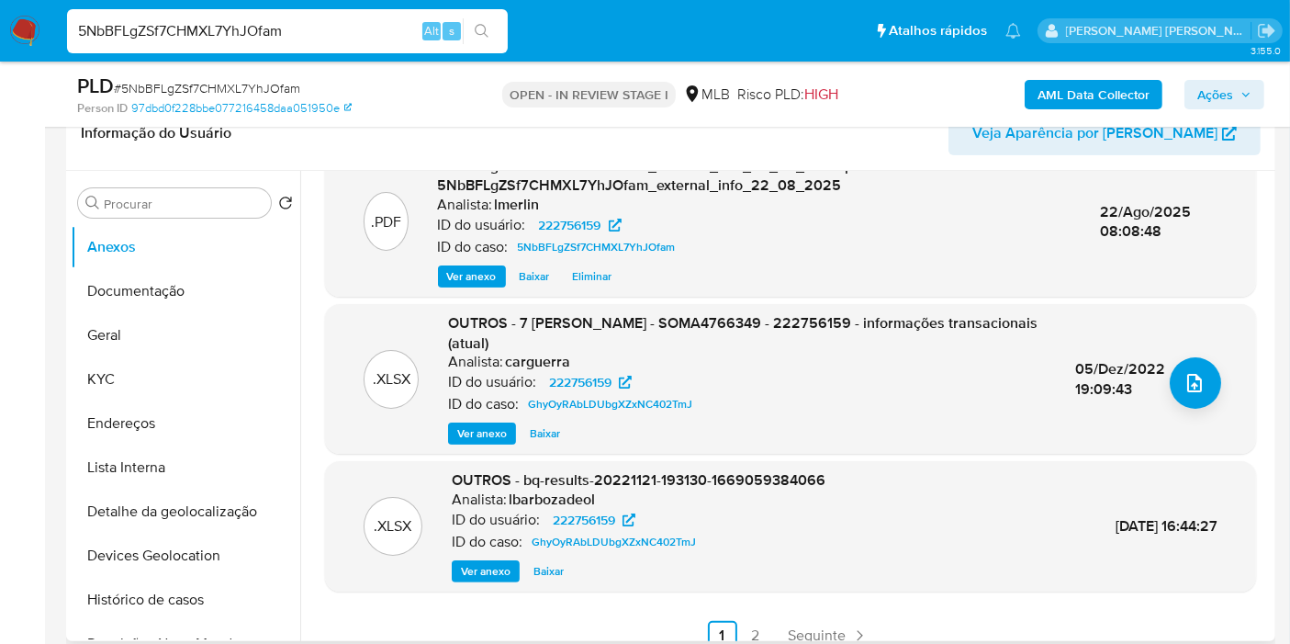
scroll to position [204, 0]
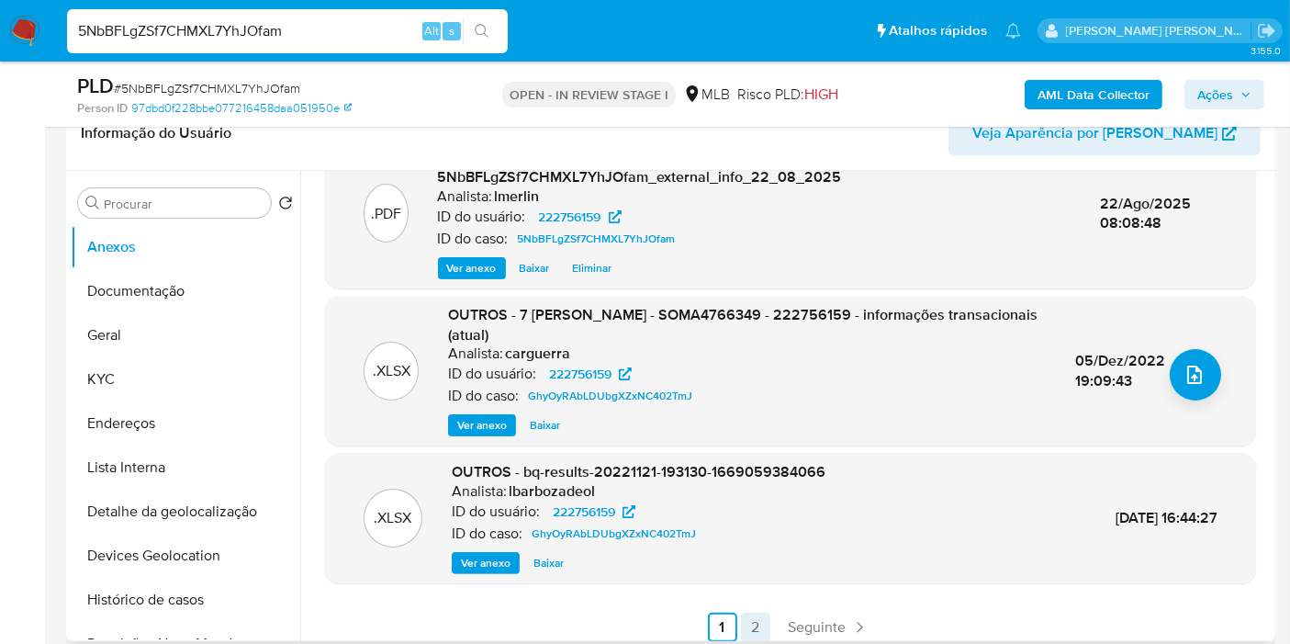
click at [759, 621] on link "2" at bounding box center [755, 626] width 29 height 29
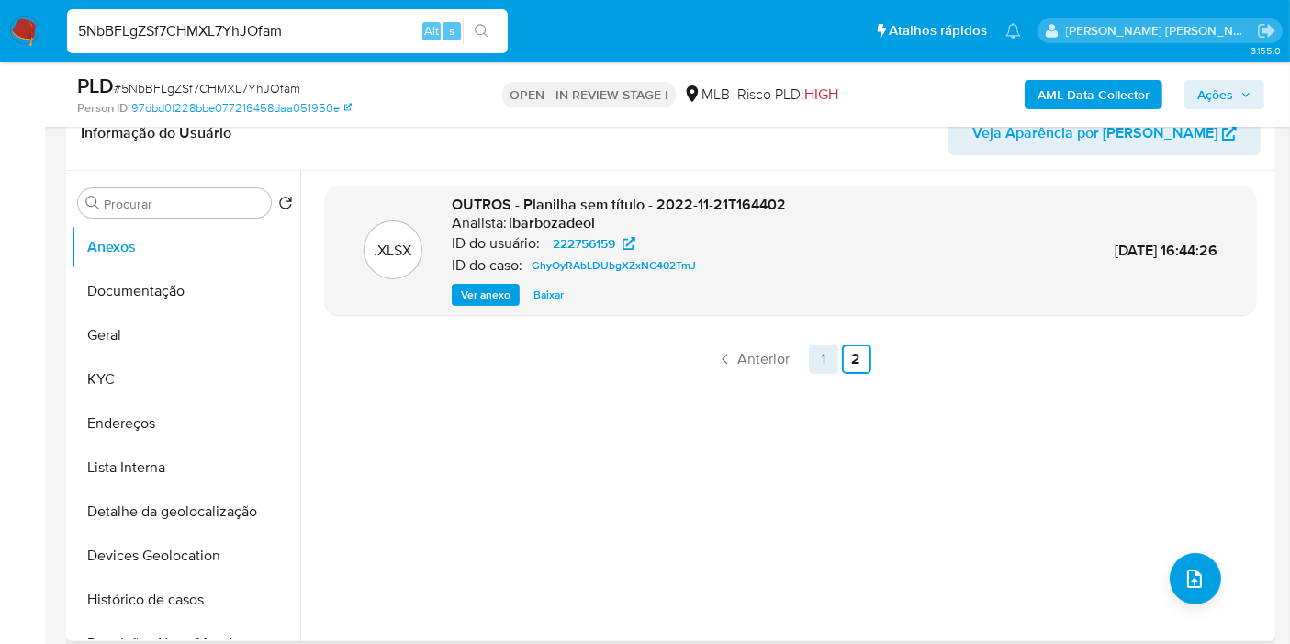
click at [822, 355] on link "1" at bounding box center [823, 358] width 29 height 29
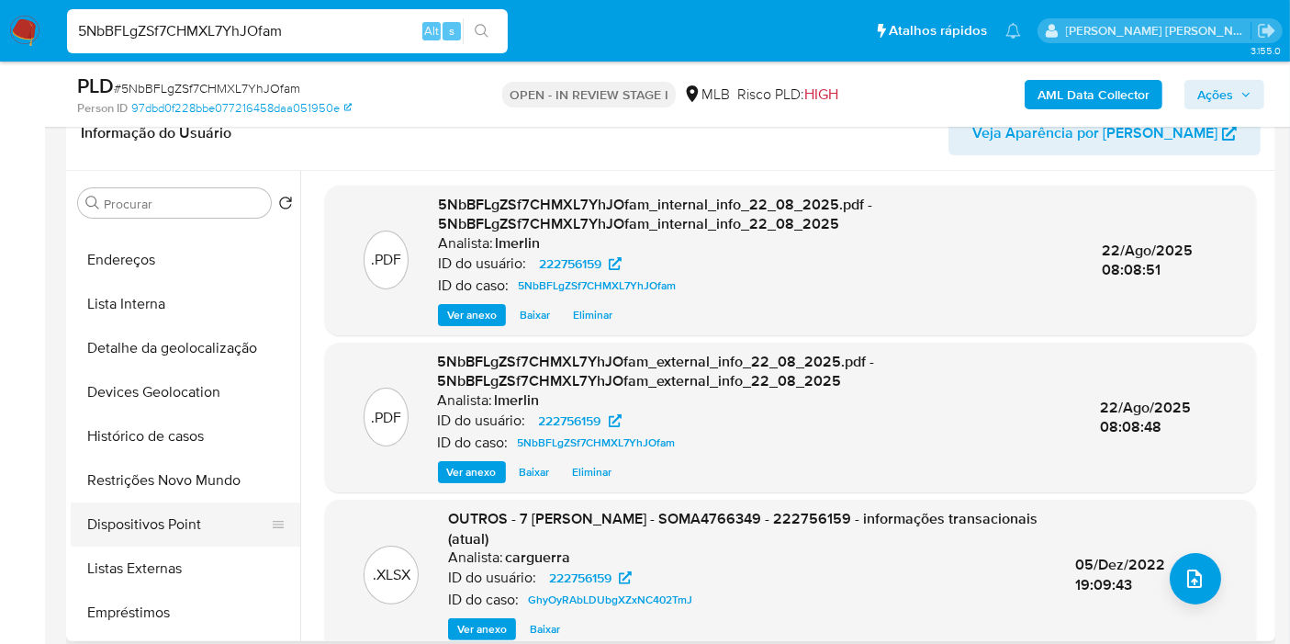
scroll to position [204, 0]
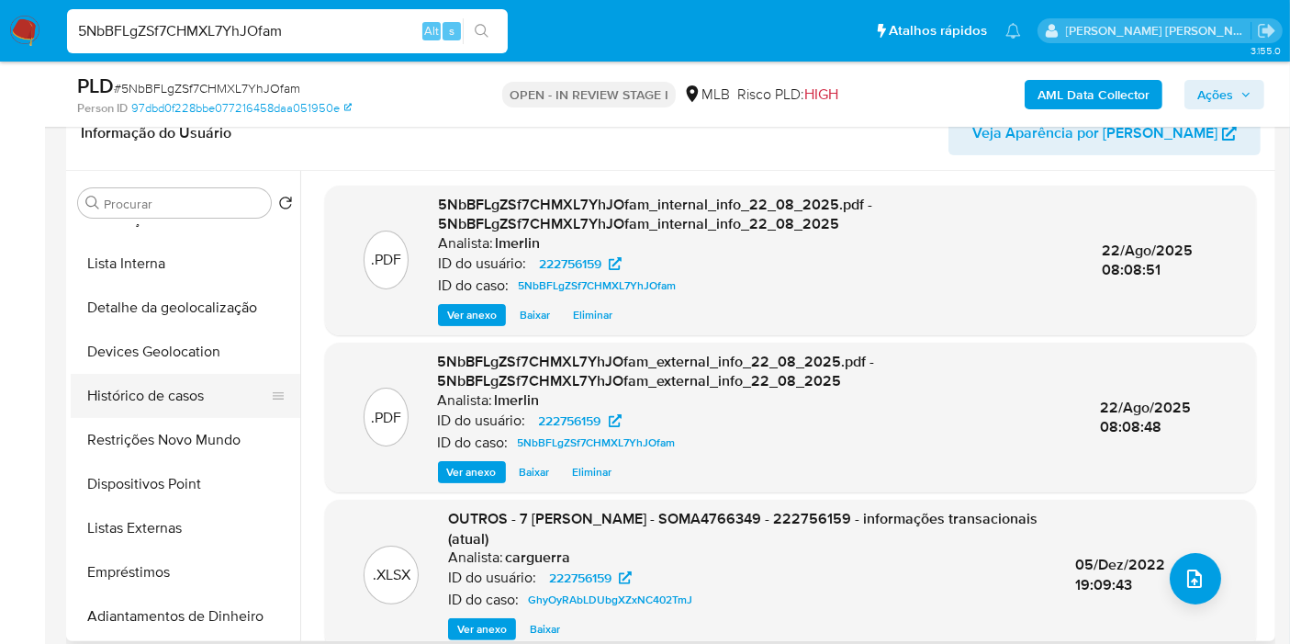
click at [196, 392] on button "Histórico de casos" at bounding box center [178, 396] width 215 height 44
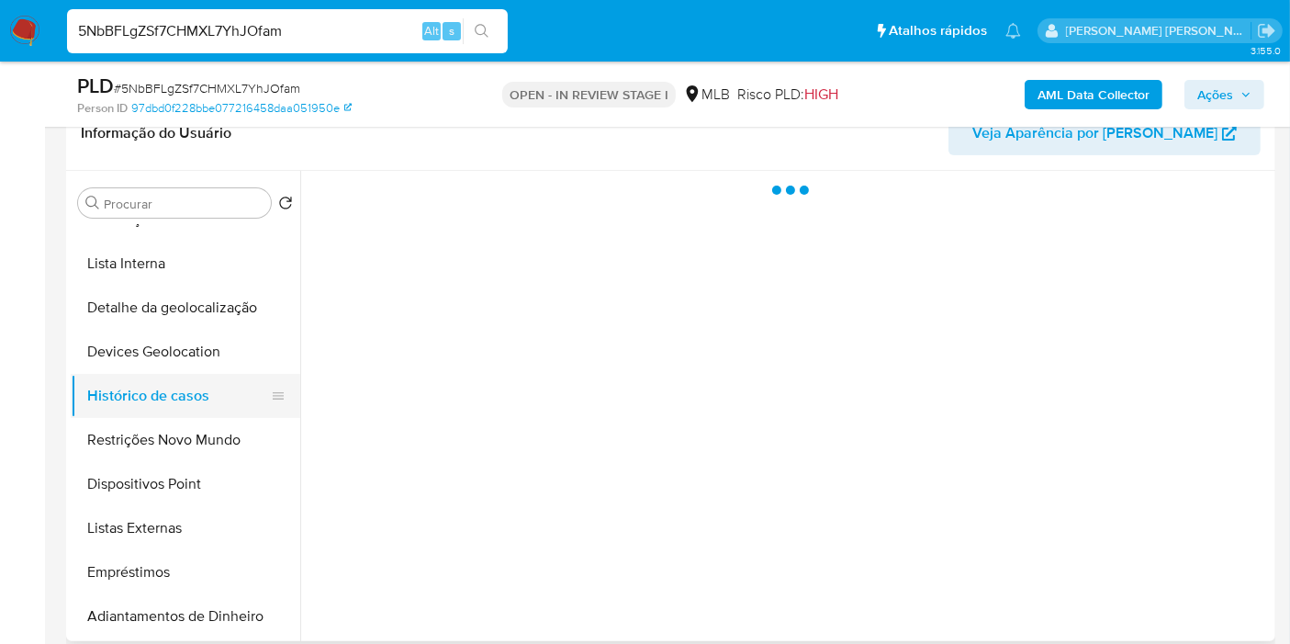
scroll to position [0, 0]
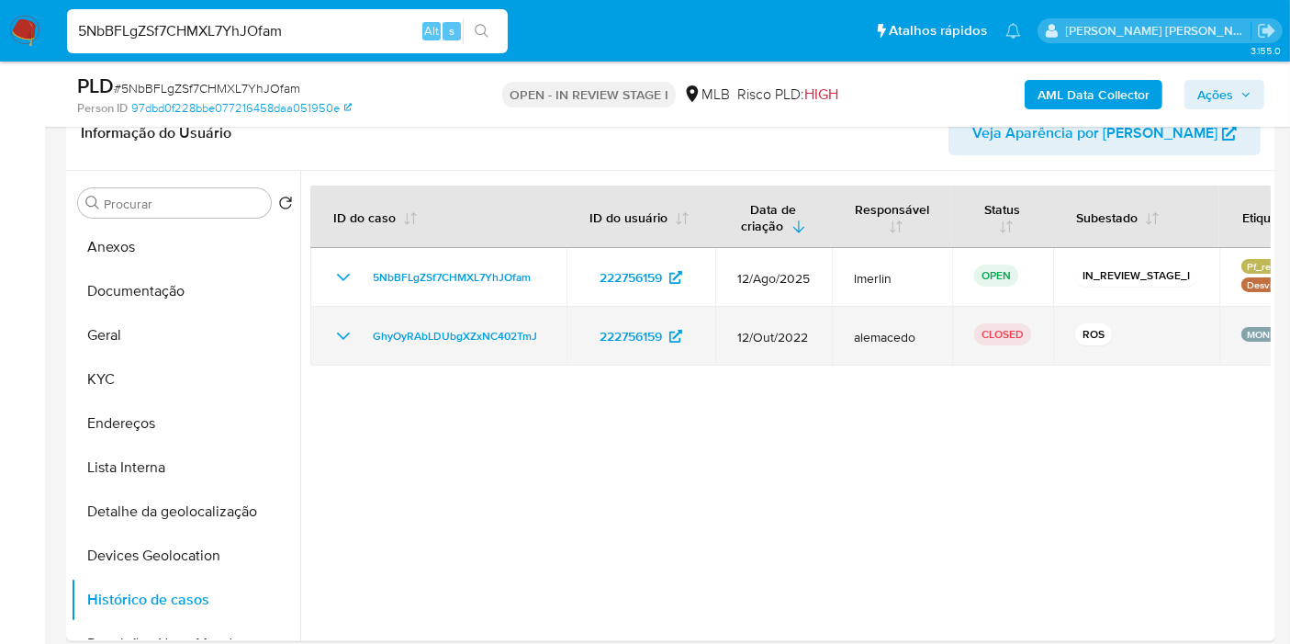
click at [332, 328] on icon "Mostrar/Ocultar" at bounding box center [343, 336] width 22 height 22
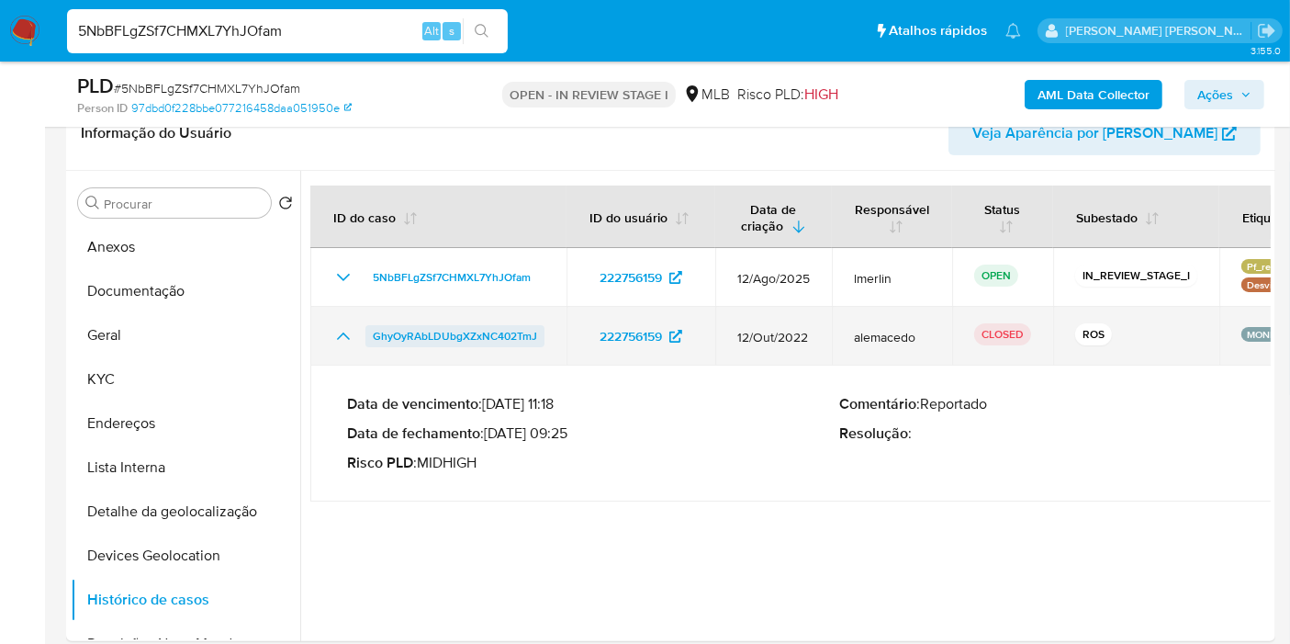
click at [466, 339] on span "GhyOyRAbLDUbgXZxNC402TmJ" at bounding box center [455, 336] width 164 height 22
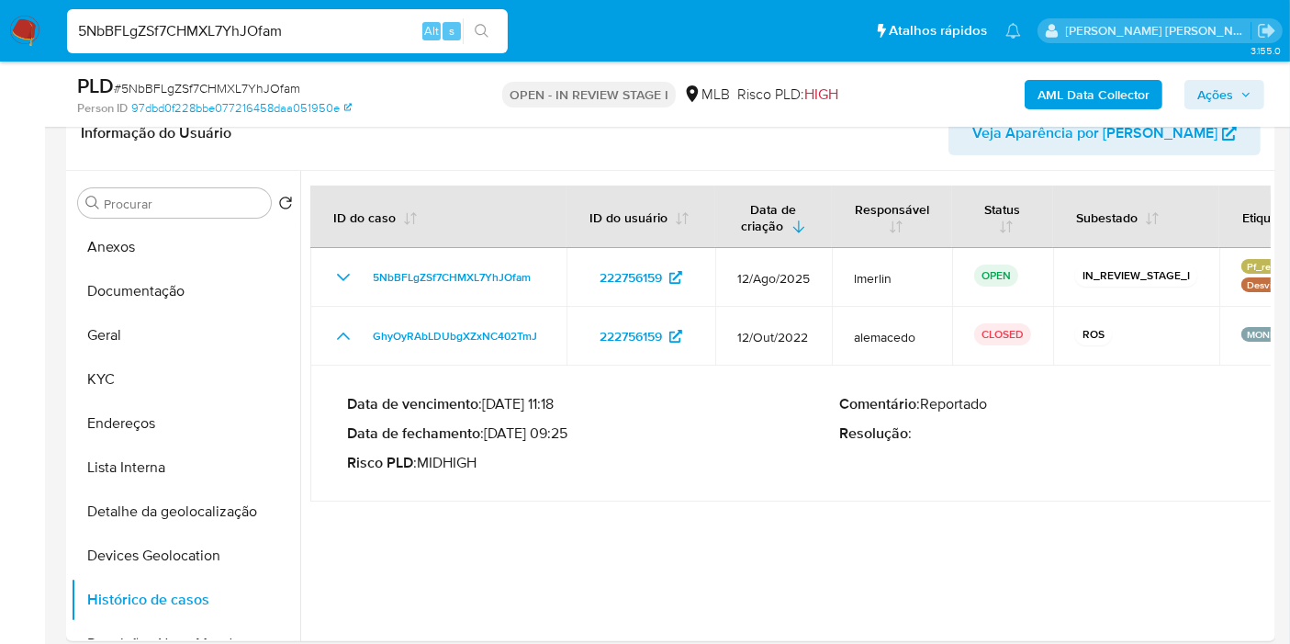
drag, startPoint x: 492, startPoint y: 436, endPoint x: 564, endPoint y: 421, distance: 73.1
click at [564, 424] on p "Data de fechamento : 07/12/2022 09:25" at bounding box center [593, 433] width 492 height 18
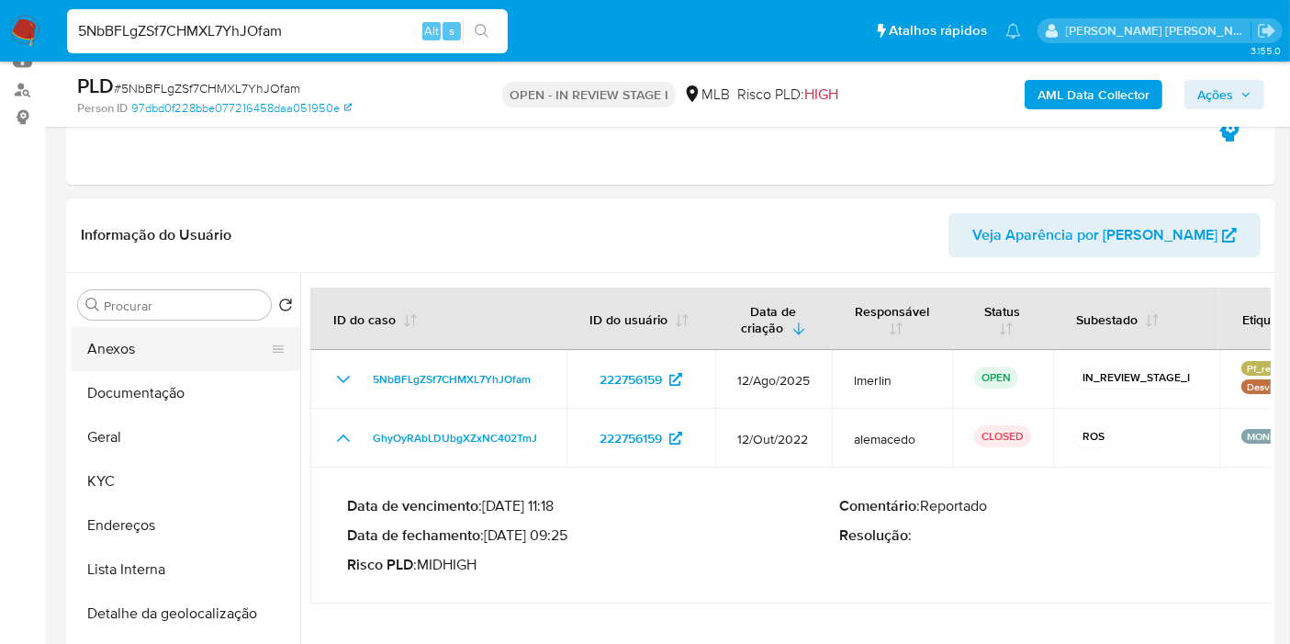
click at [139, 354] on button "Anexos" at bounding box center [178, 349] width 215 height 44
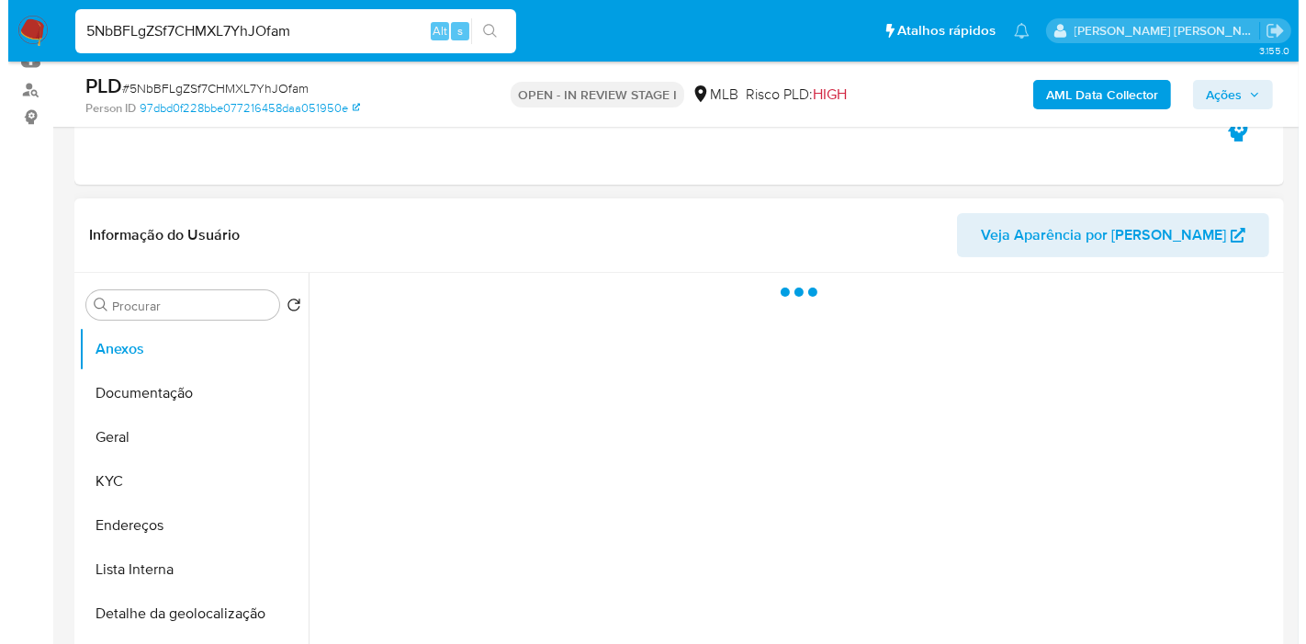
scroll to position [306, 0]
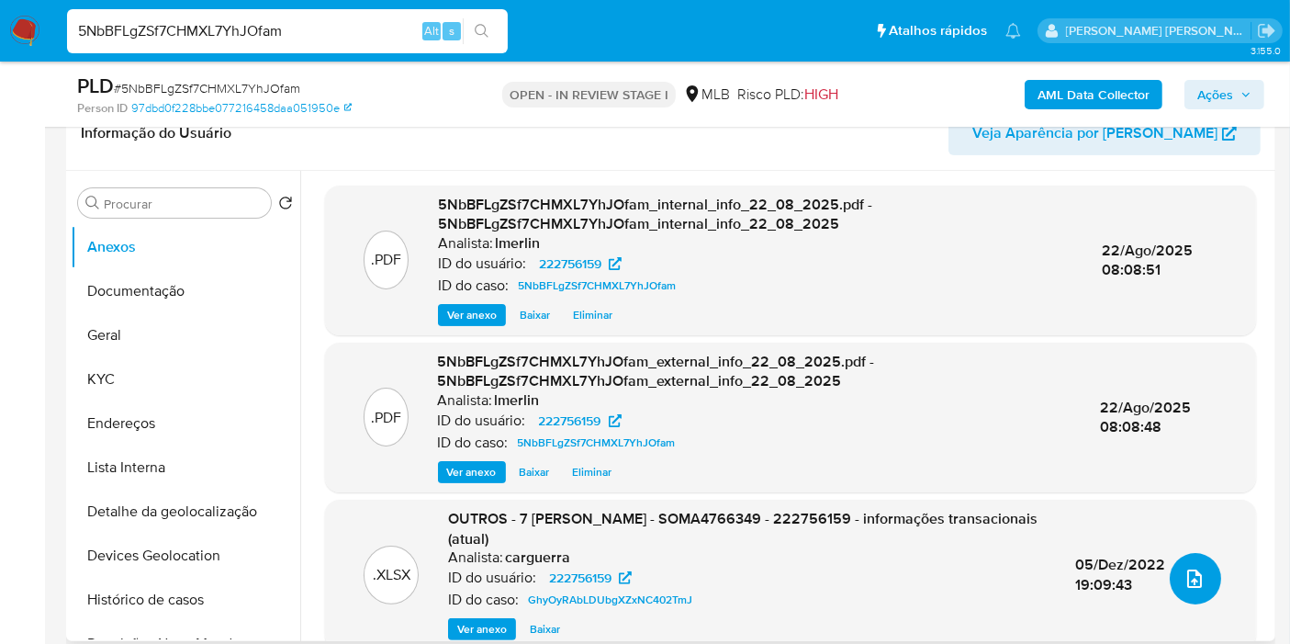
click at [1187, 578] on icon "upload-file" at bounding box center [1194, 578] width 15 height 18
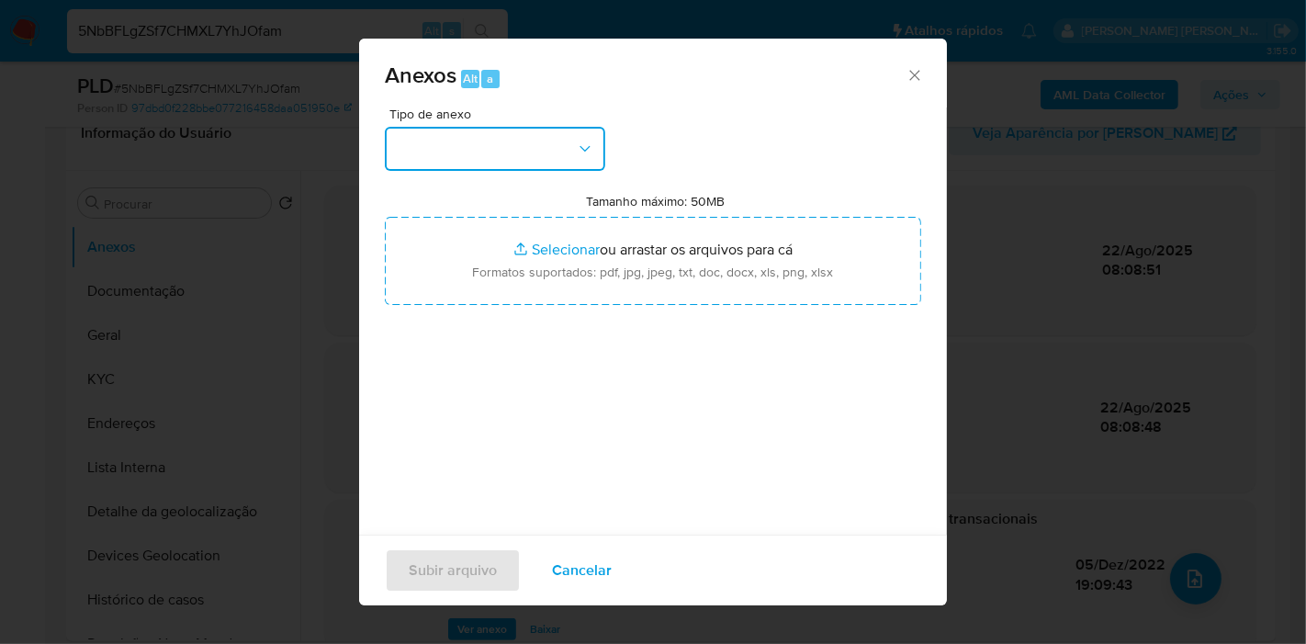
click at [515, 145] on button "button" at bounding box center [495, 149] width 220 height 44
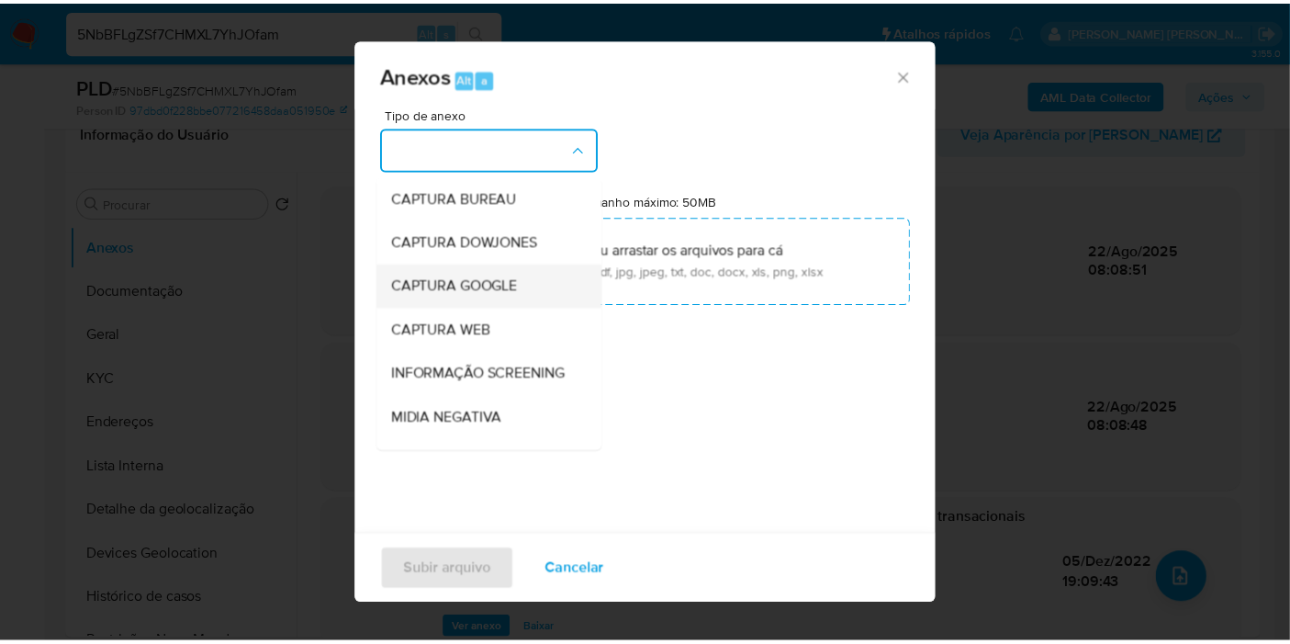
scroll to position [282, 0]
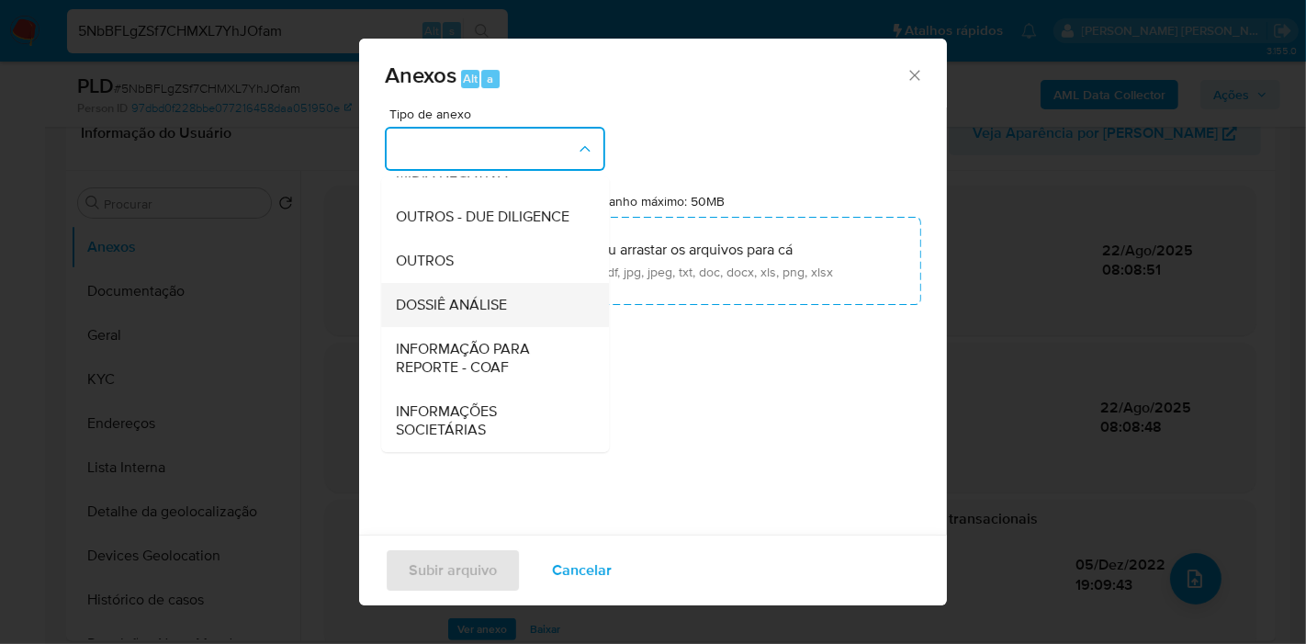
click at [507, 299] on span "DOSSIÊ ANÁLISE" at bounding box center [451, 305] width 111 height 18
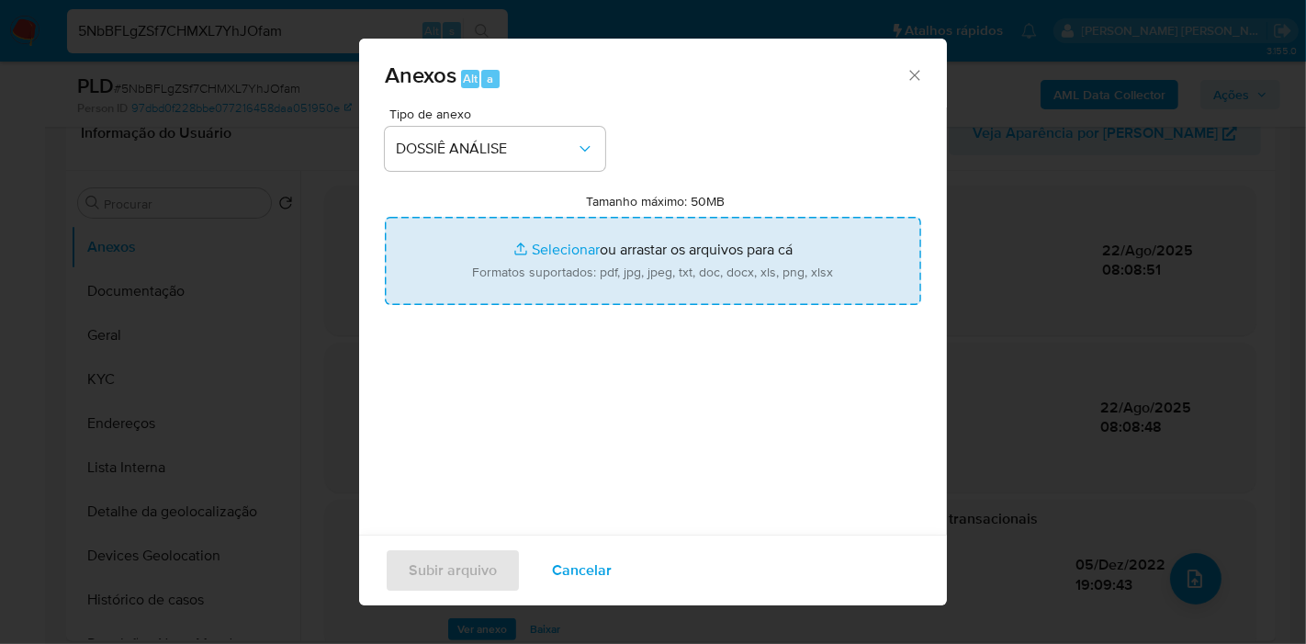
click at [677, 241] on input "Tamanho máximo: 50MB Selecionar arquivos" at bounding box center [653, 261] width 536 height 88
type input "C:\fakepath\2º SAR - XXX - CPF 07169194511 - MARCOS SOUZA DA SILVA.pdf"
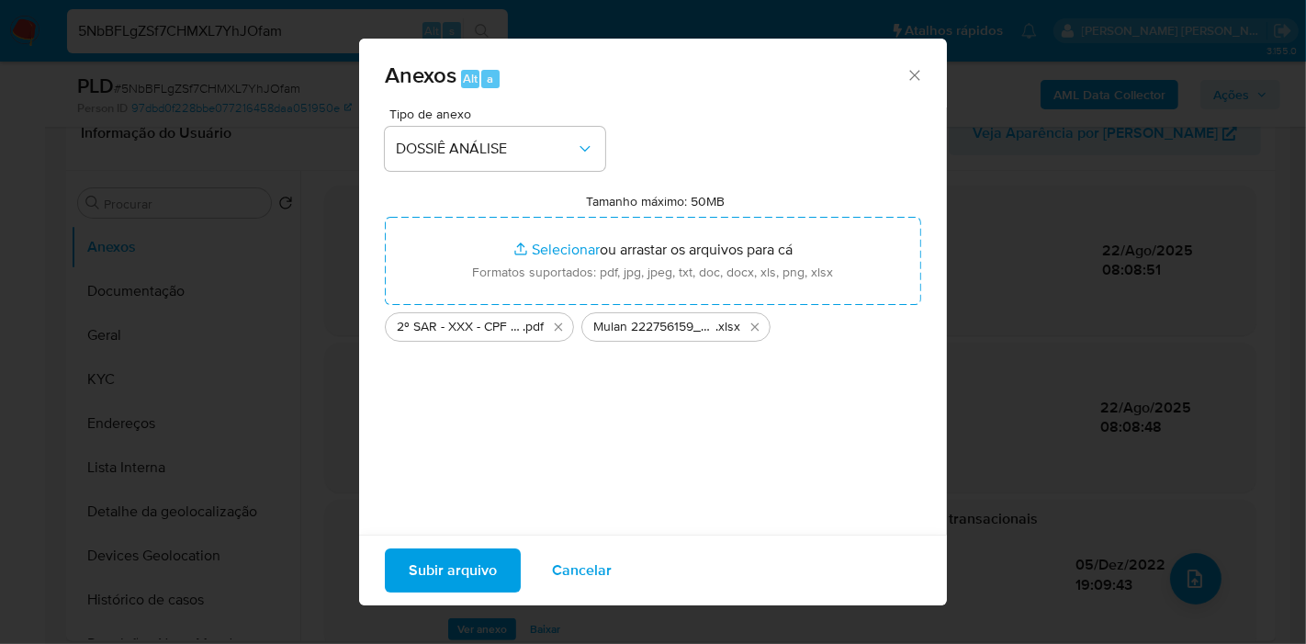
click at [484, 583] on span "Subir arquivo" at bounding box center [453, 570] width 88 height 40
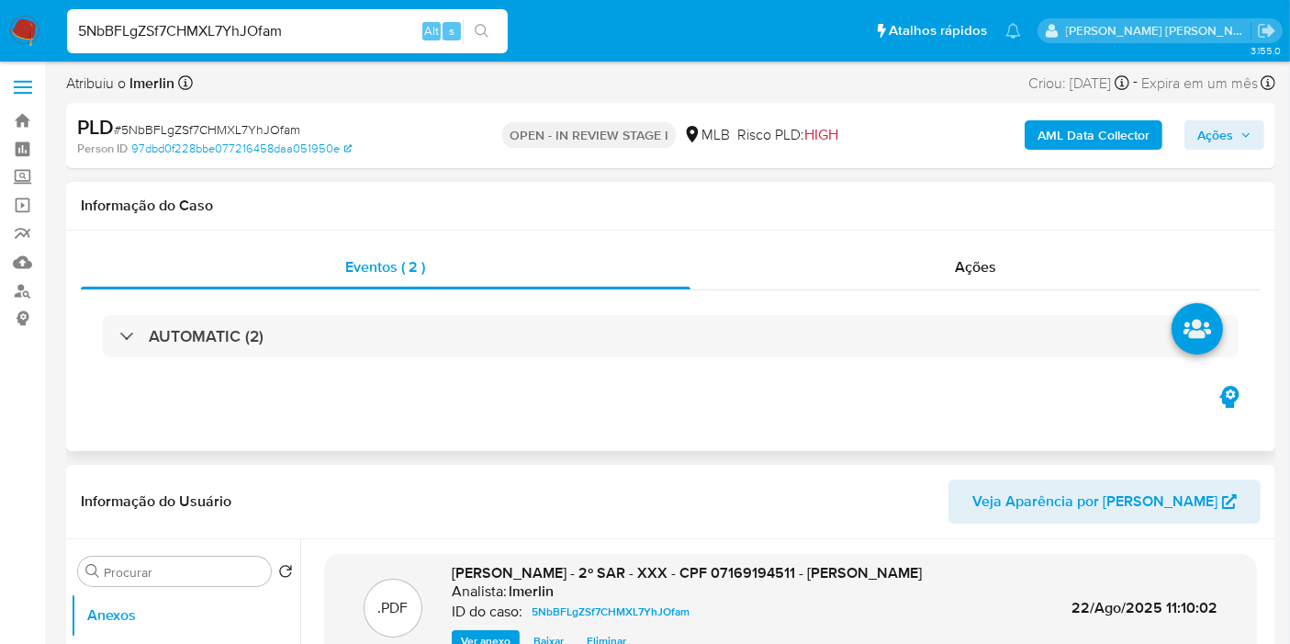
scroll to position [0, 0]
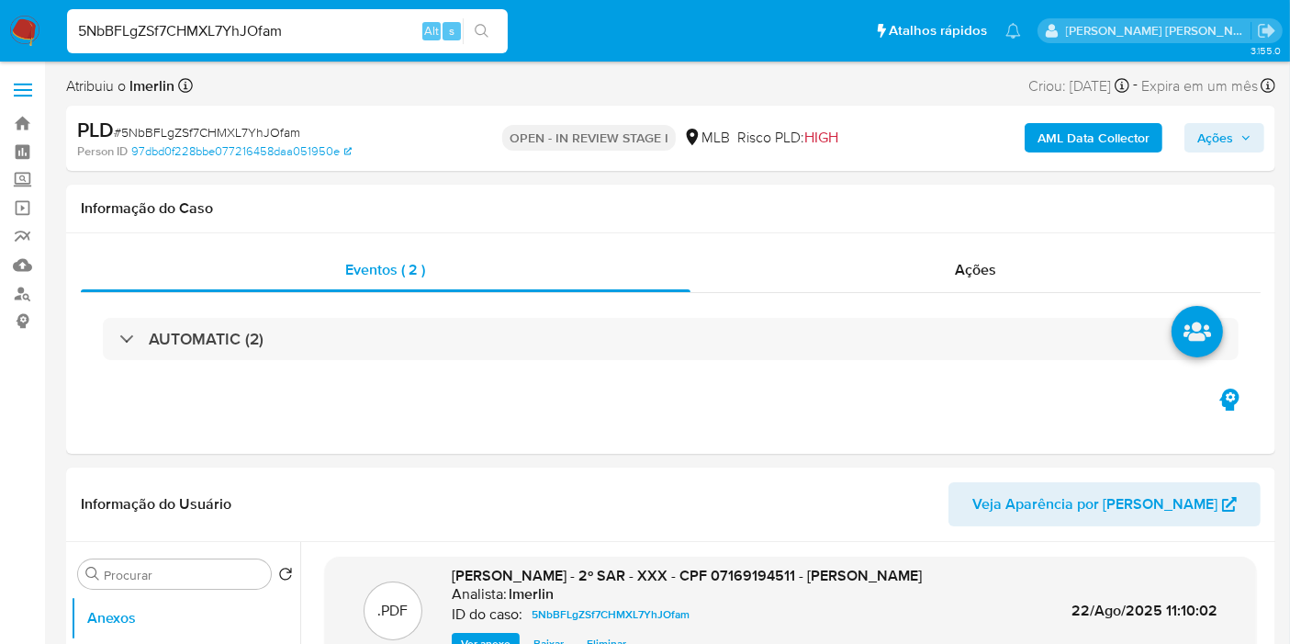
click at [999, 281] on div "Ações" at bounding box center [975, 270] width 571 height 44
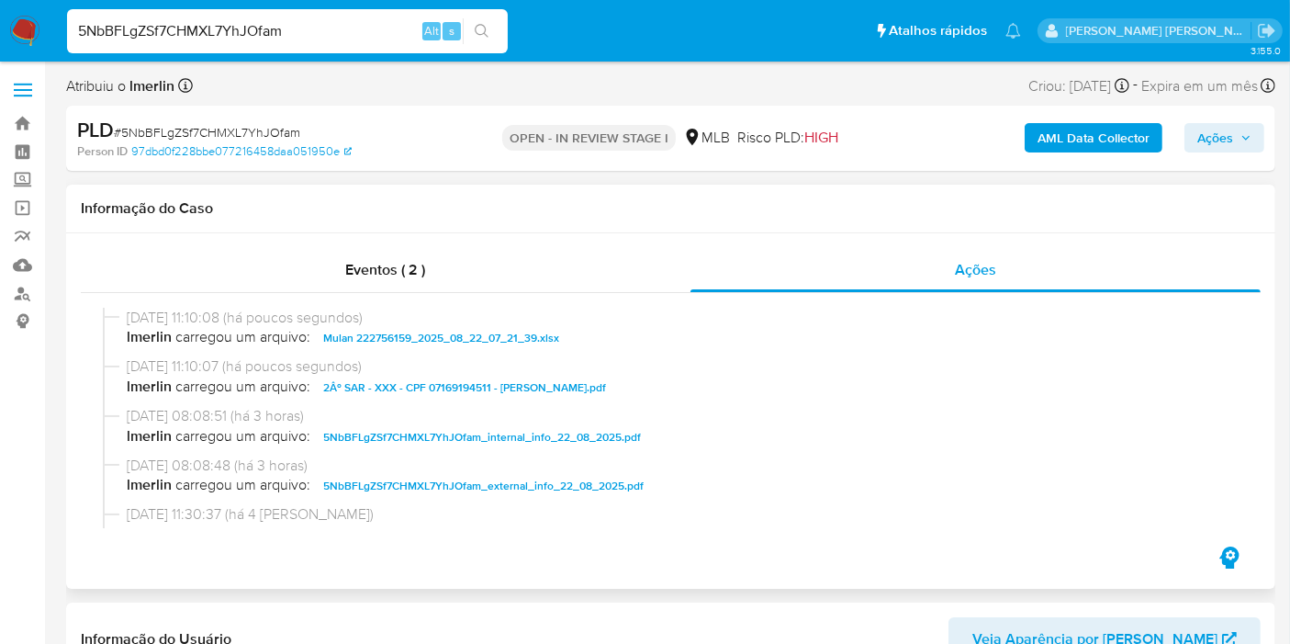
click at [724, 208] on h1 "Informação do Caso" at bounding box center [671, 208] width 1180 height 18
click at [1206, 139] on span "Ações" at bounding box center [1215, 137] width 36 height 29
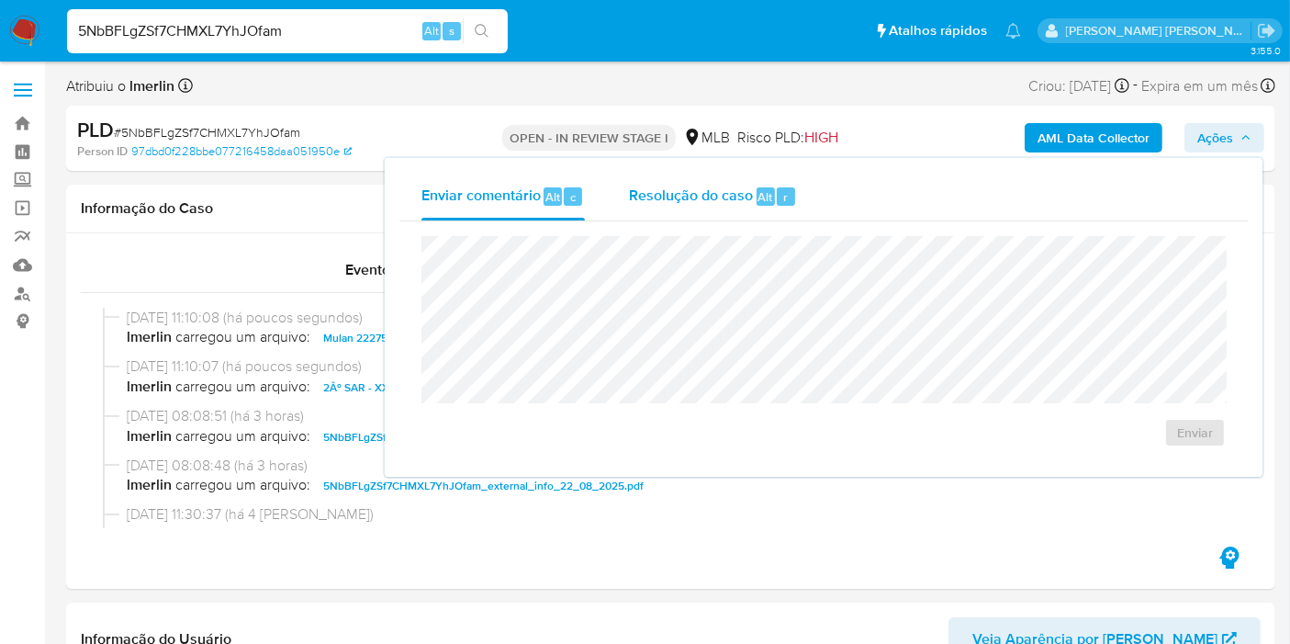
click at [713, 186] on span "Resolução do caso" at bounding box center [691, 195] width 124 height 21
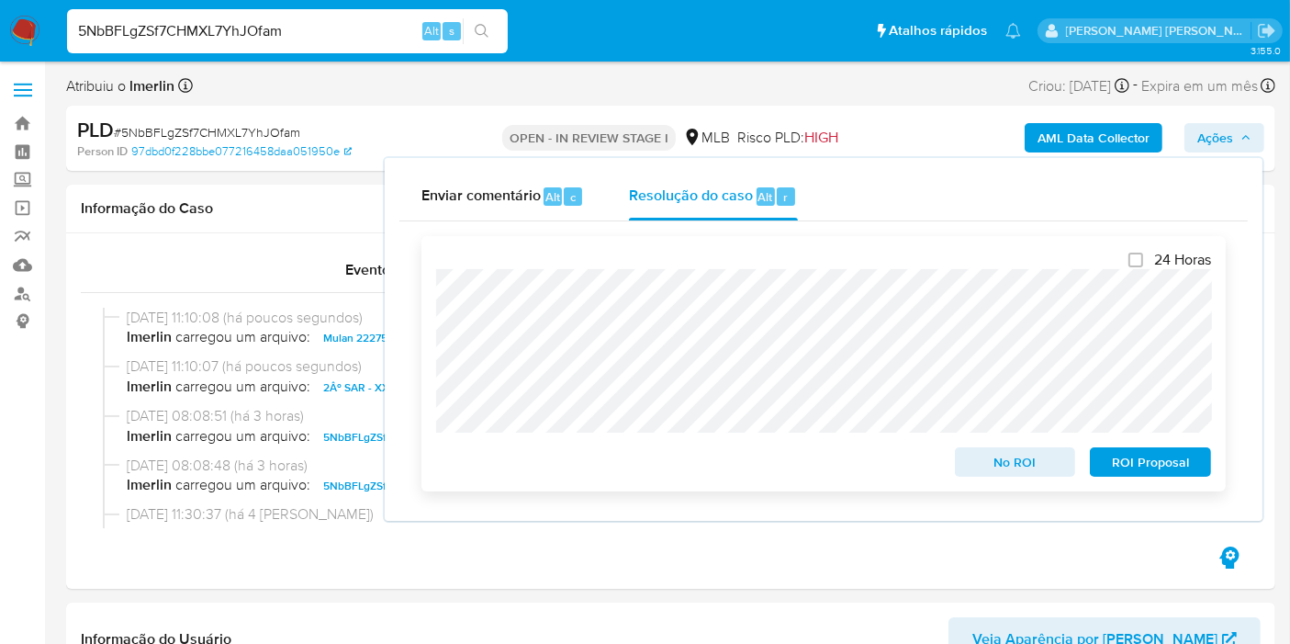
click at [1159, 472] on span "ROI Proposal" at bounding box center [1150, 462] width 95 height 26
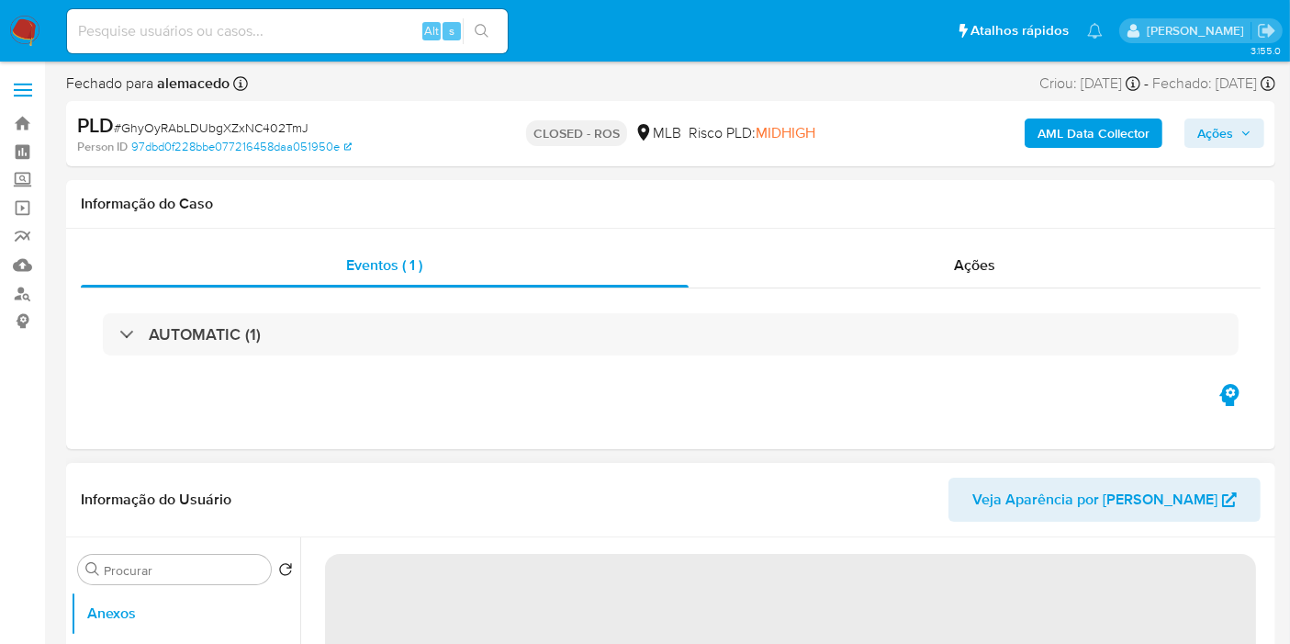
select select "10"
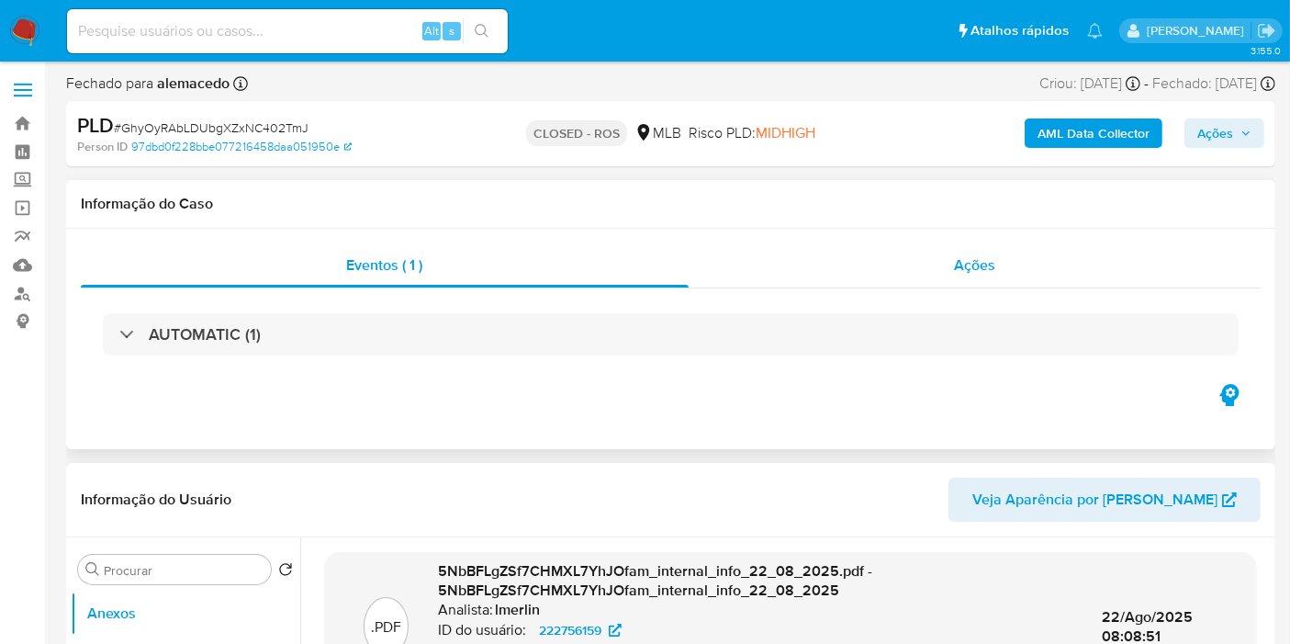
click at [931, 250] on div "Ações" at bounding box center [975, 265] width 573 height 44
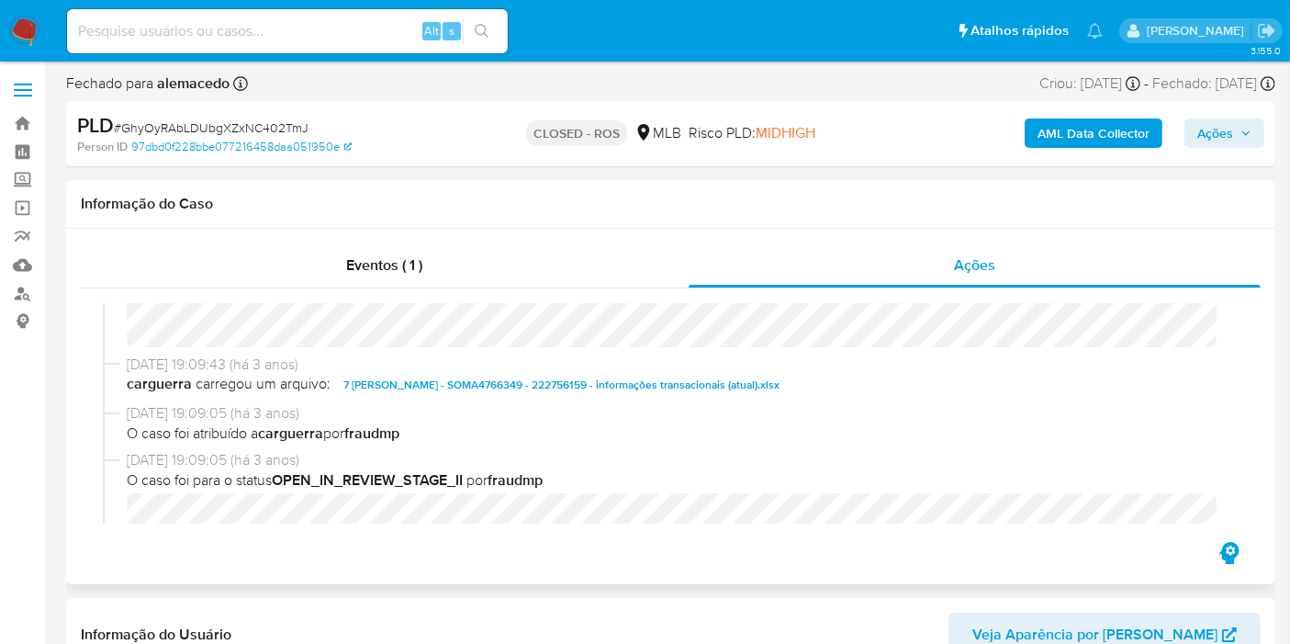
scroll to position [1122, 0]
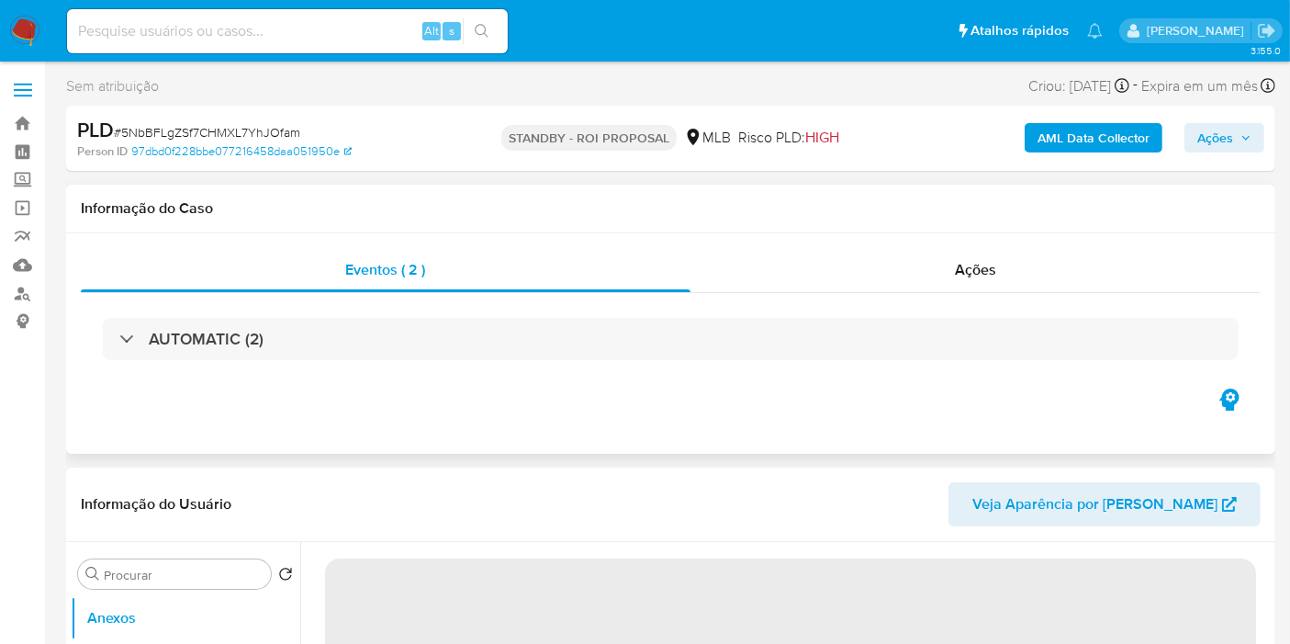
select select "10"
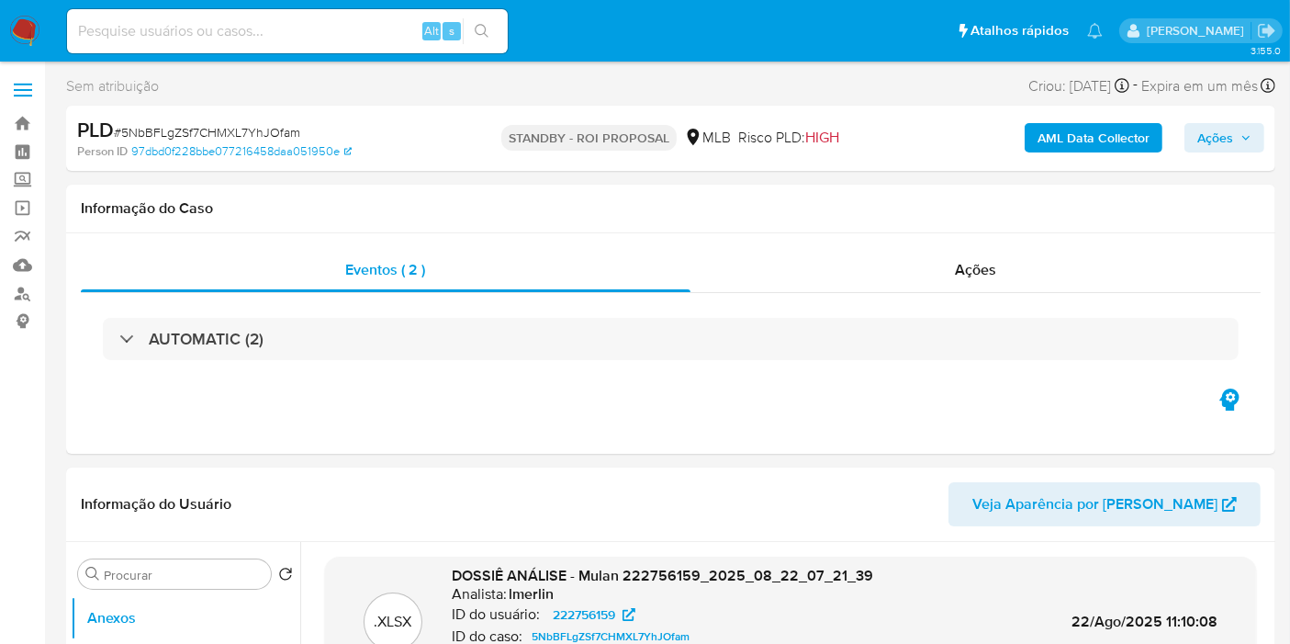
click at [19, 32] on img at bounding box center [24, 31] width 31 height 31
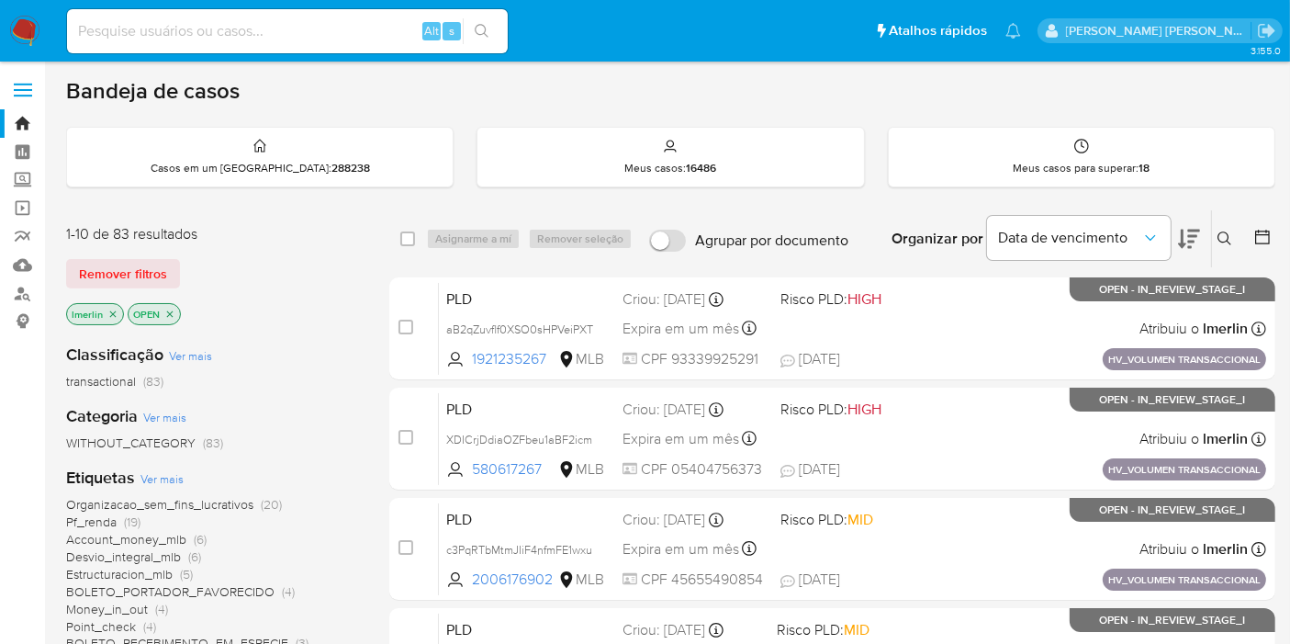
click at [116, 311] on icon "close-filter" at bounding box center [112, 314] width 11 height 11
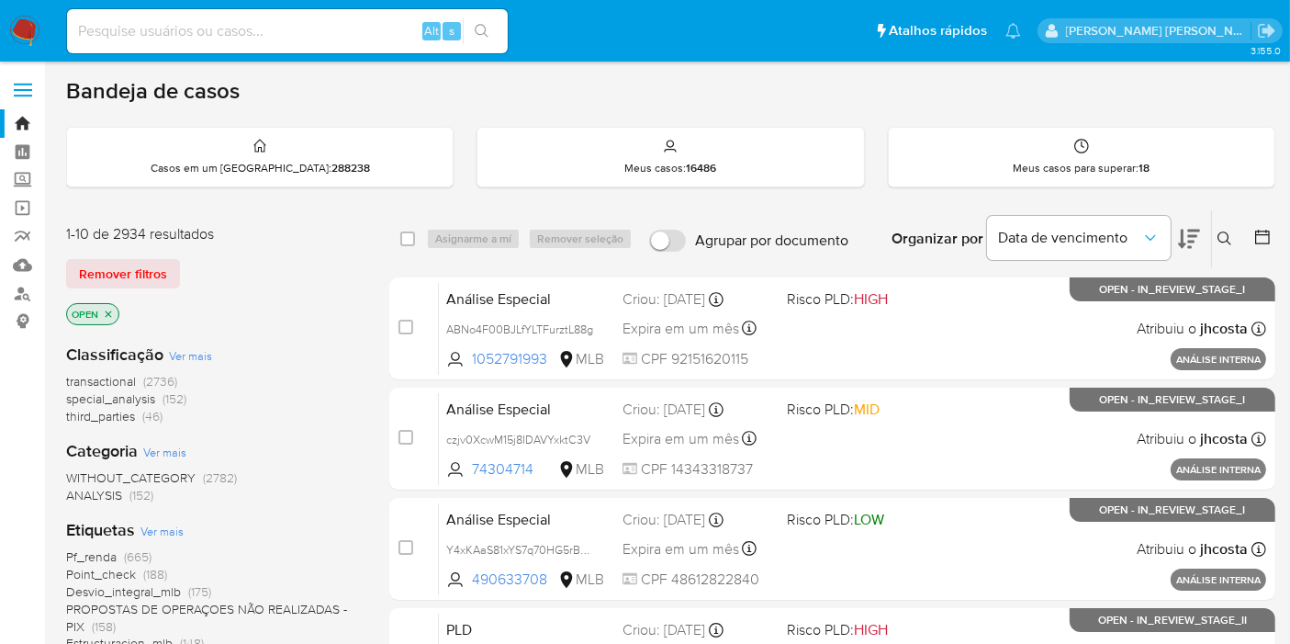
click at [338, 42] on input at bounding box center [287, 31] width 441 height 24
paste input "KY9WhfDwShVjDM9iPhYc1D0u"
type input "KY9WhfDwShVjDM9iPhYc1D0u"
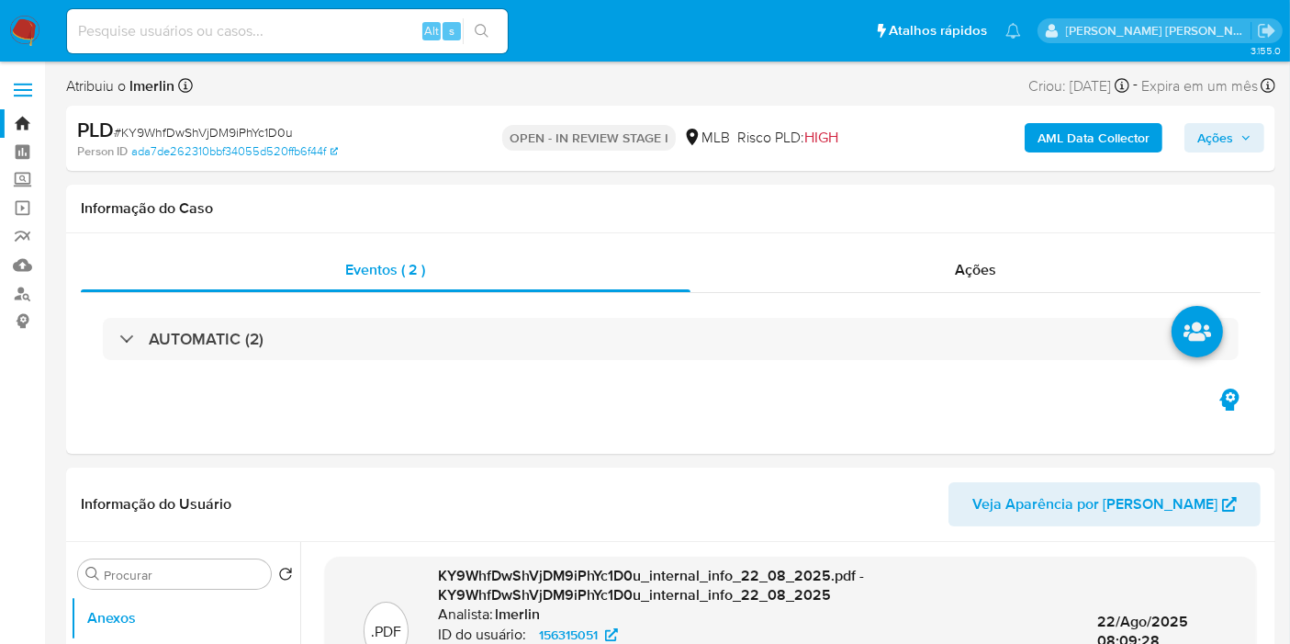
select select "10"
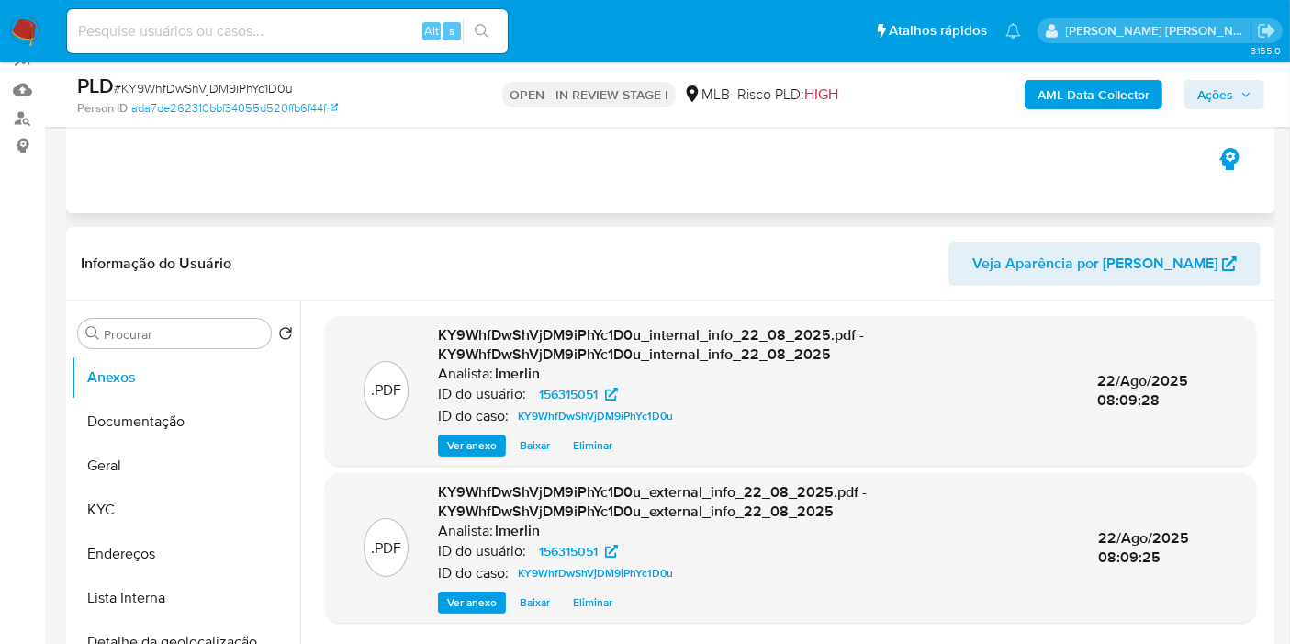
scroll to position [204, 0]
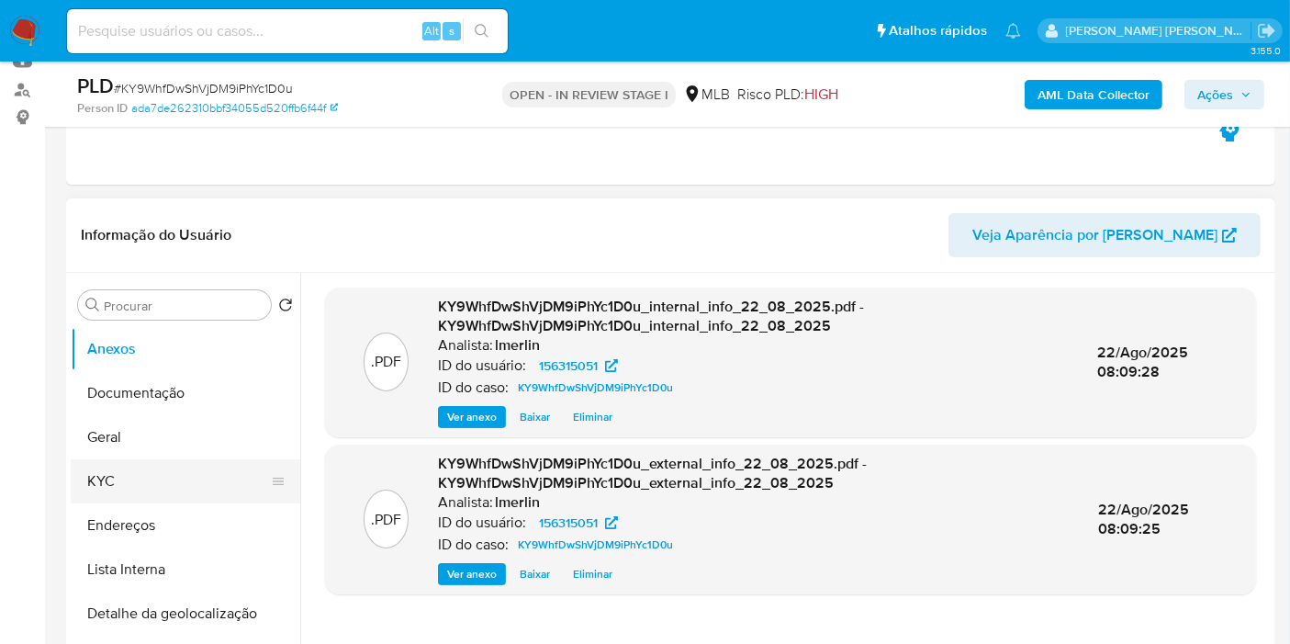
click at [146, 470] on button "KYC" at bounding box center [178, 481] width 215 height 44
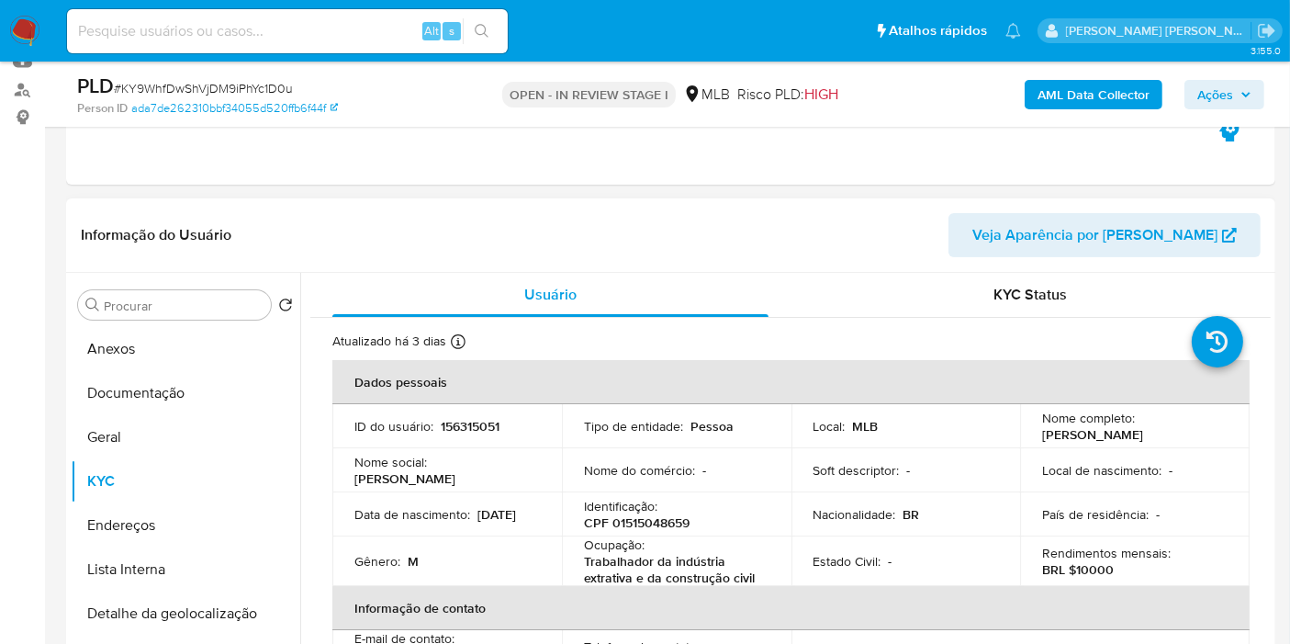
click at [656, 521] on p "CPF 01515048659" at bounding box center [637, 522] width 106 height 17
copy p "01515048659"
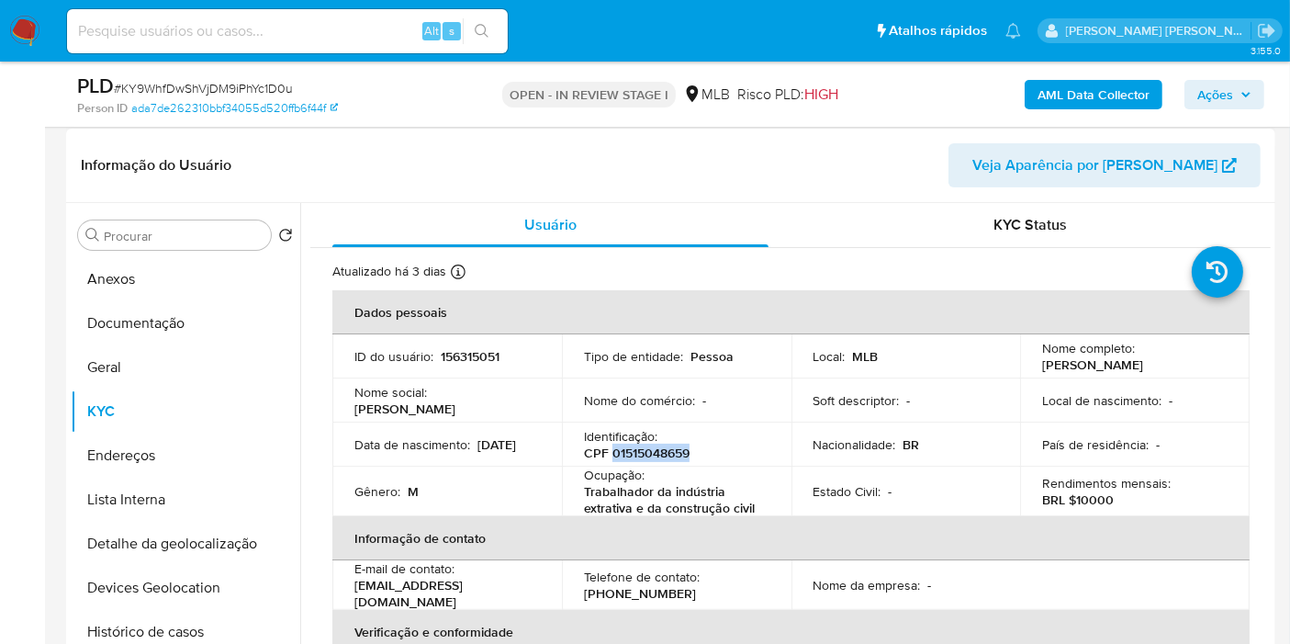
scroll to position [306, 0]
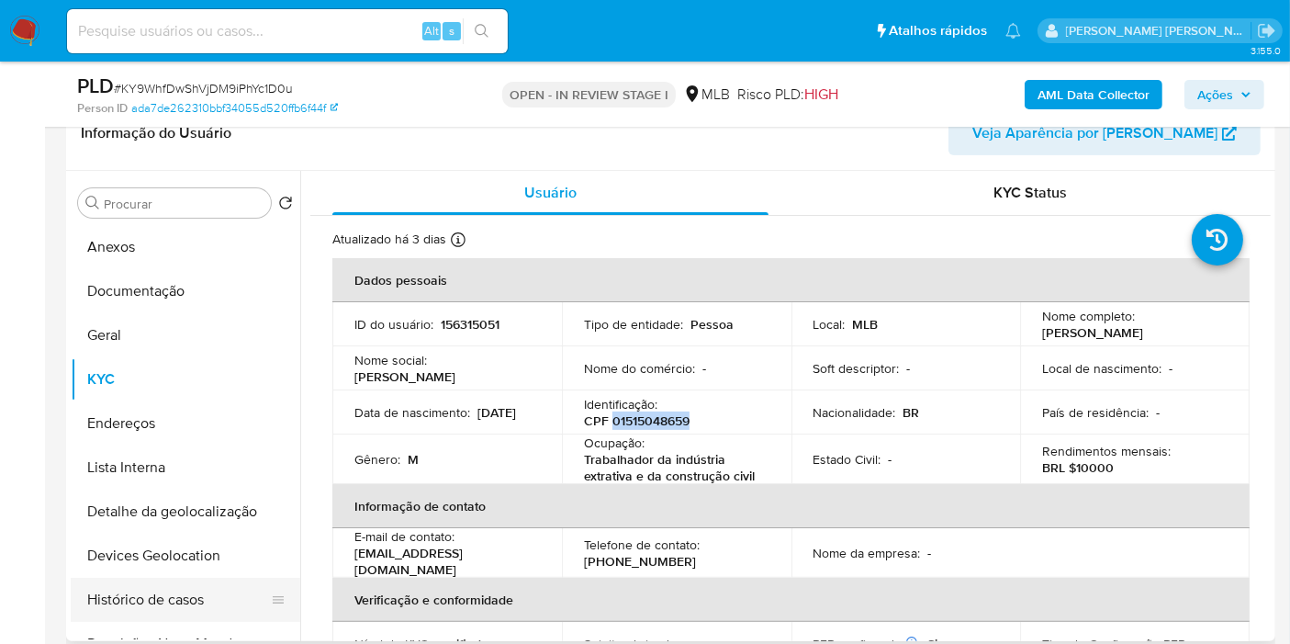
click at [197, 586] on button "Histórico de casos" at bounding box center [178, 600] width 215 height 44
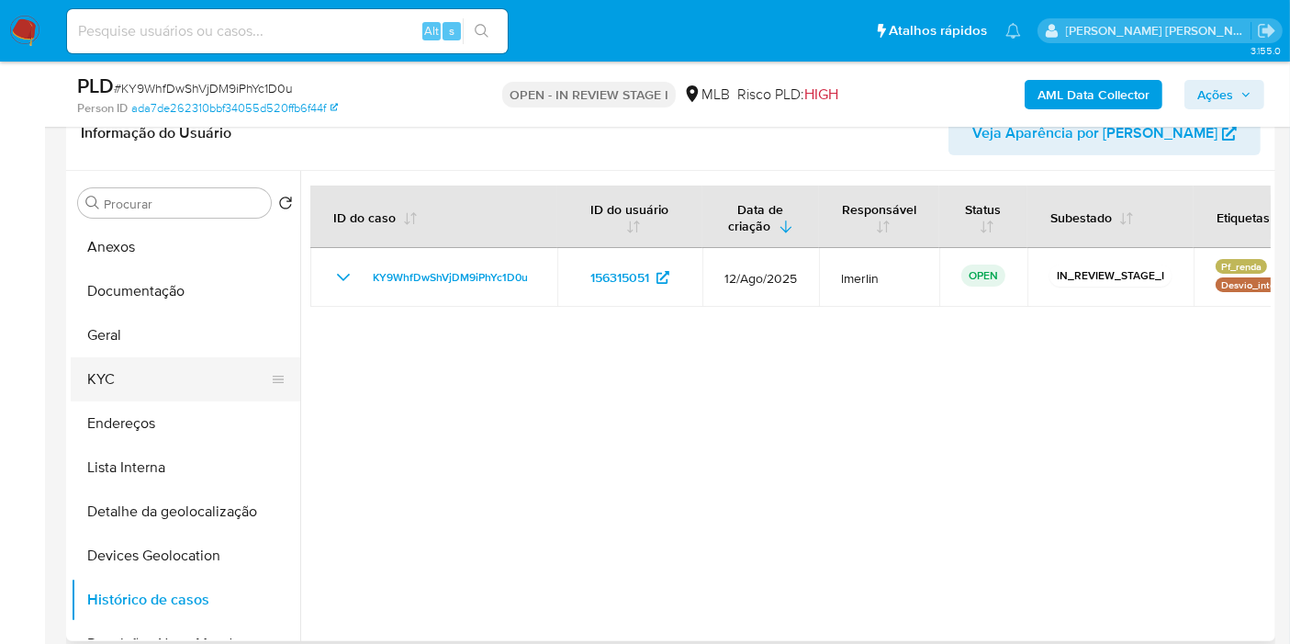
click at [160, 365] on button "KYC" at bounding box center [178, 379] width 215 height 44
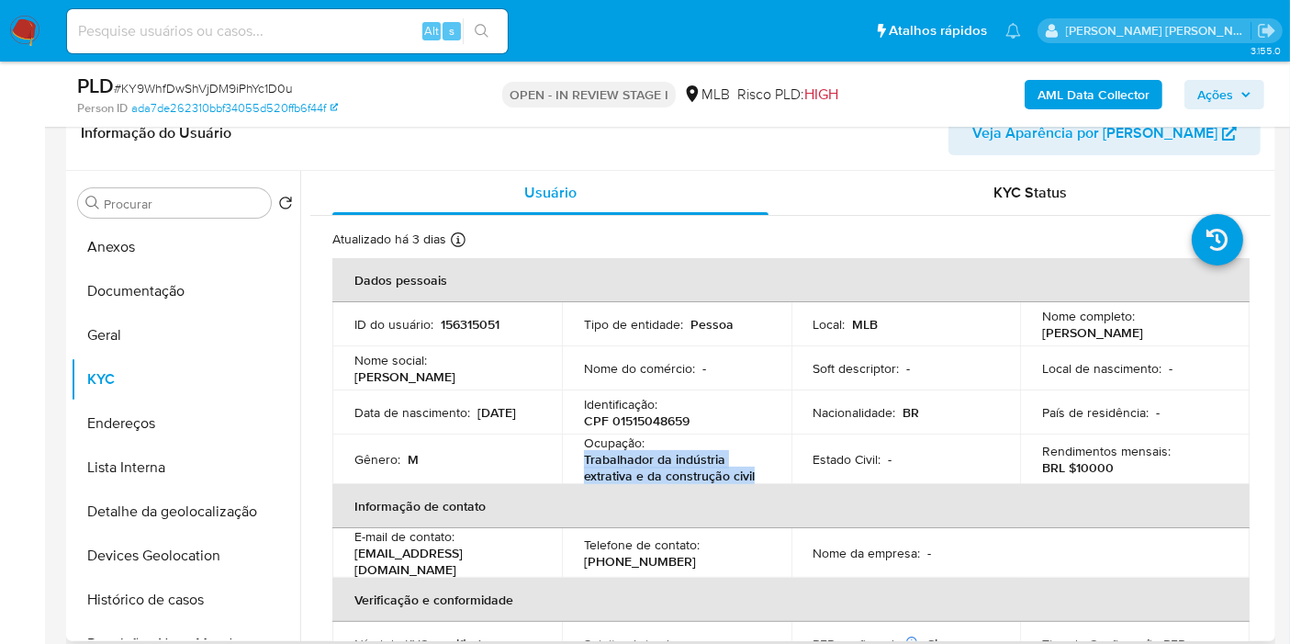
drag, startPoint x: 583, startPoint y: 457, endPoint x: 757, endPoint y: 468, distance: 174.8
click at [757, 468] on div "Ocupação : Trabalhador da indústria extrativa e da construção civil" at bounding box center [676, 459] width 185 height 50
copy p "Trabalhador da indústria extrativa e da construção civil"
click at [175, 313] on button "Geral" at bounding box center [178, 335] width 215 height 44
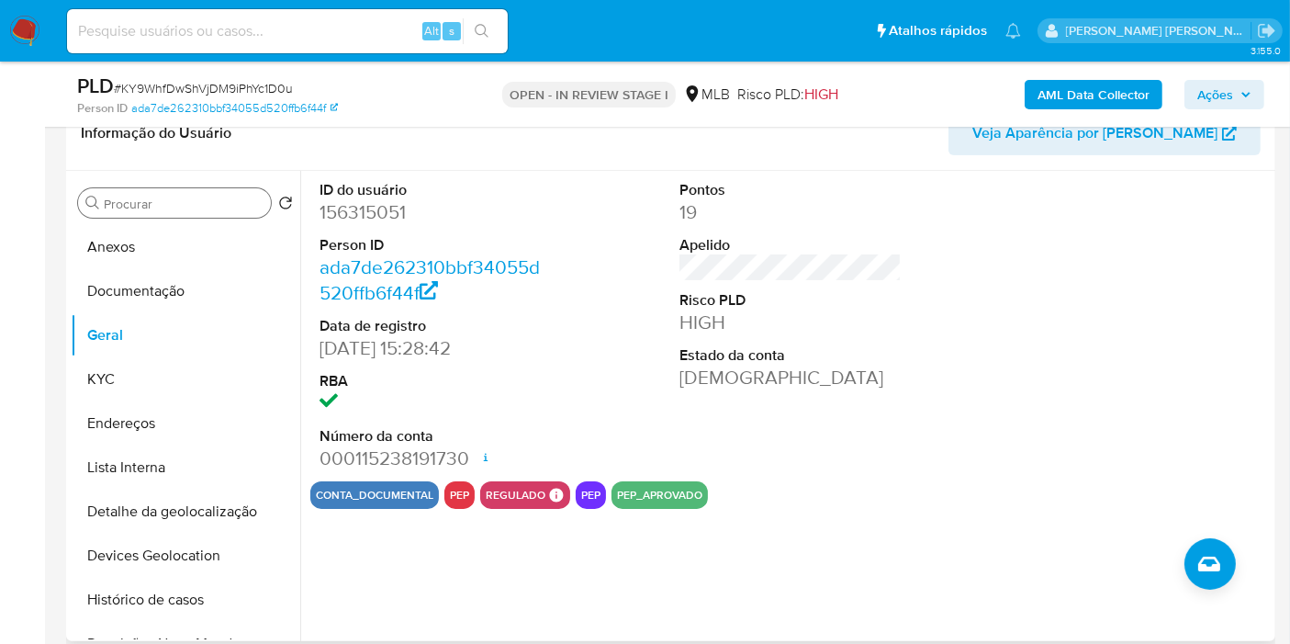
click at [210, 190] on div "Procurar" at bounding box center [174, 202] width 193 height 29
click at [211, 209] on input "Procurar" at bounding box center [184, 204] width 160 height 17
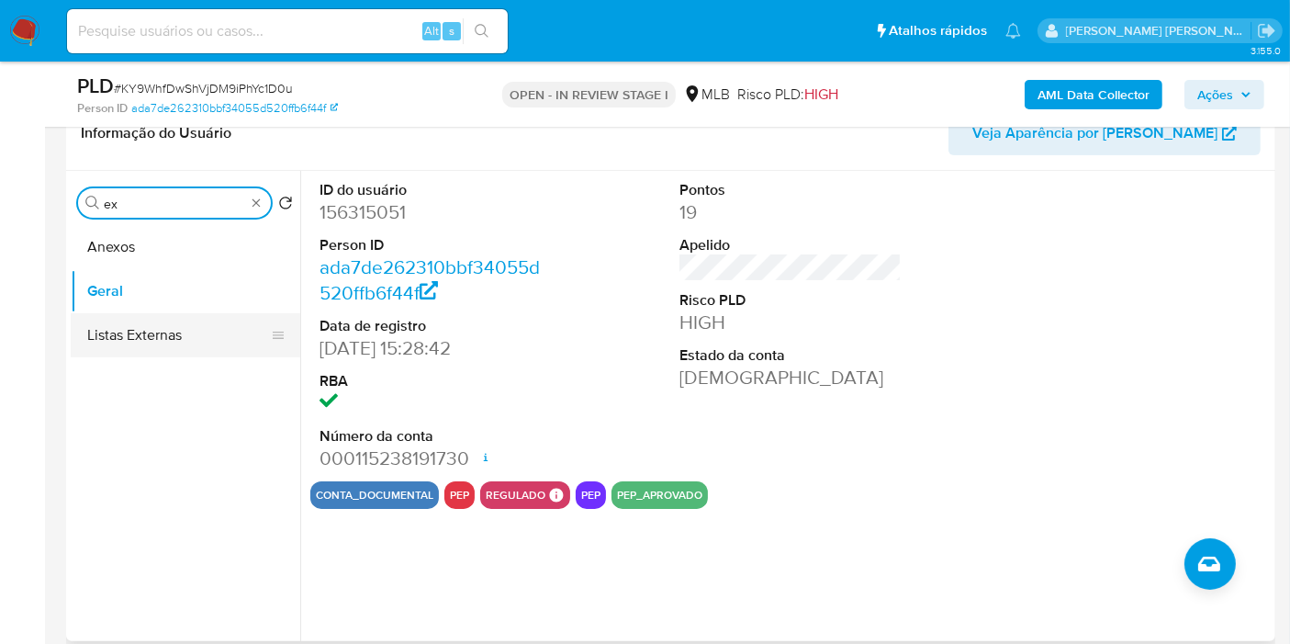
type input "ex"
click at [208, 328] on button "Listas Externas" at bounding box center [178, 335] width 215 height 44
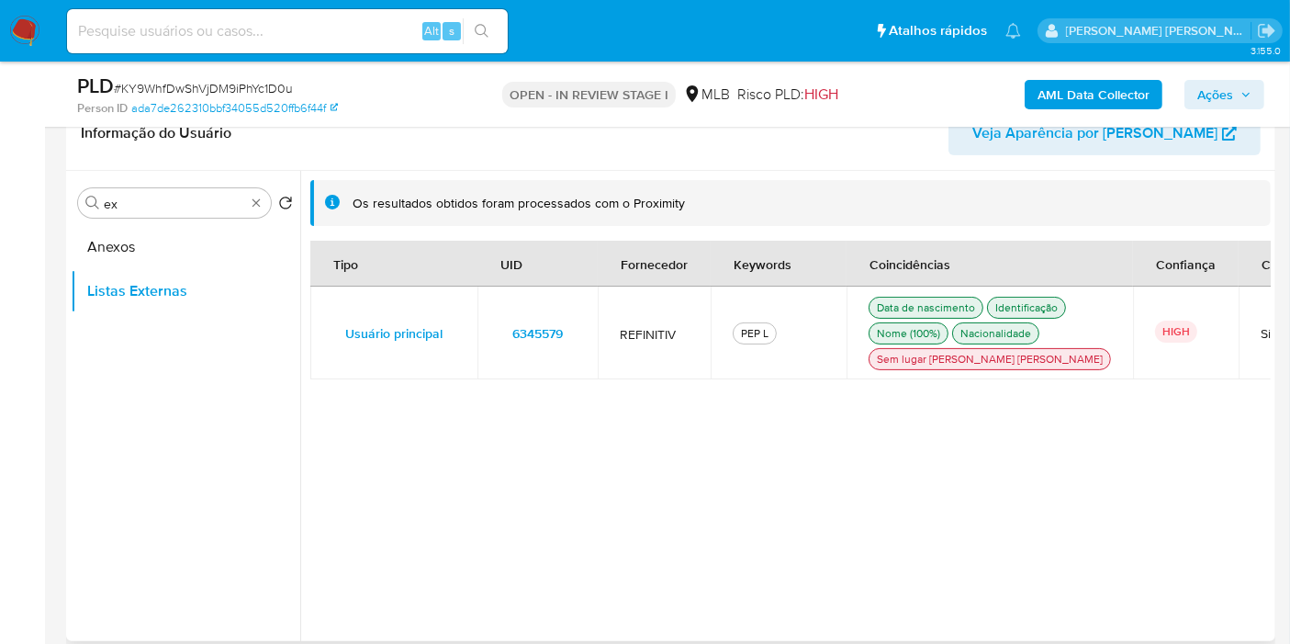
click at [512, 340] on span "6345579" at bounding box center [537, 333] width 50 height 26
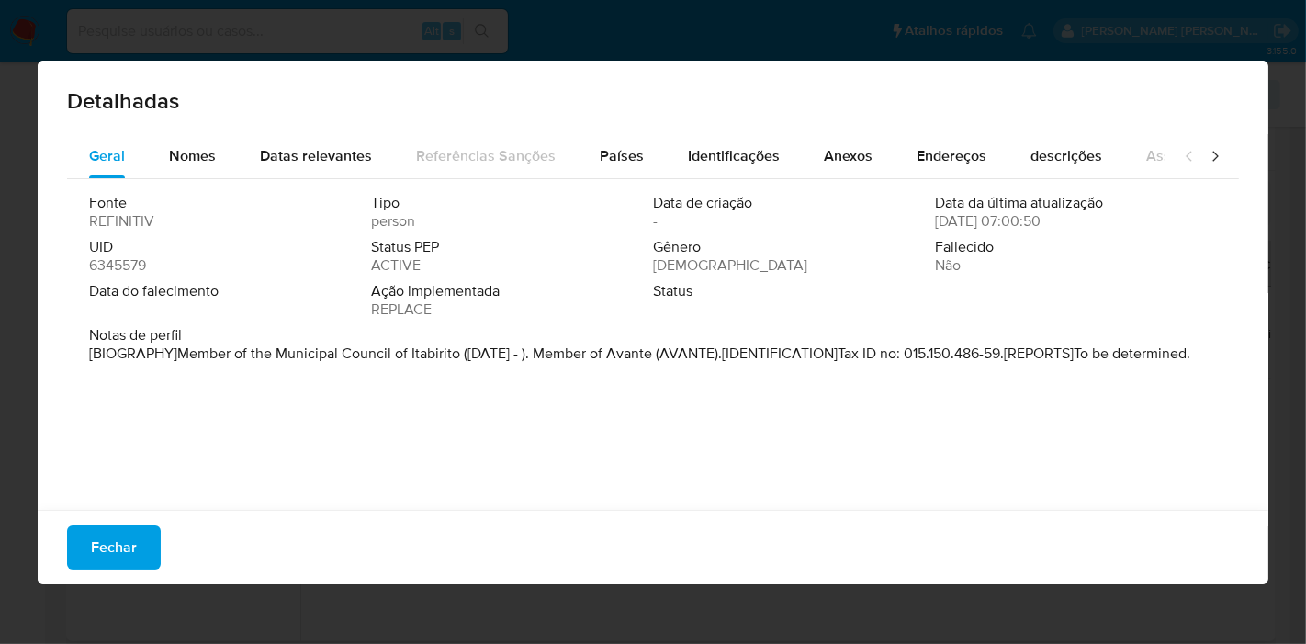
drag, startPoint x: 409, startPoint y: 353, endPoint x: 538, endPoint y: 355, distance: 129.5
click at [538, 355] on p "[BIOGRAPHY]Member of the Municipal Council of Itabirito ([DATE] - ). Member of …" at bounding box center [639, 353] width 1101 height 18
click at [108, 546] on span "Fechar" at bounding box center [114, 547] width 46 height 40
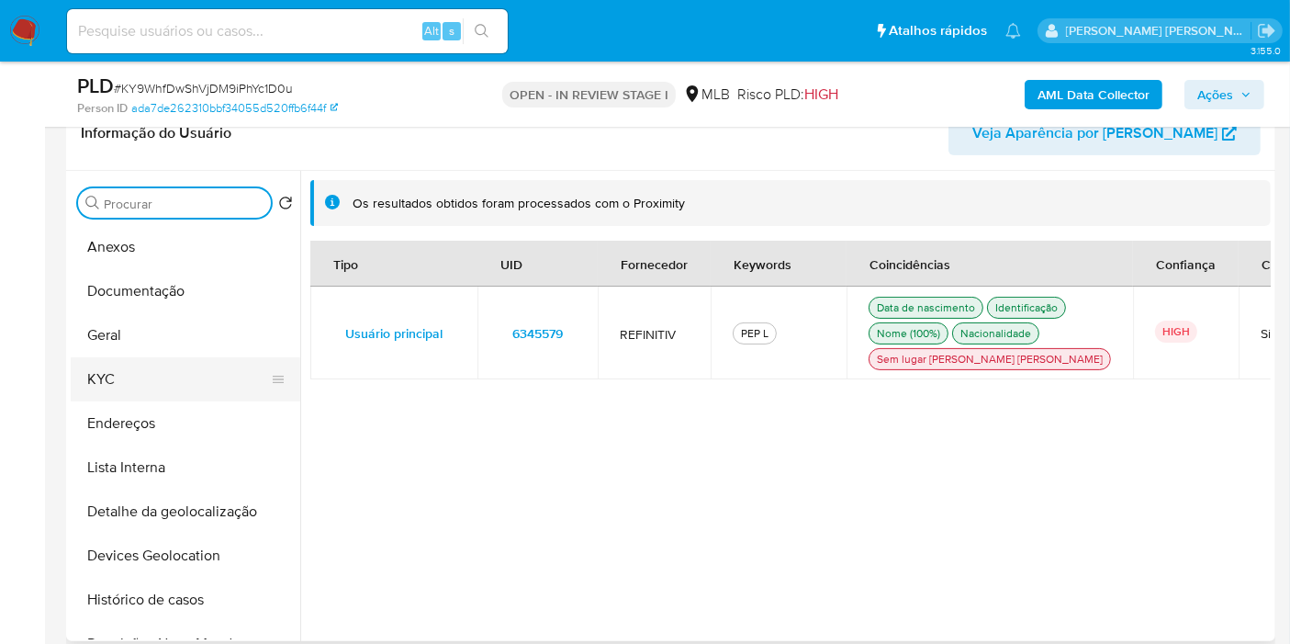
click at [165, 381] on button "KYC" at bounding box center [178, 379] width 215 height 44
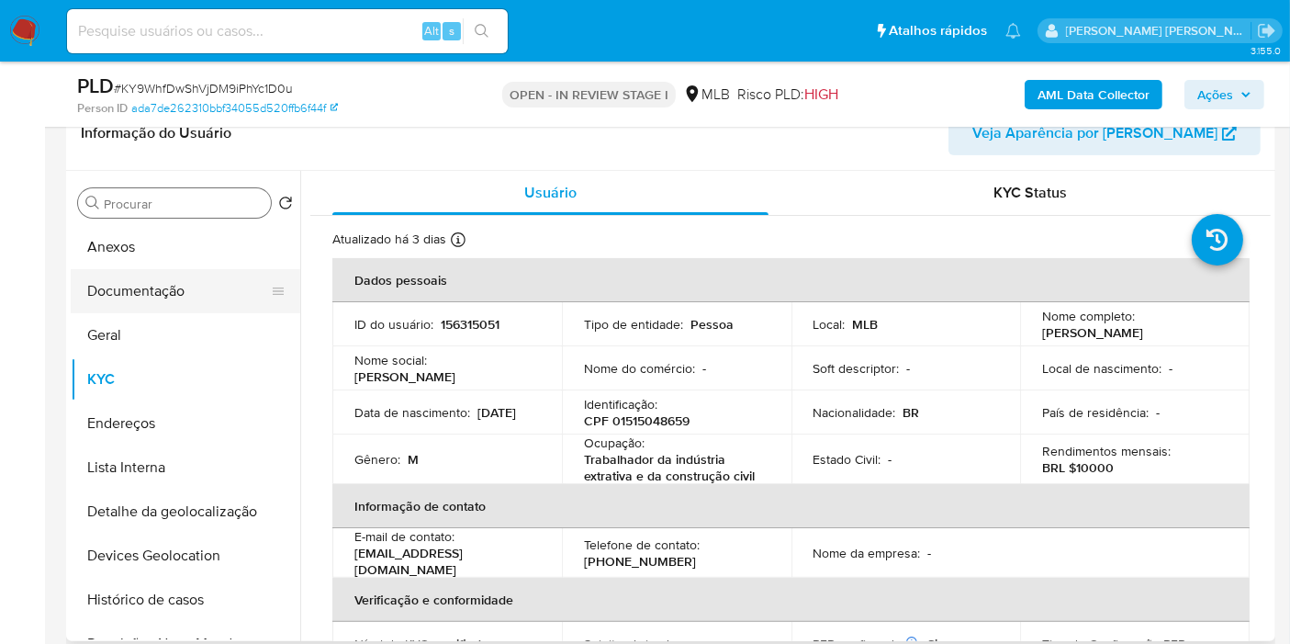
click at [170, 276] on button "Documentação" at bounding box center [178, 291] width 215 height 44
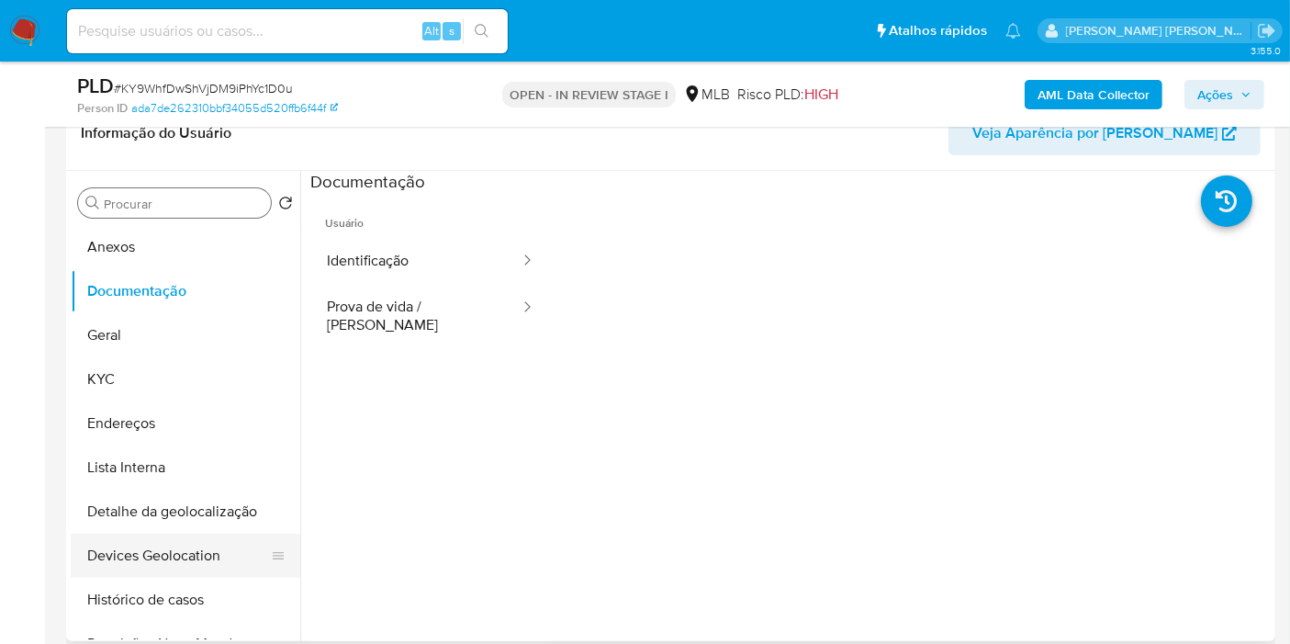
scroll to position [102, 0]
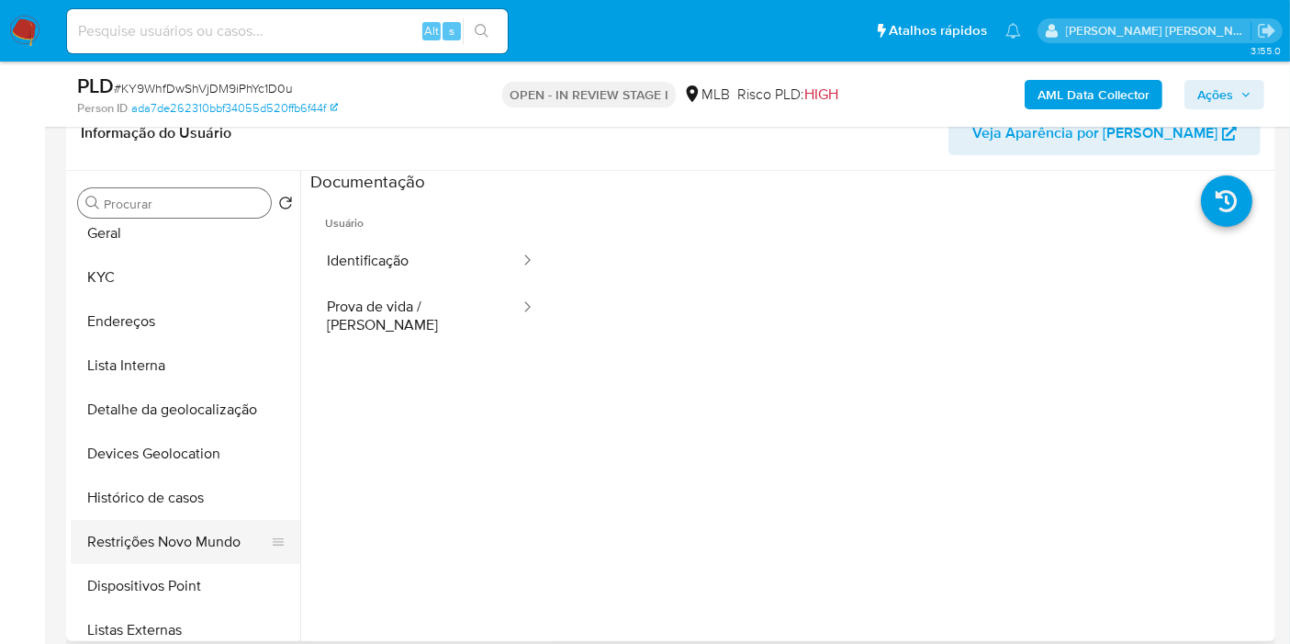
click at [148, 554] on button "Restrições Novo Mundo" at bounding box center [178, 542] width 215 height 44
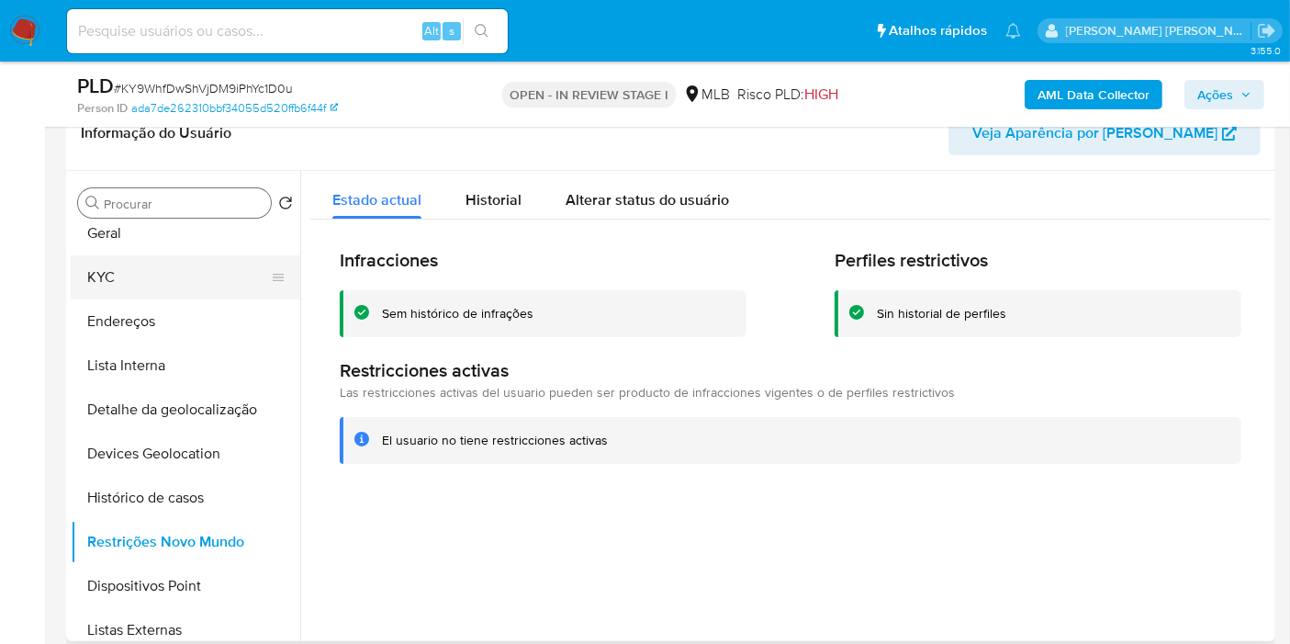
click at [128, 258] on button "KYC" at bounding box center [178, 277] width 215 height 44
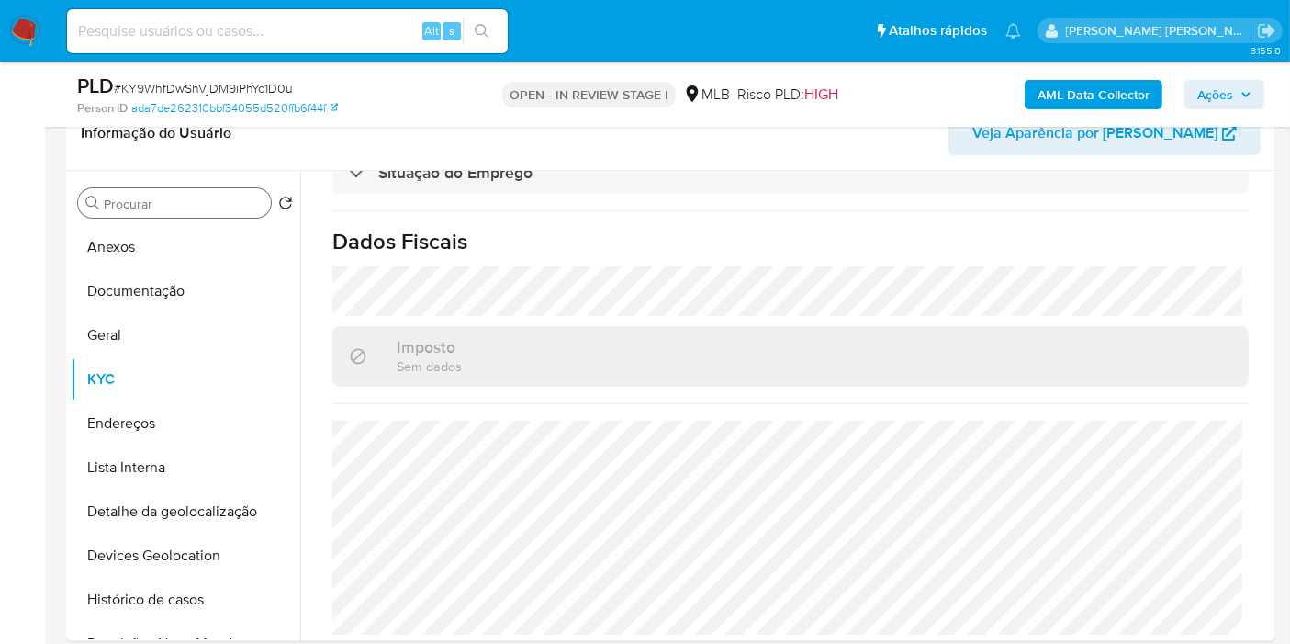
scroll to position [839, 0]
